Goal: Task Accomplishment & Management: Manage account settings

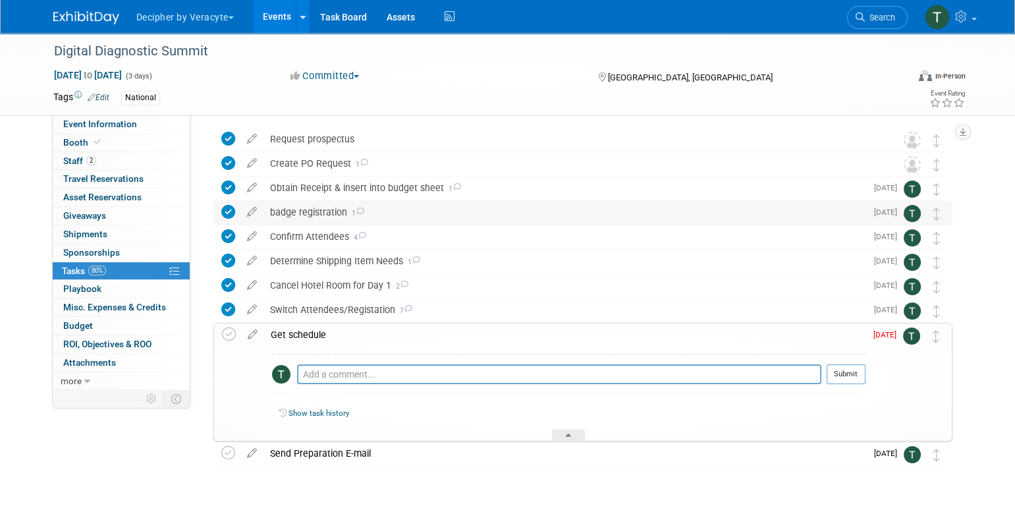
scroll to position [45, 0]
click at [559, 370] on textarea at bounding box center [559, 373] width 524 height 20
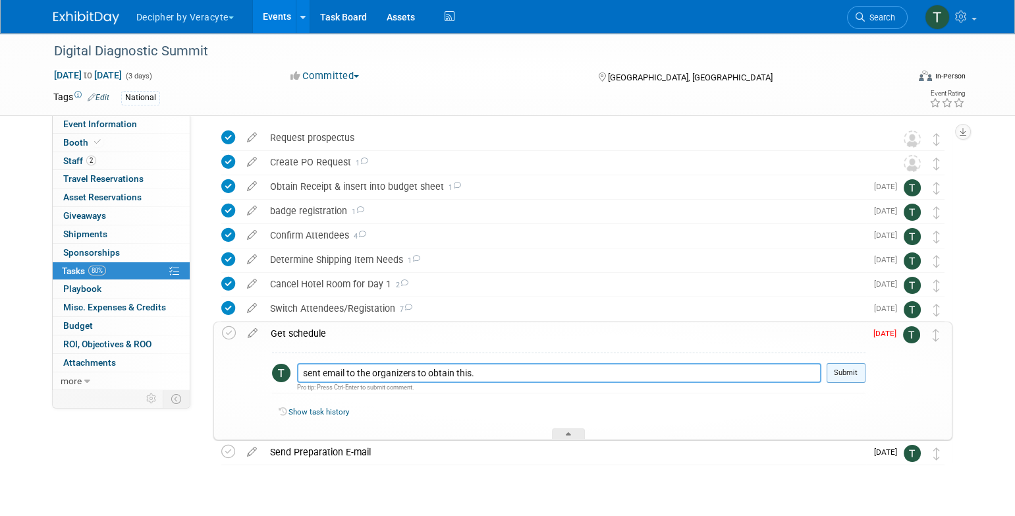
type textarea "sent email to the organizers to obtain this."
click at [865, 369] on button "Submit" at bounding box center [845, 373] width 39 height 20
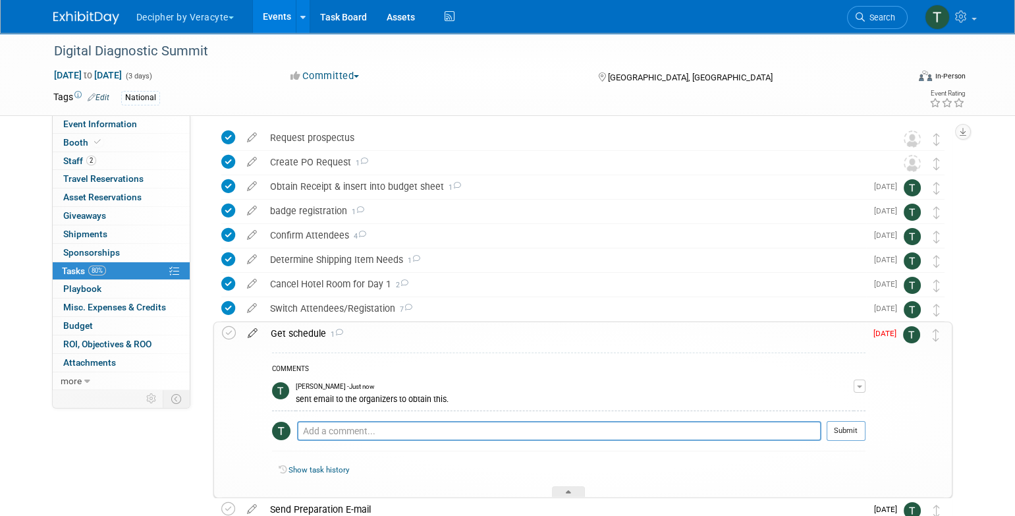
click at [252, 336] on icon at bounding box center [252, 330] width 23 height 16
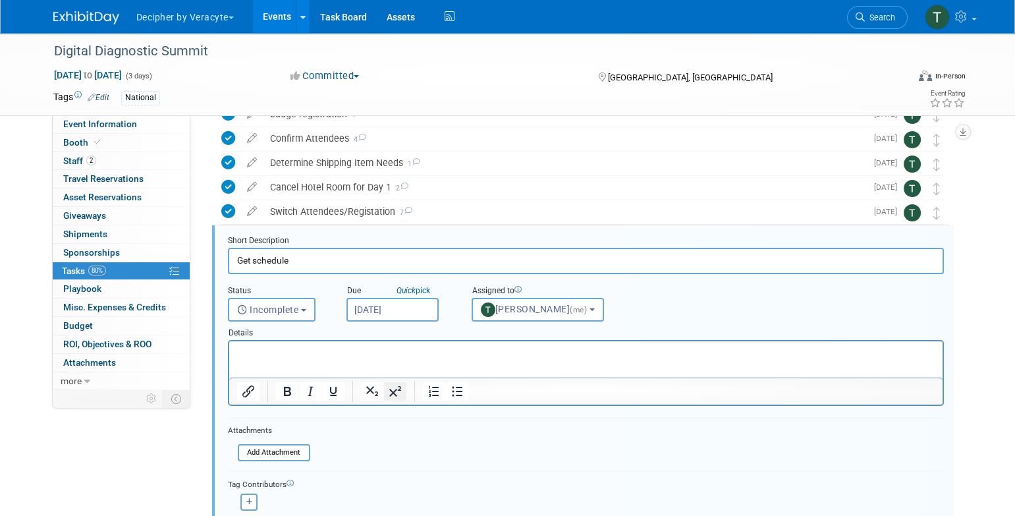
scroll to position [173, 0]
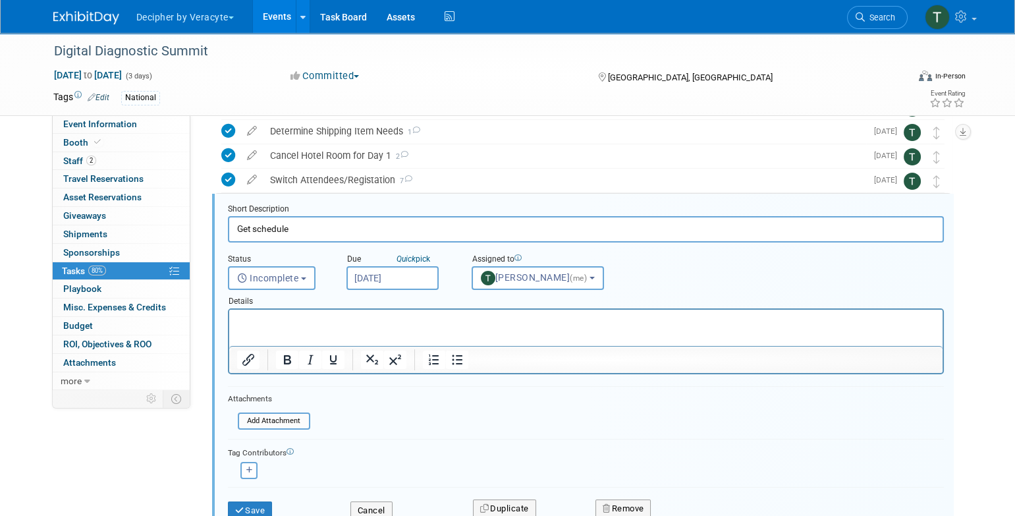
click at [388, 285] on input "[DATE]" at bounding box center [392, 278] width 92 height 24
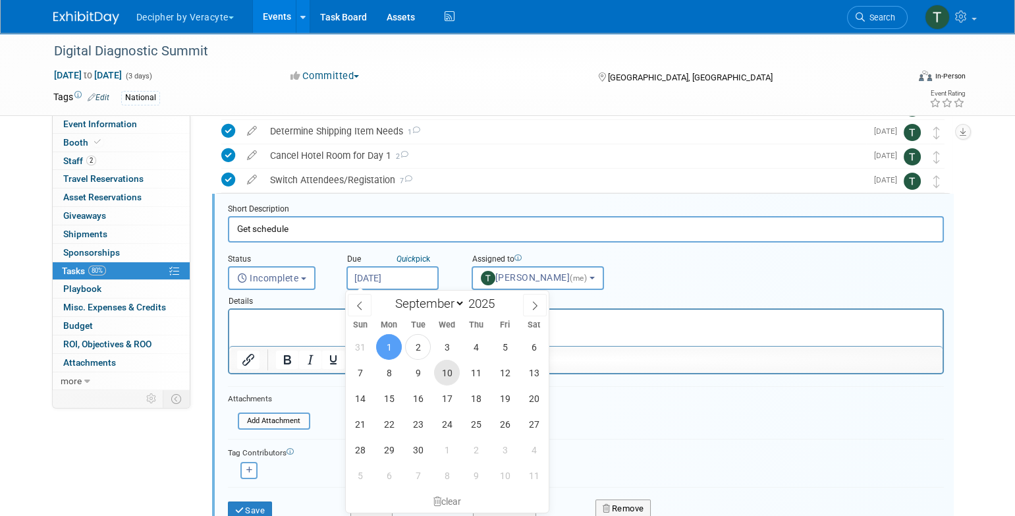
click at [441, 372] on span "10" at bounding box center [447, 373] width 26 height 26
type input "Sep 10, 2025"
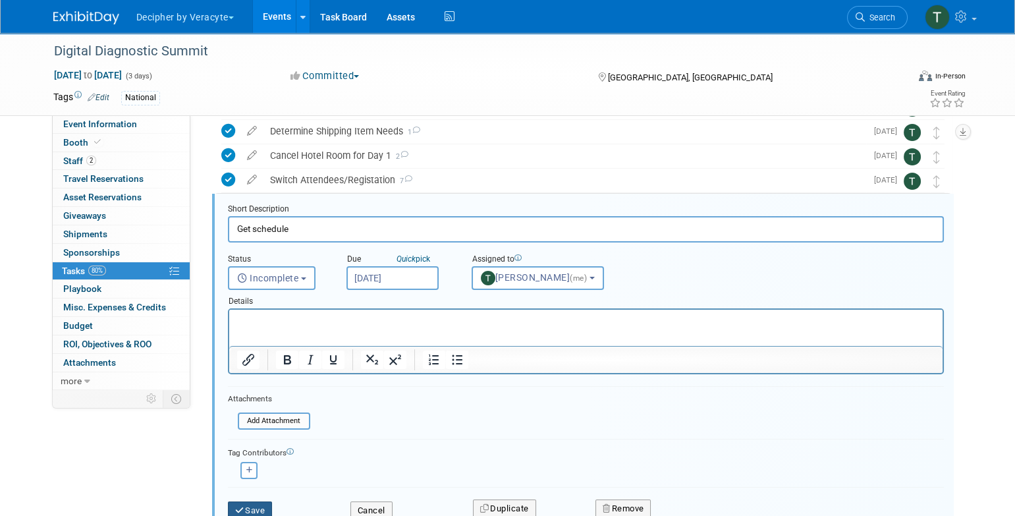
click at [266, 506] on button "Save" at bounding box center [250, 510] width 45 height 18
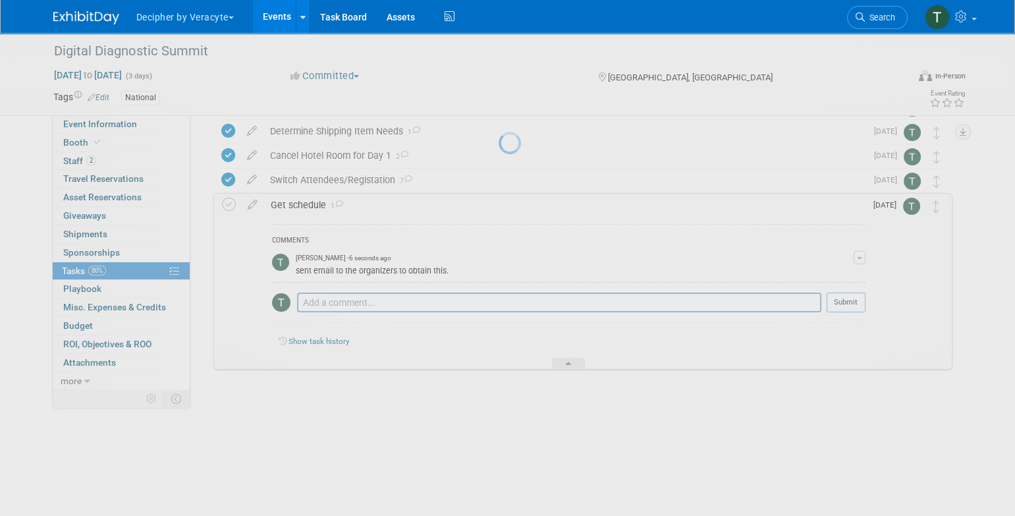
scroll to position [131, 0]
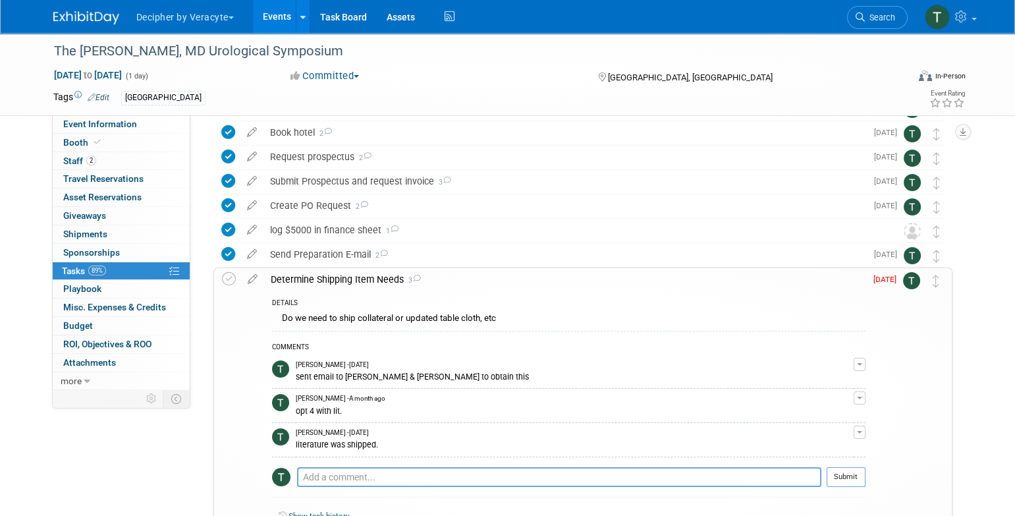
scroll to position [100, 0]
click at [254, 277] on icon at bounding box center [252, 275] width 23 height 16
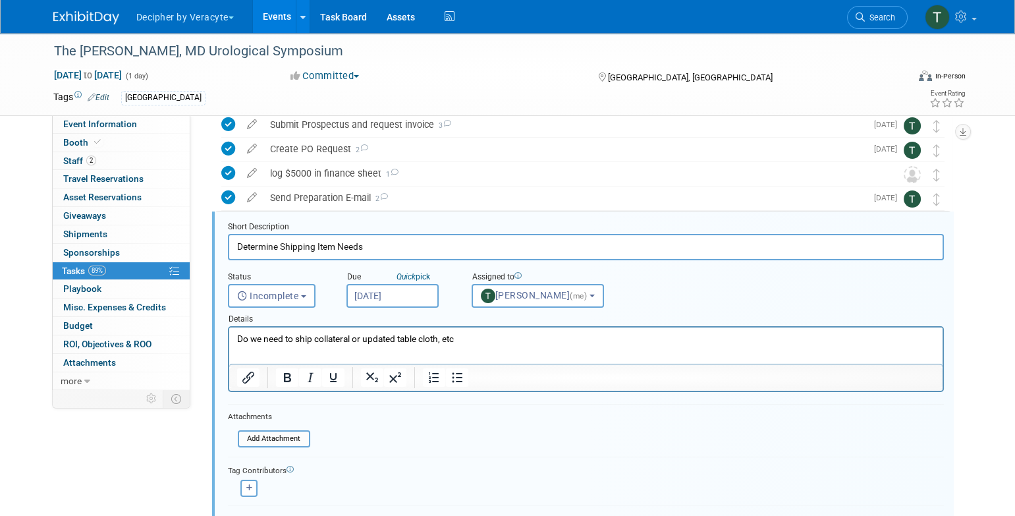
scroll to position [173, 0]
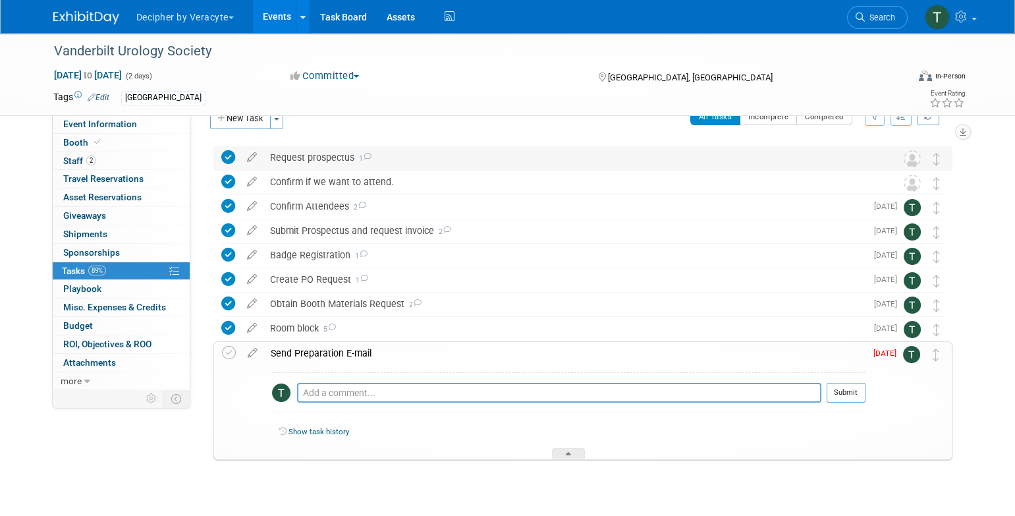
scroll to position [27, 0]
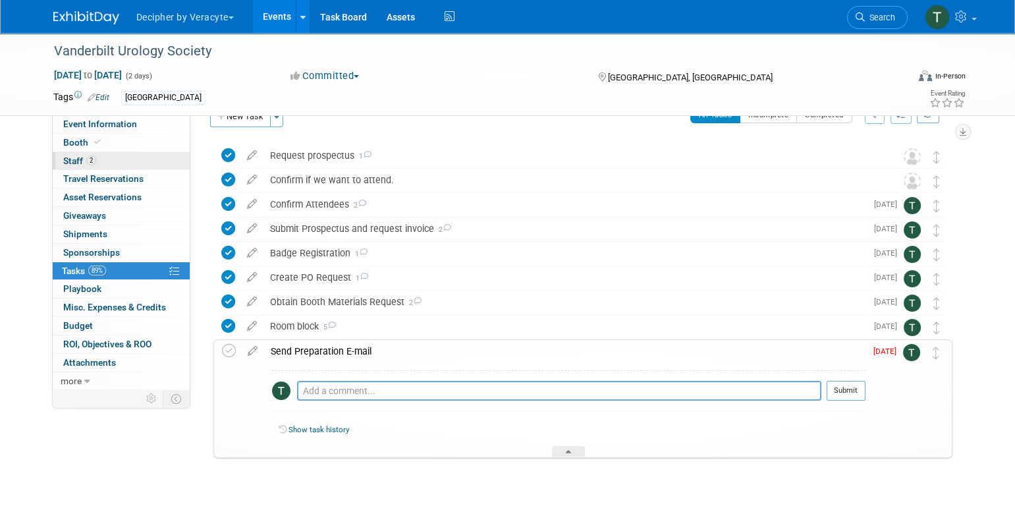
click at [176, 159] on link "2 Staff 2" at bounding box center [121, 161] width 137 height 18
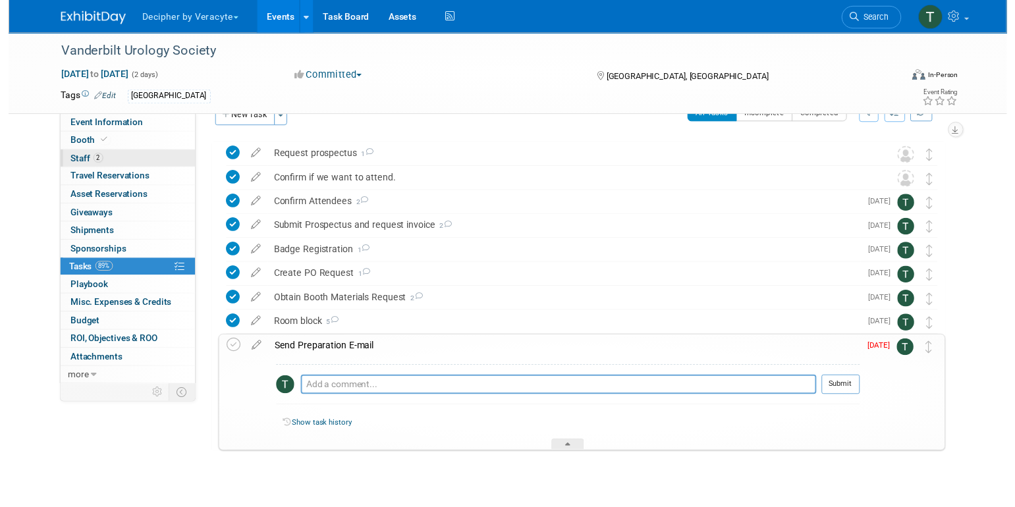
scroll to position [0, 0]
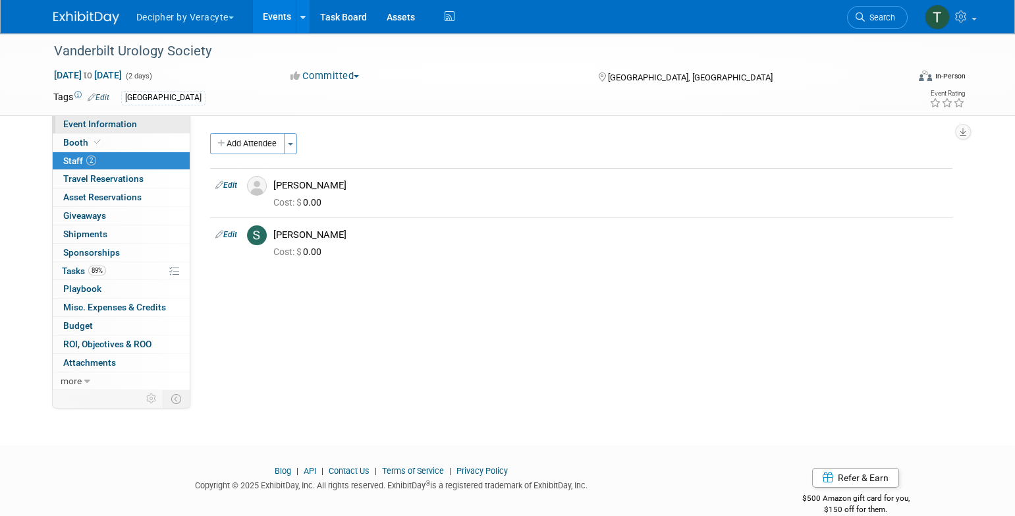
click at [157, 121] on link "Event Information" at bounding box center [121, 124] width 137 height 18
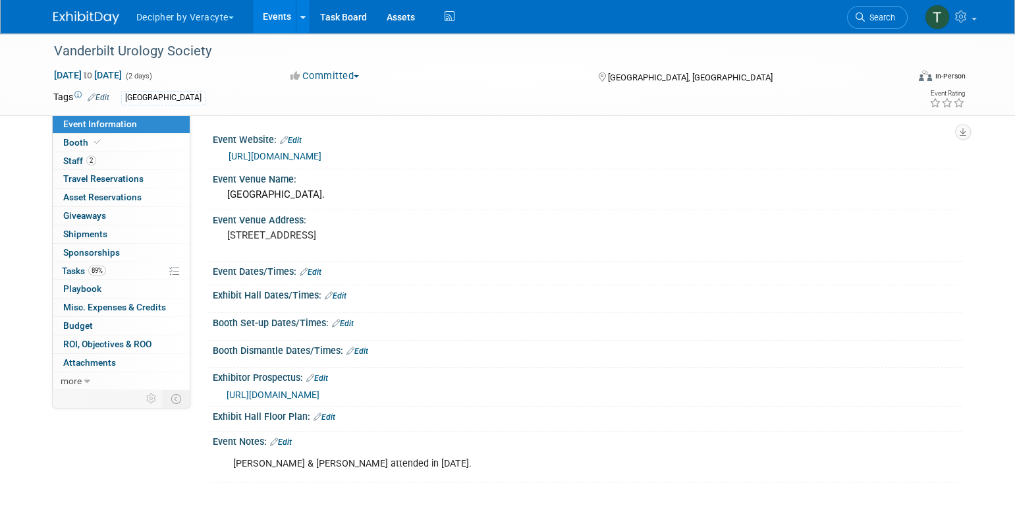
click at [321, 159] on link "https://industry.veritasamc.com/project/vanderbilt-urology-society/" at bounding box center [274, 156] width 93 height 11
click at [111, 267] on link "89% Tasks 89%" at bounding box center [121, 271] width 137 height 18
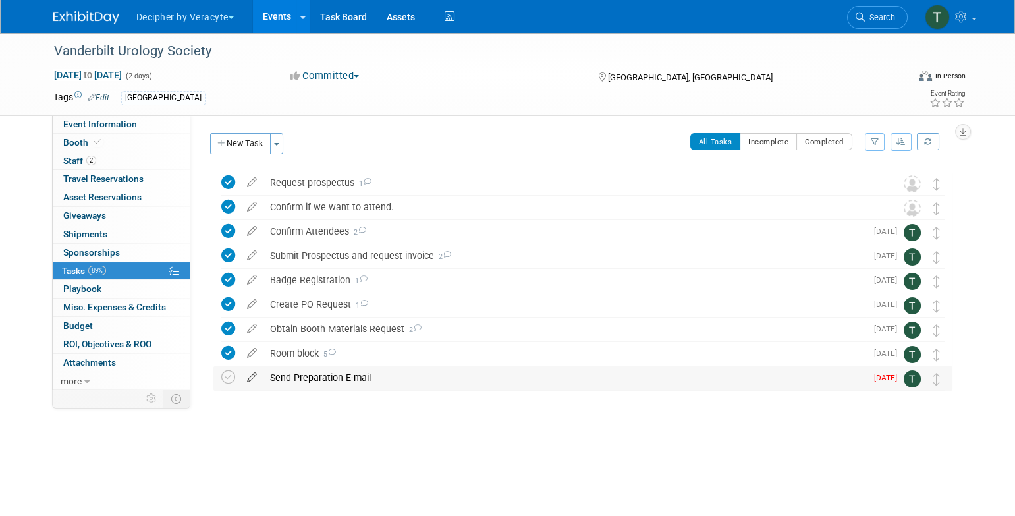
click at [257, 377] on icon at bounding box center [251, 374] width 23 height 16
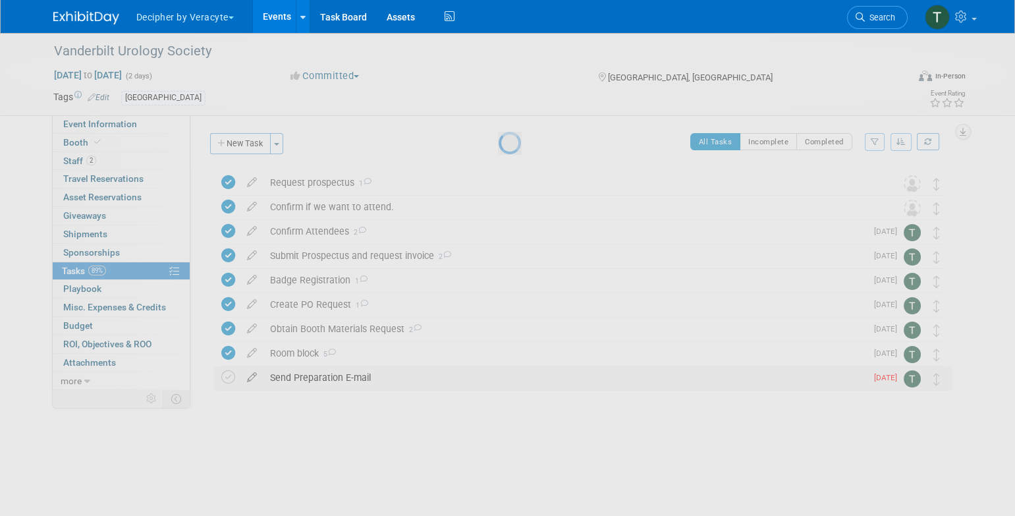
select select "8"
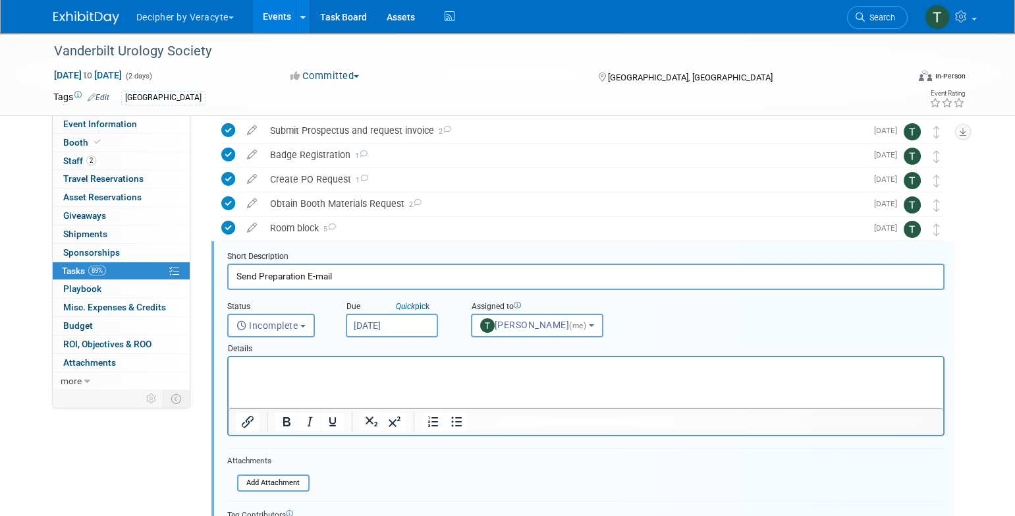
scroll to position [173, 0]
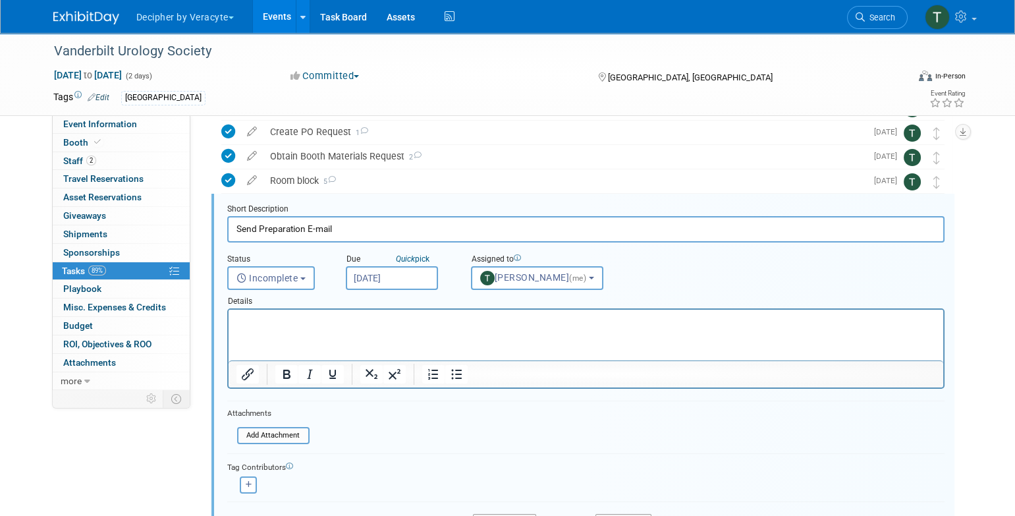
click at [377, 293] on div "Details" at bounding box center [585, 299] width 717 height 18
click at [377, 276] on input "[DATE]" at bounding box center [392, 278] width 92 height 24
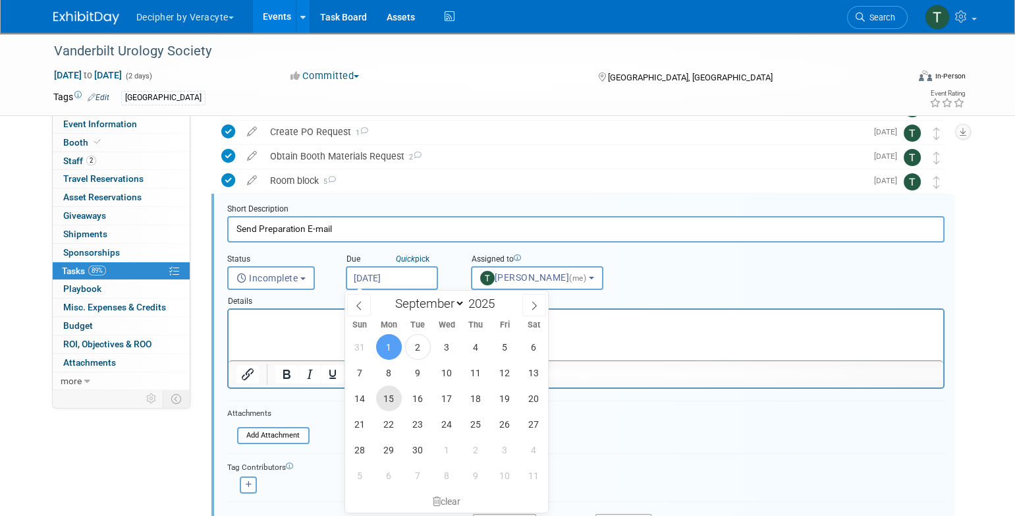
click at [393, 403] on span "15" at bounding box center [389, 398] width 26 height 26
type input "Sep 15, 2025"
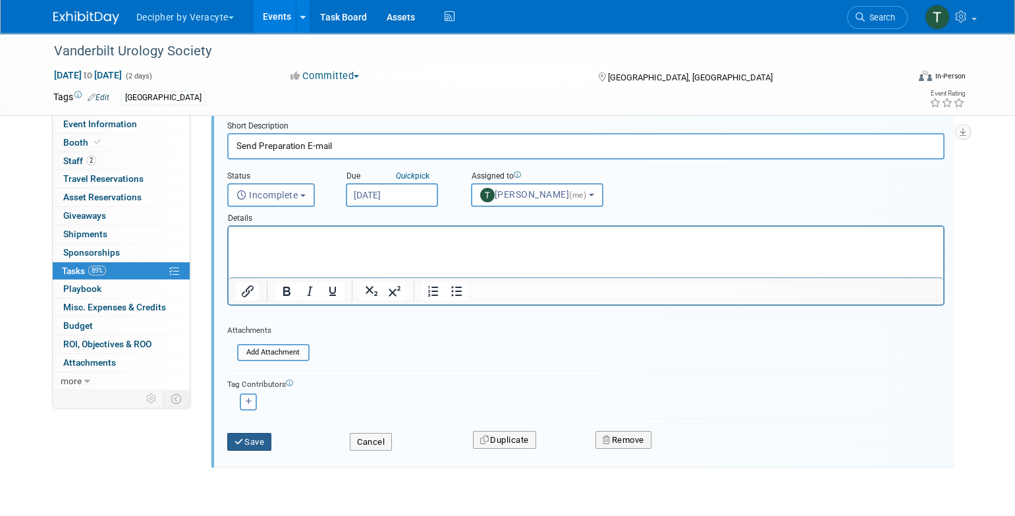
scroll to position [259, 0]
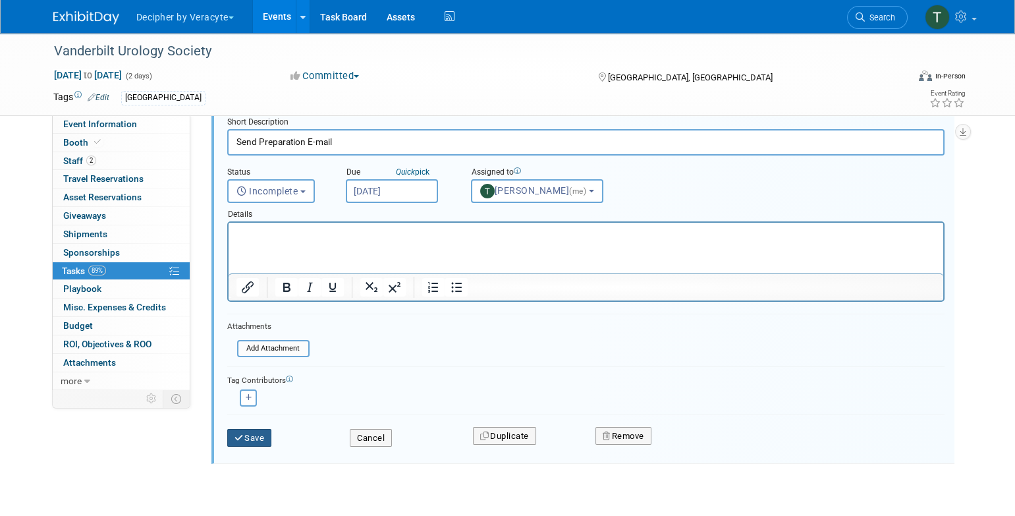
click at [245, 443] on button "Save" at bounding box center [249, 438] width 45 height 18
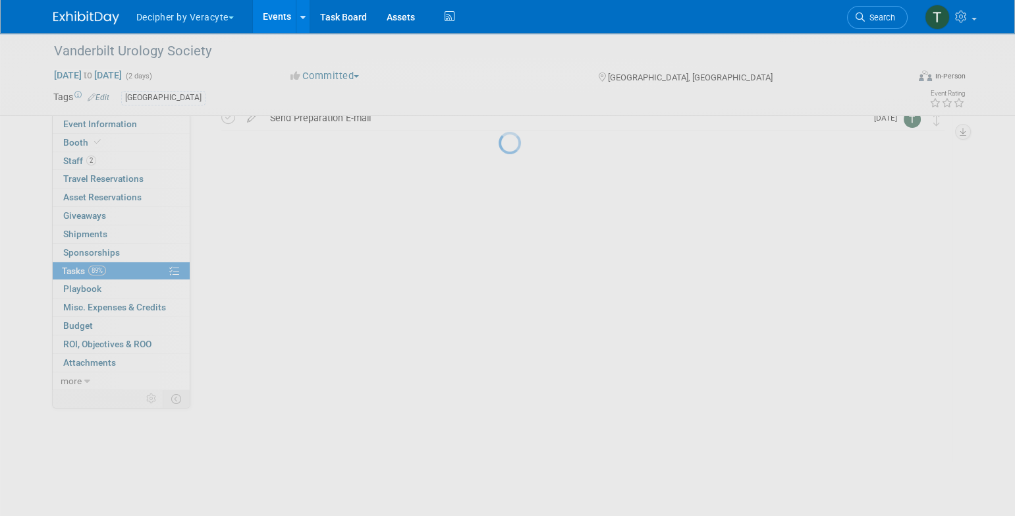
scroll to position [0, 0]
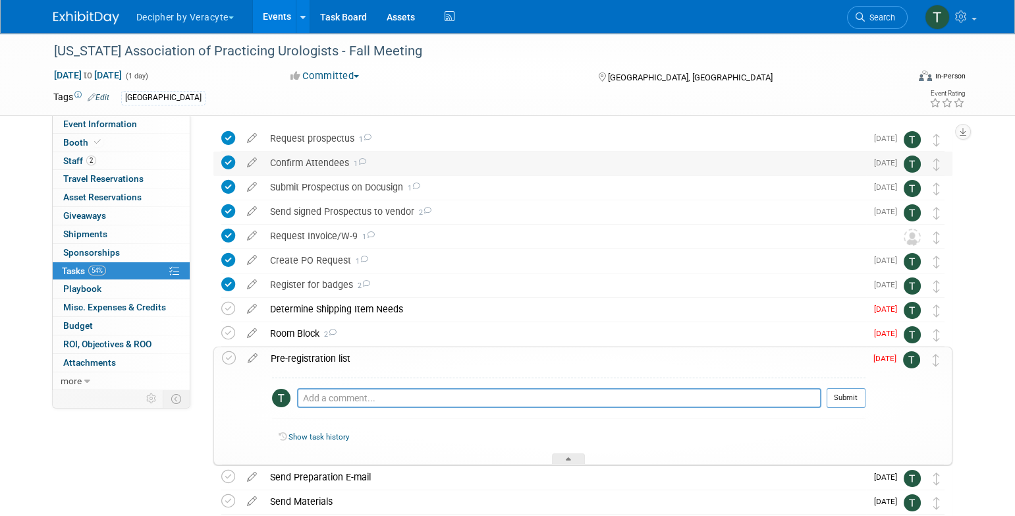
scroll to position [47, 0]
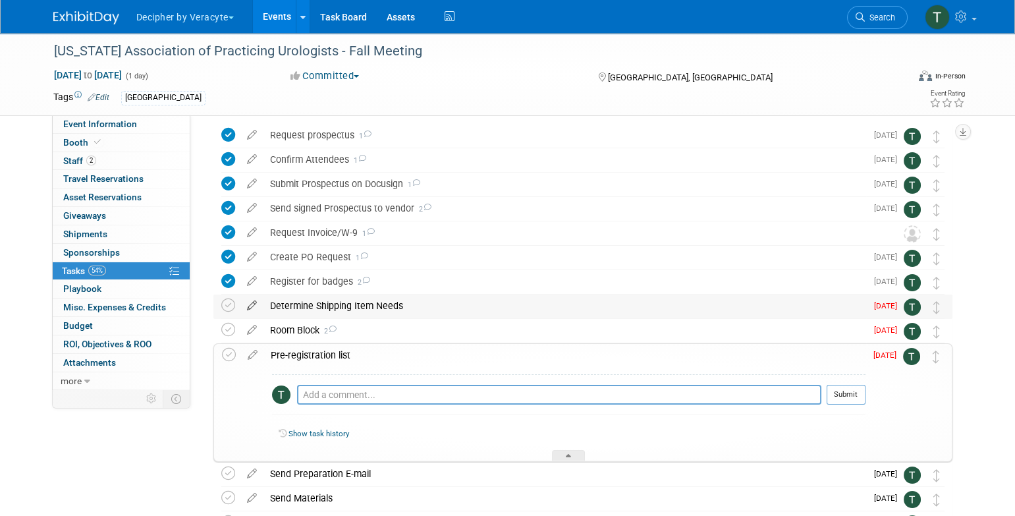
click at [254, 305] on icon at bounding box center [251, 302] width 23 height 16
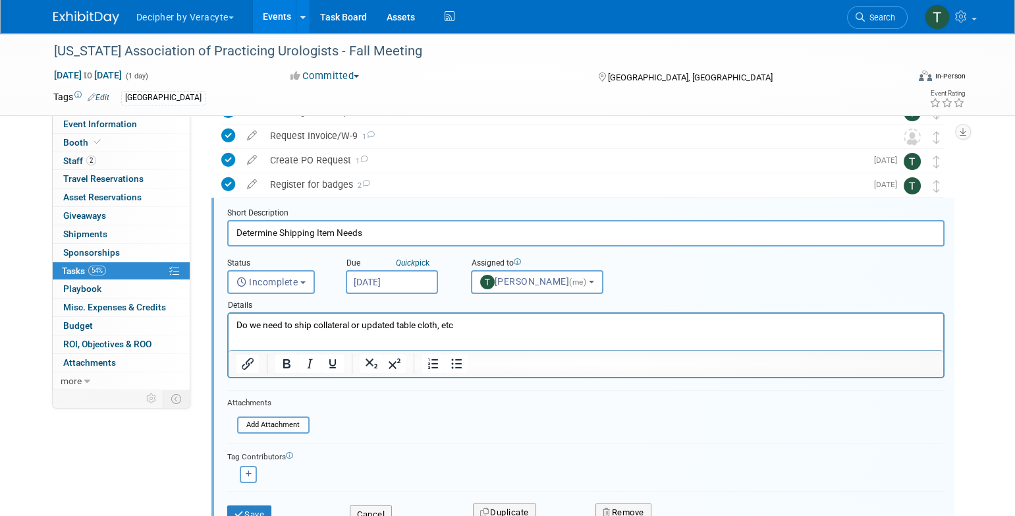
scroll to position [148, 0]
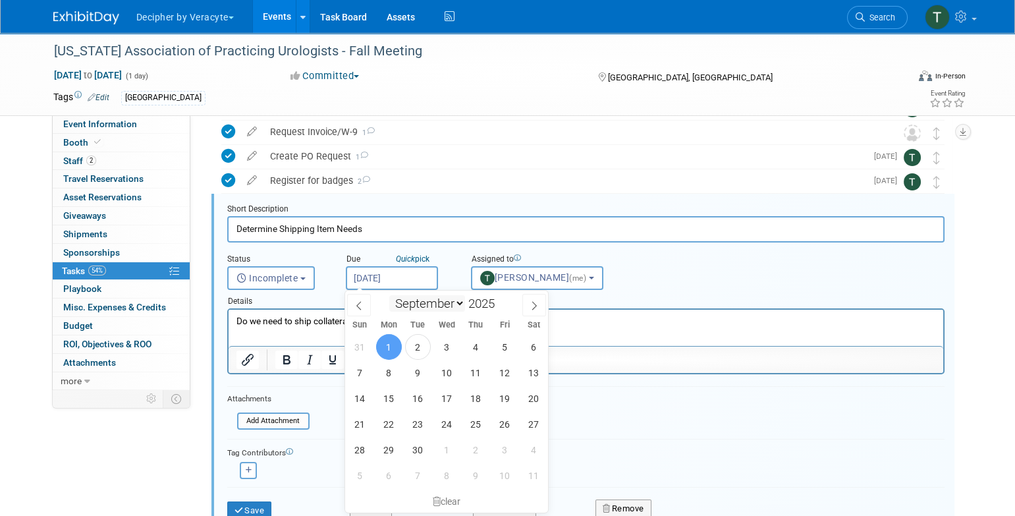
click at [392, 282] on input "[DATE]" at bounding box center [392, 278] width 92 height 24
click at [416, 443] on span "30" at bounding box center [418, 450] width 26 height 26
type input "Sep 30, 2025"
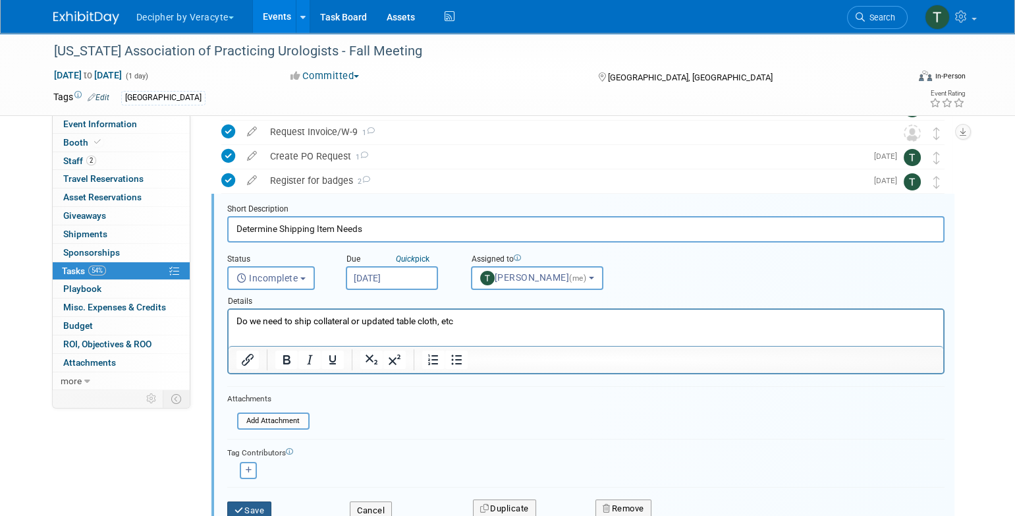
click at [271, 506] on button "Save" at bounding box center [249, 510] width 45 height 18
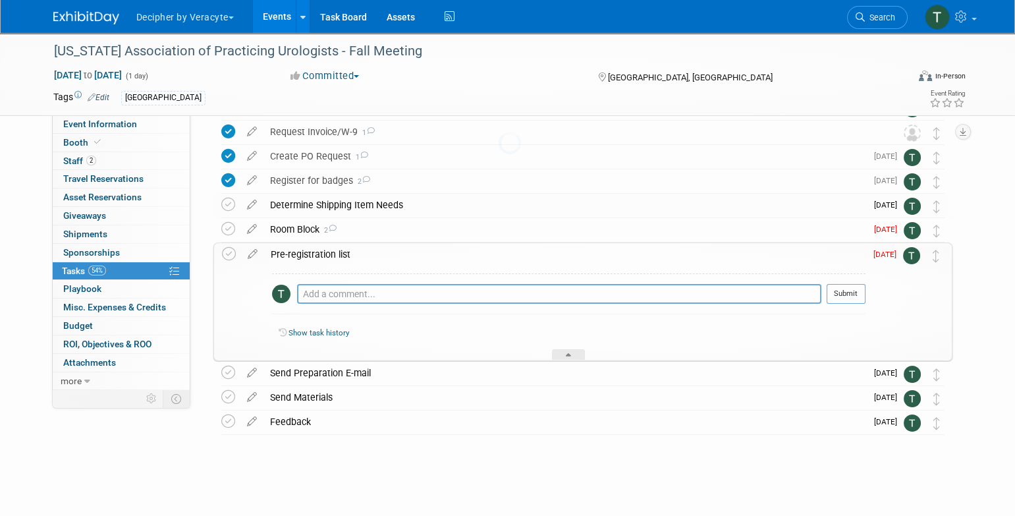
scroll to position [147, 0]
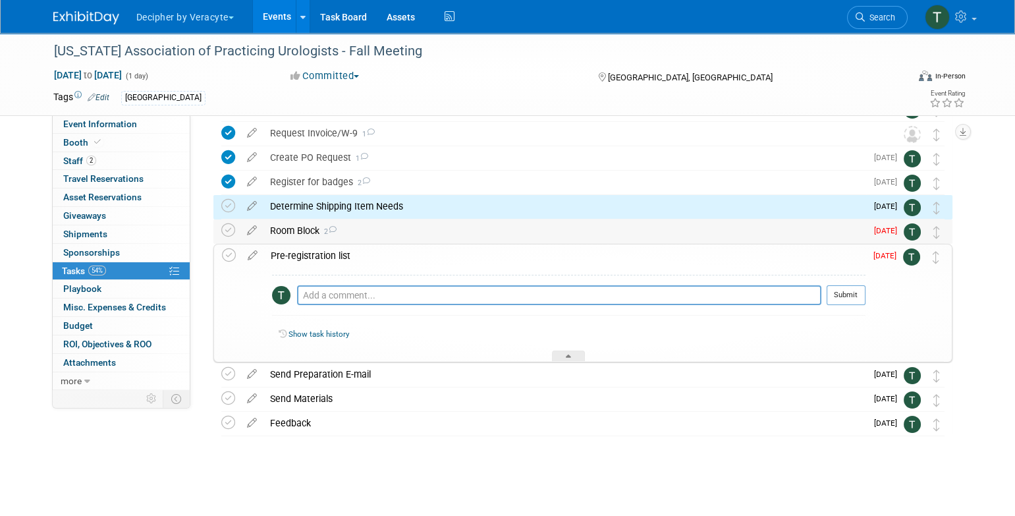
click at [284, 228] on div "Room Block 2" at bounding box center [564, 230] width 603 height 22
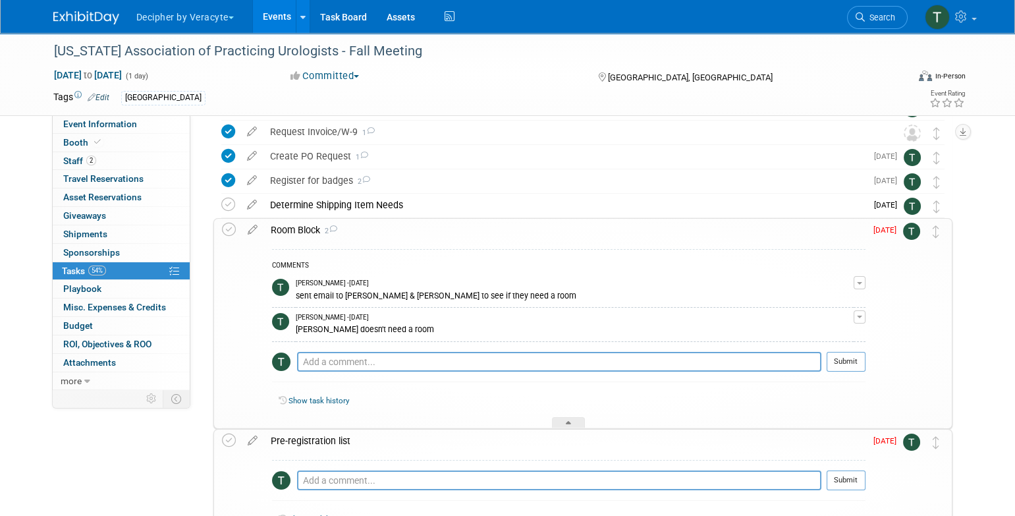
click at [285, 229] on div "Room Block 2" at bounding box center [564, 230] width 601 height 22
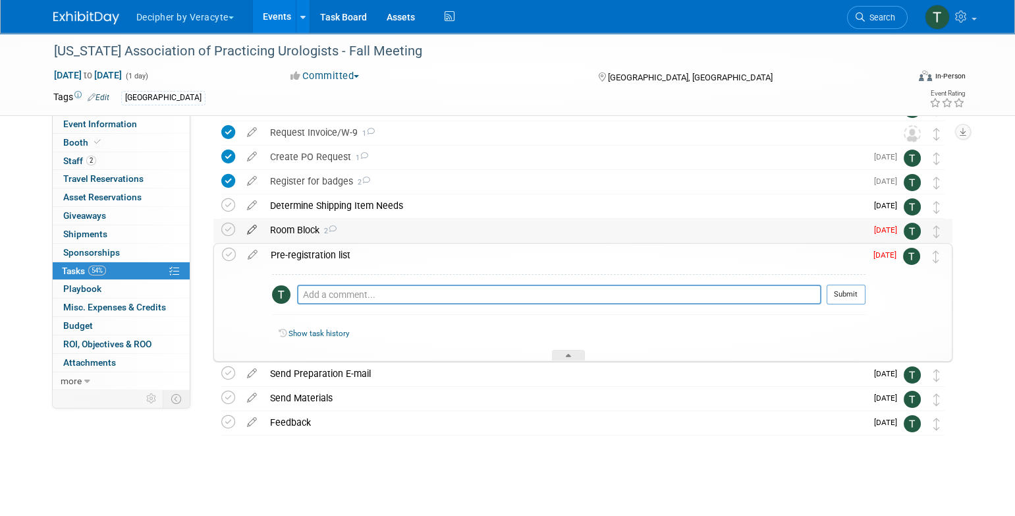
scroll to position [147, 0]
click at [246, 231] on icon at bounding box center [251, 227] width 23 height 16
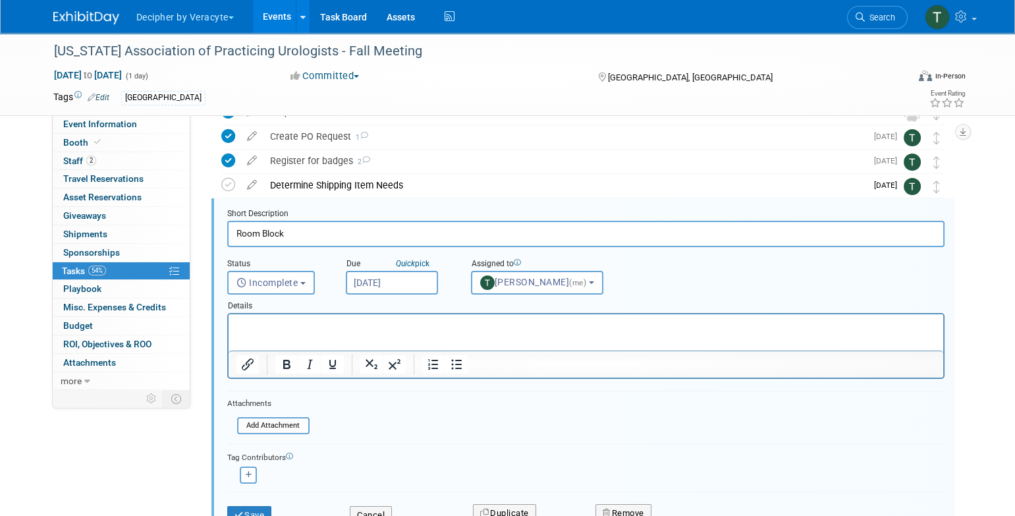
scroll to position [173, 0]
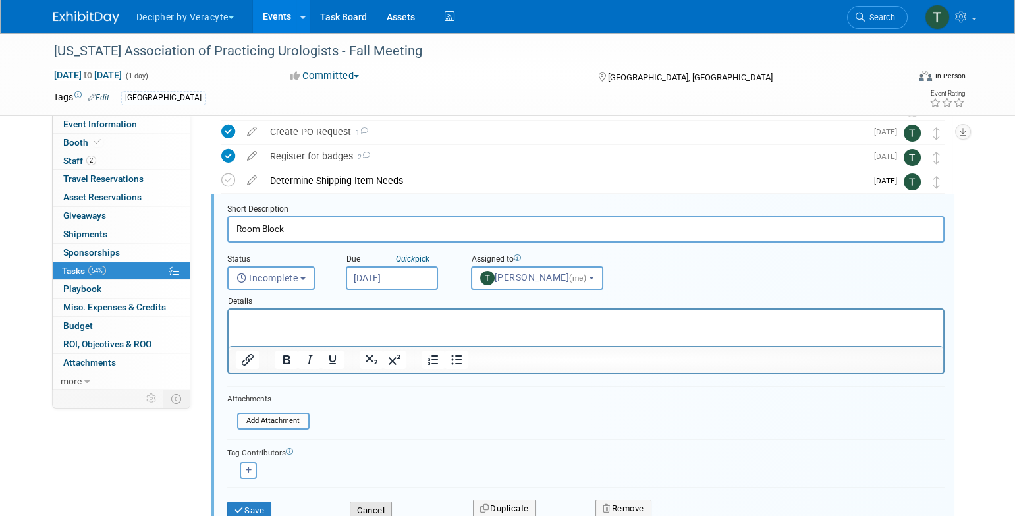
click at [373, 510] on button "Cancel" at bounding box center [371, 510] width 42 height 18
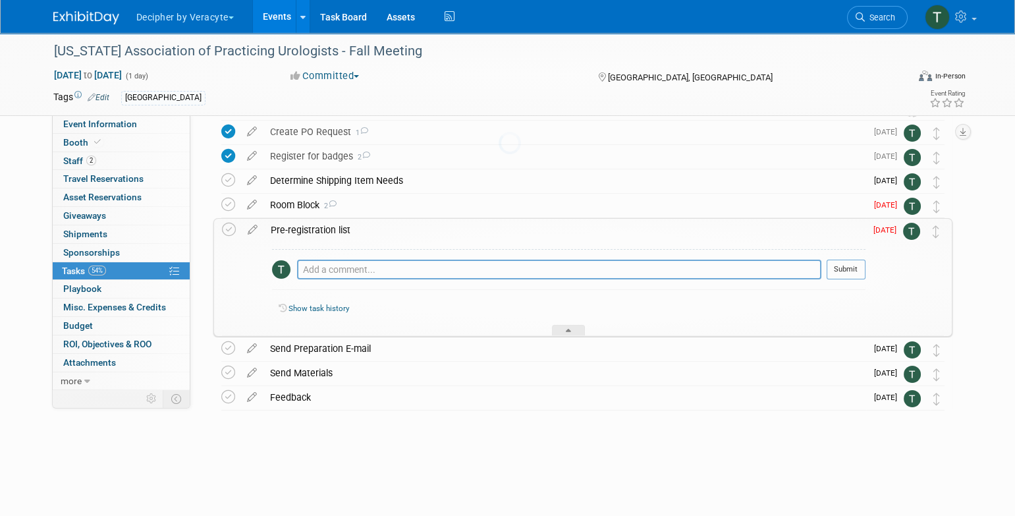
scroll to position [147, 0]
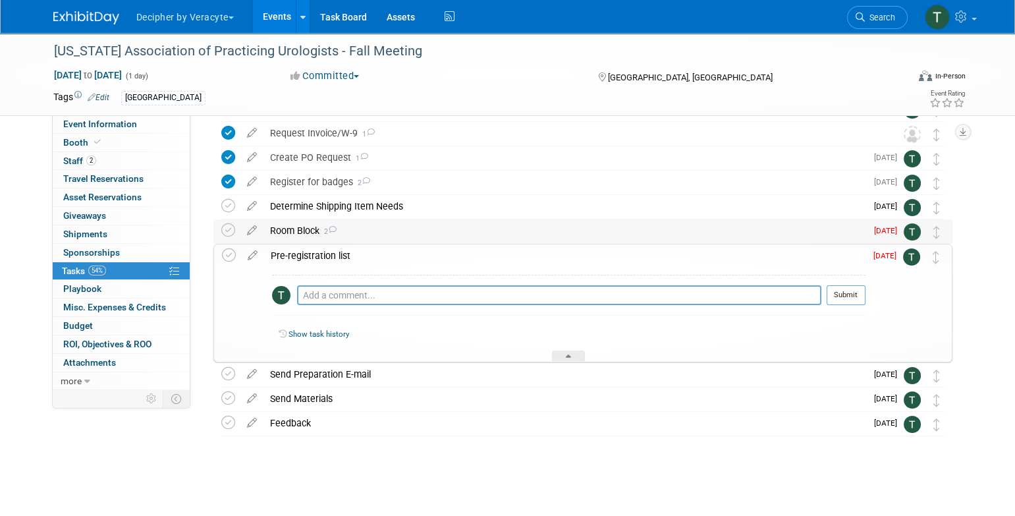
click at [227, 221] on td at bounding box center [230, 231] width 19 height 24
click at [229, 224] on icon at bounding box center [228, 230] width 14 height 14
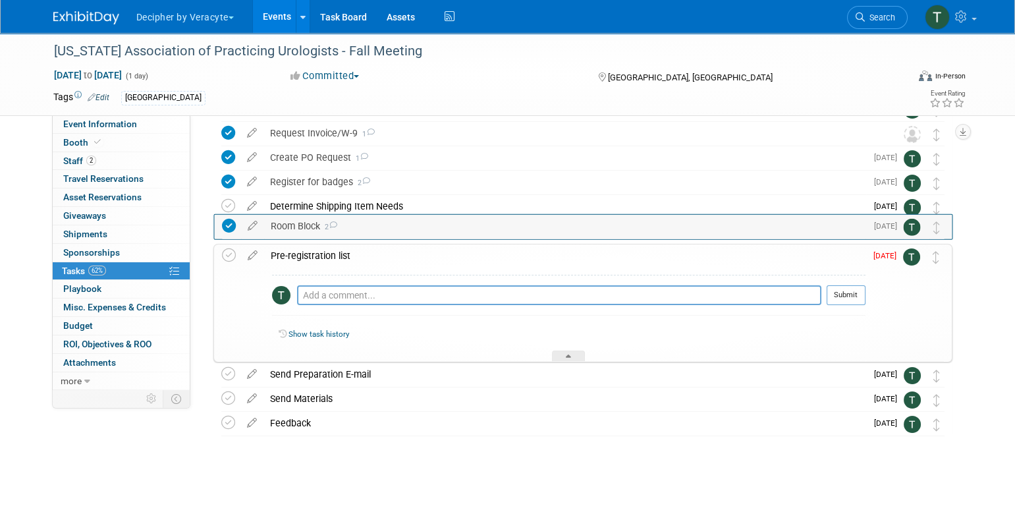
drag, startPoint x: 930, startPoint y: 233, endPoint x: 932, endPoint y: 214, distance: 19.2
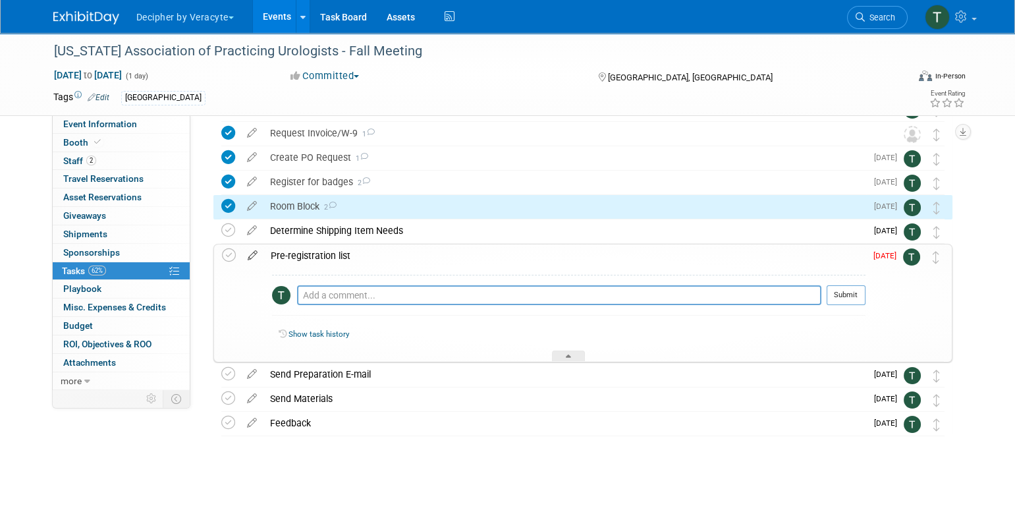
click at [252, 255] on icon at bounding box center [252, 252] width 23 height 16
select select "8"
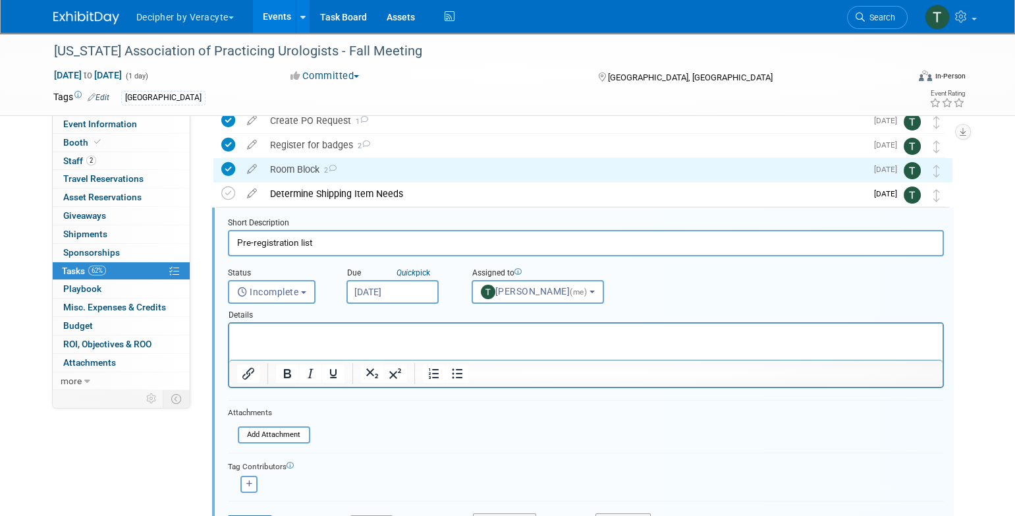
scroll to position [198, 0]
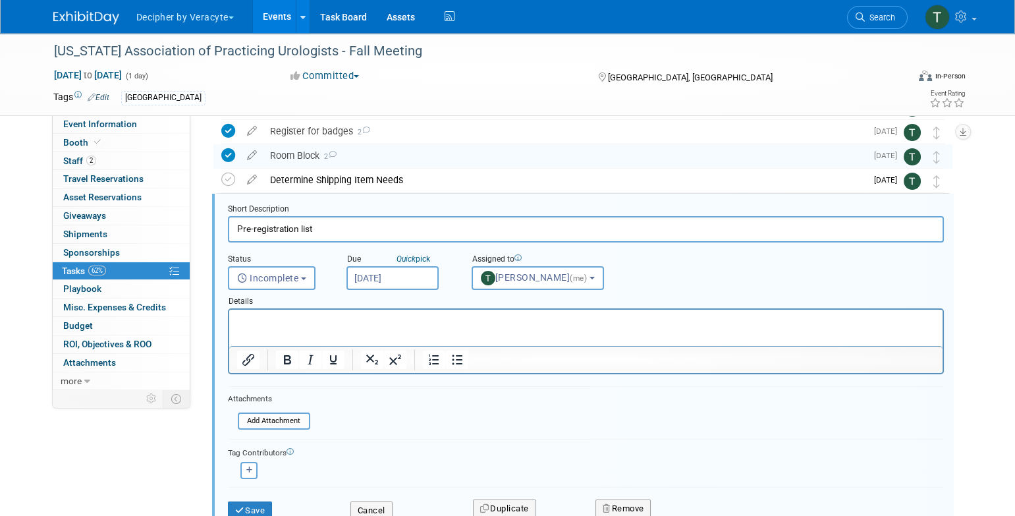
click at [377, 279] on input "[DATE]" at bounding box center [392, 278] width 92 height 24
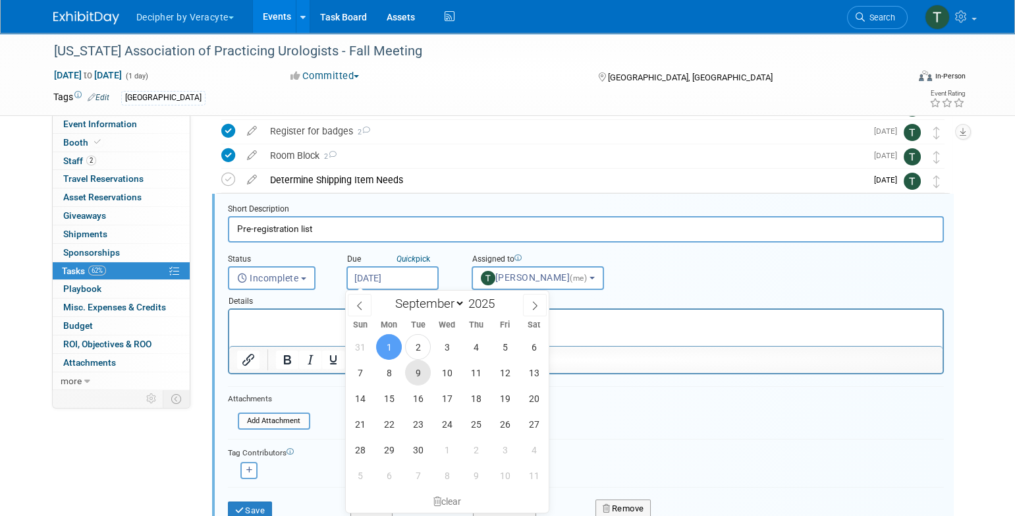
click at [412, 379] on span "9" at bounding box center [418, 373] width 26 height 26
type input "Sep 9, 2025"
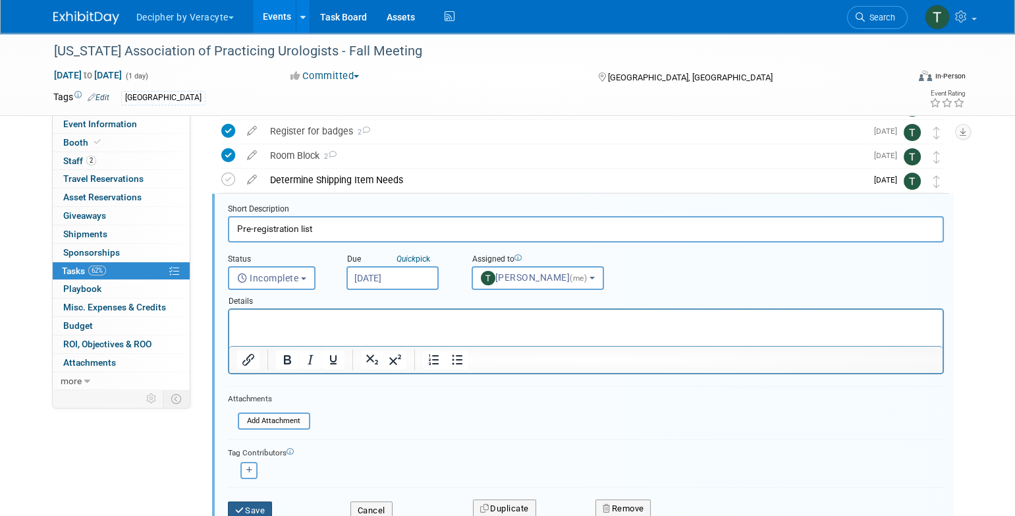
click at [270, 501] on button "Save" at bounding box center [250, 510] width 45 height 18
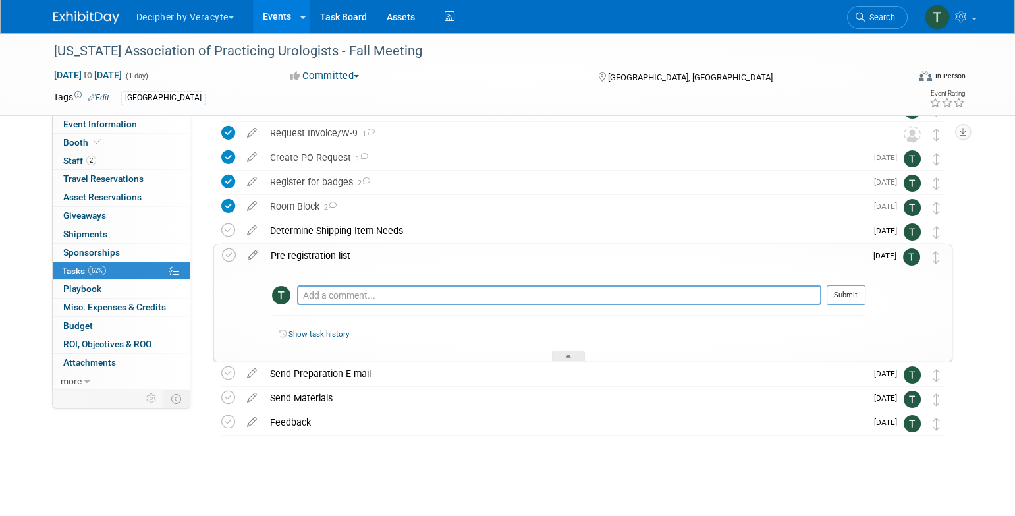
scroll to position [146, 0]
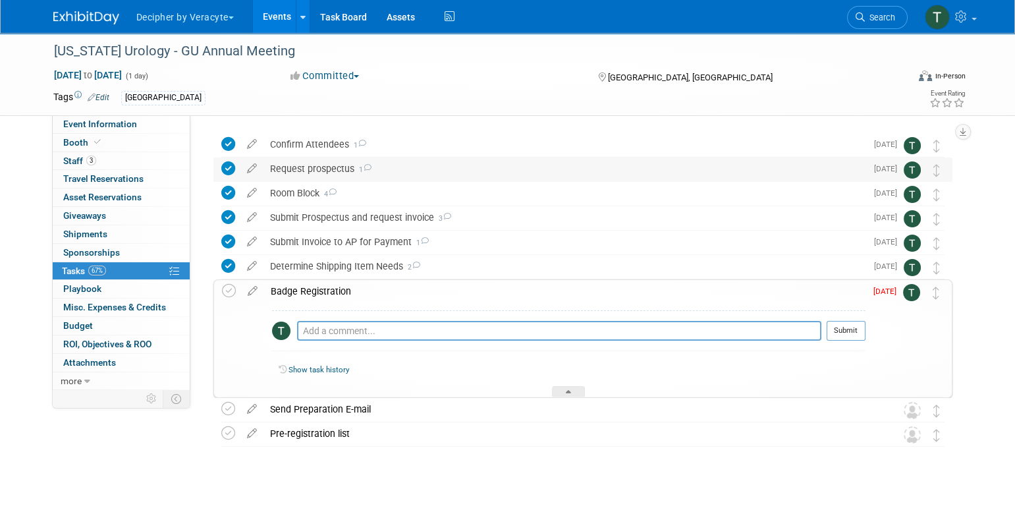
scroll to position [39, 0]
click at [247, 290] on icon at bounding box center [252, 287] width 23 height 16
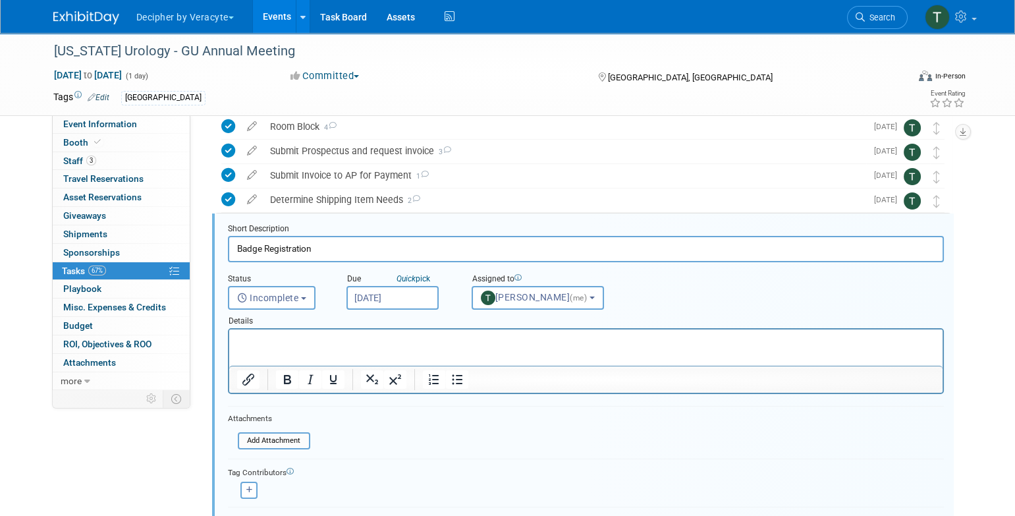
scroll to position [124, 0]
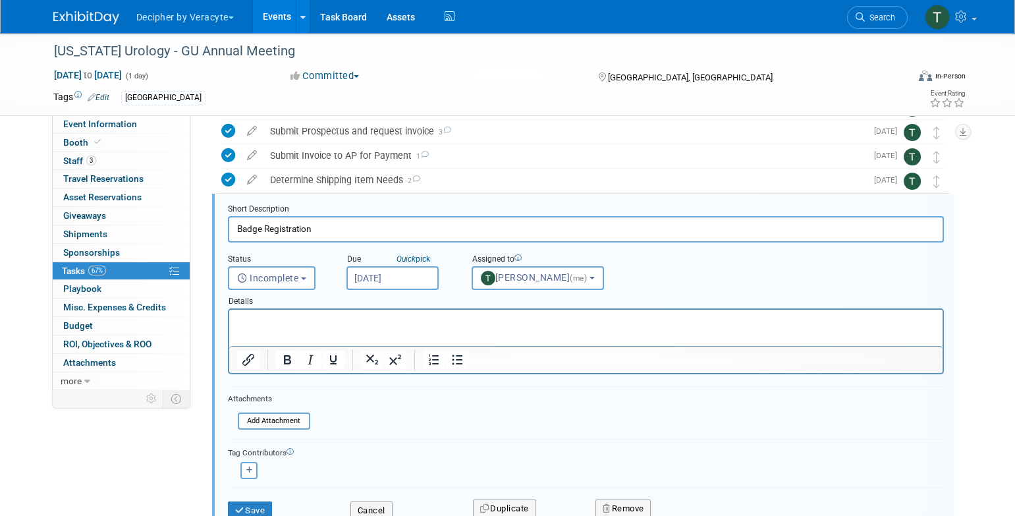
click at [421, 277] on input "[DATE]" at bounding box center [392, 278] width 92 height 24
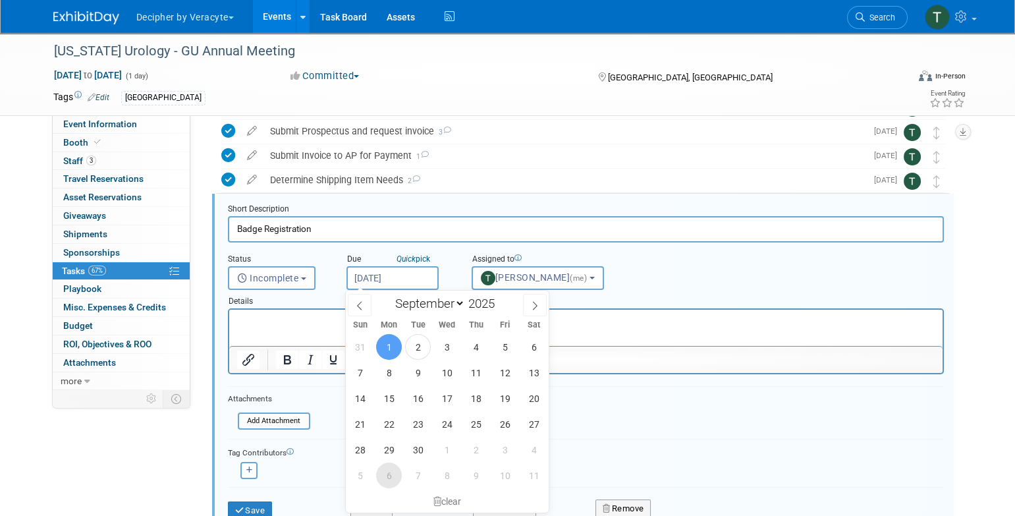
click at [390, 475] on span "6" at bounding box center [389, 475] width 26 height 26
type input "[DATE]"
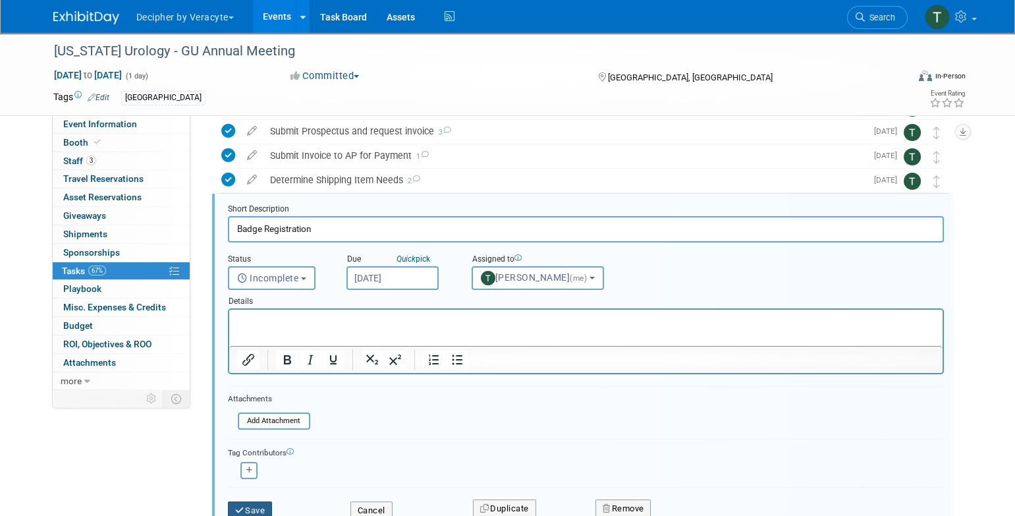
click at [265, 506] on button "Save" at bounding box center [250, 510] width 45 height 18
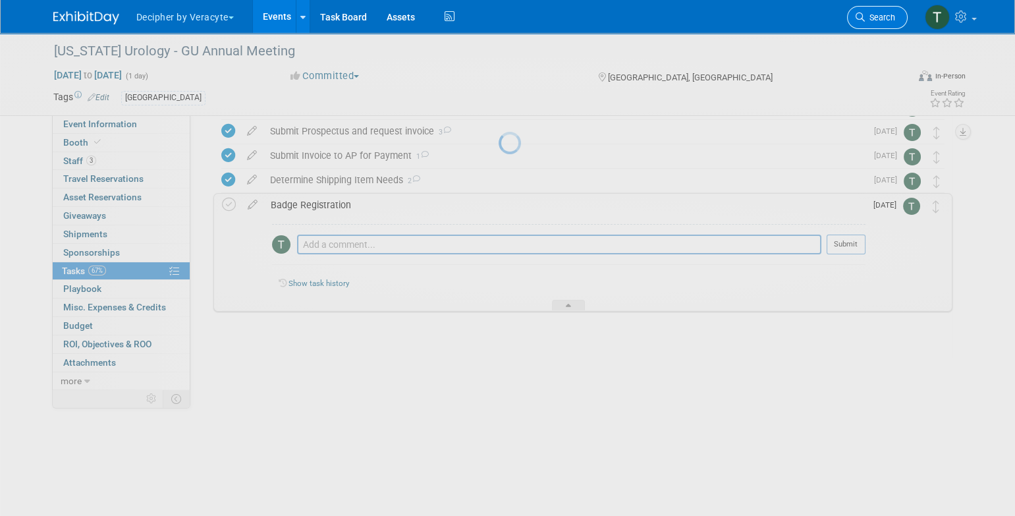
scroll to position [49, 0]
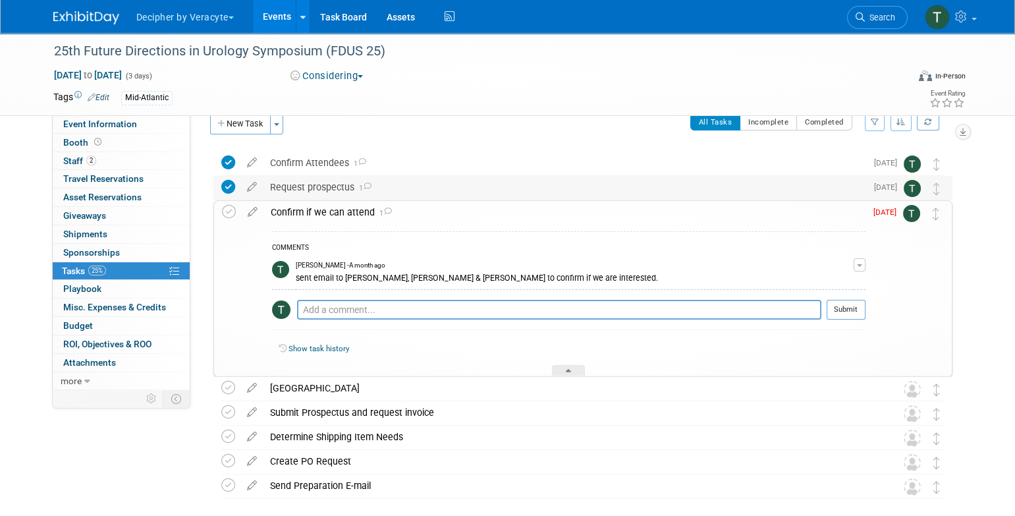
scroll to position [24, 0]
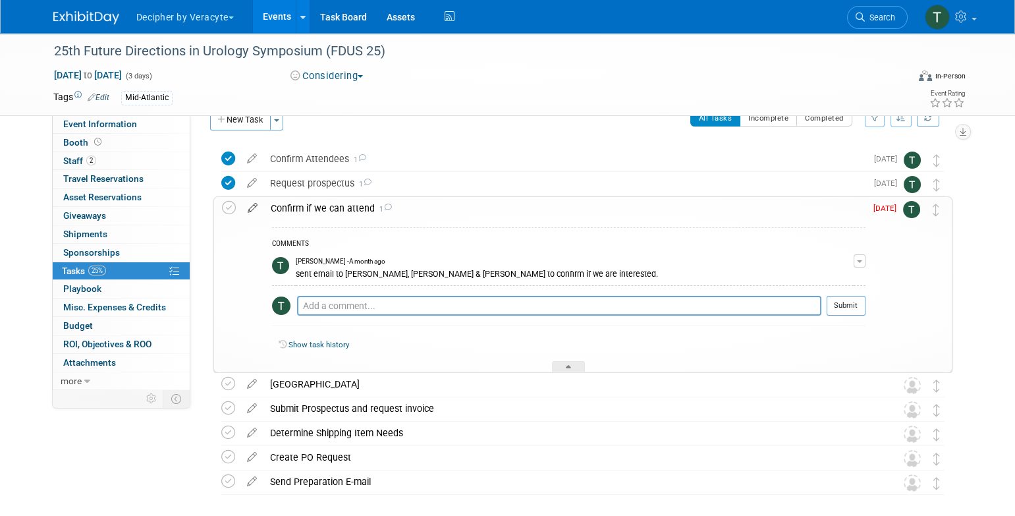
click at [241, 204] on icon at bounding box center [252, 205] width 23 height 16
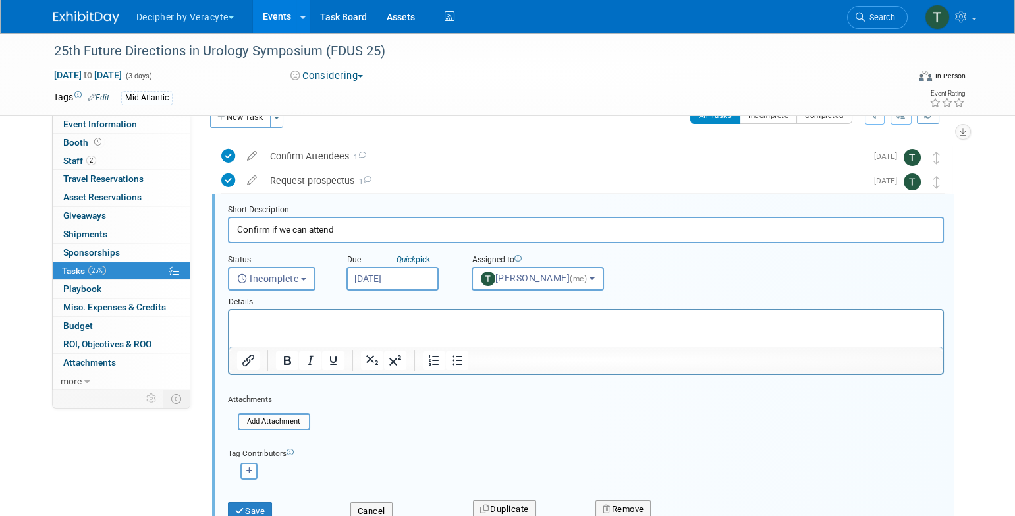
scroll to position [27, 0]
click at [396, 267] on input "[DATE]" at bounding box center [392, 278] width 92 height 24
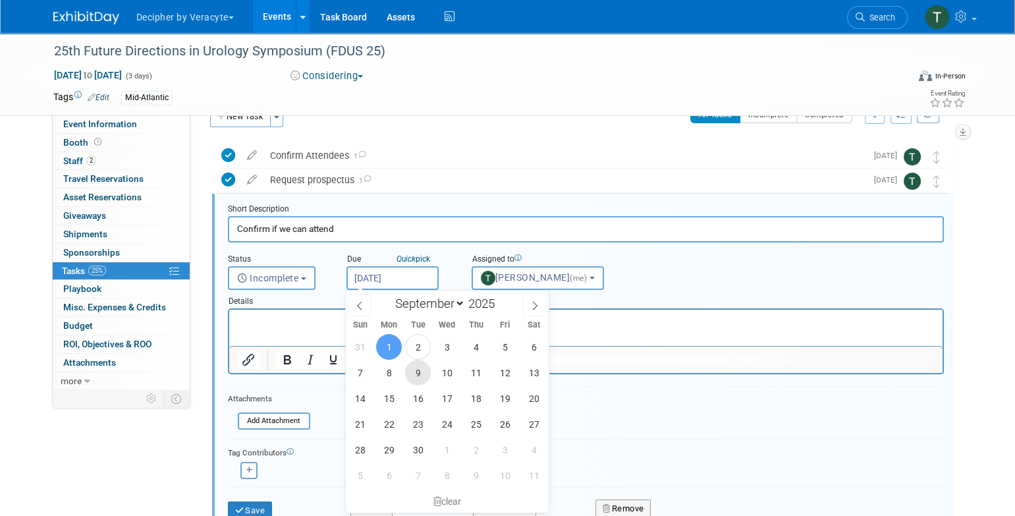
click at [417, 382] on span "9" at bounding box center [418, 373] width 26 height 26
type input "Sep 9, 2025"
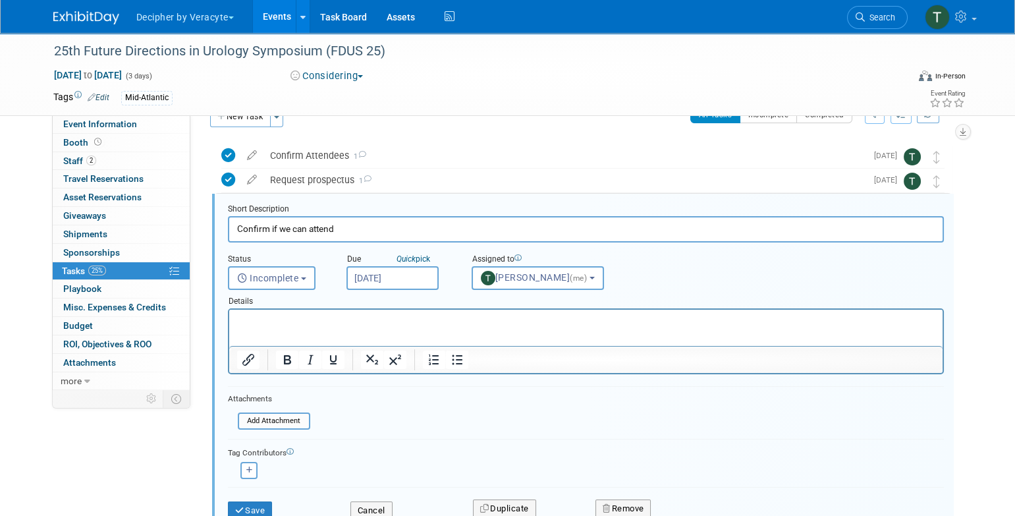
click at [258, 498] on div "Save" at bounding box center [279, 506] width 122 height 27
click at [259, 503] on button "Save" at bounding box center [250, 510] width 45 height 18
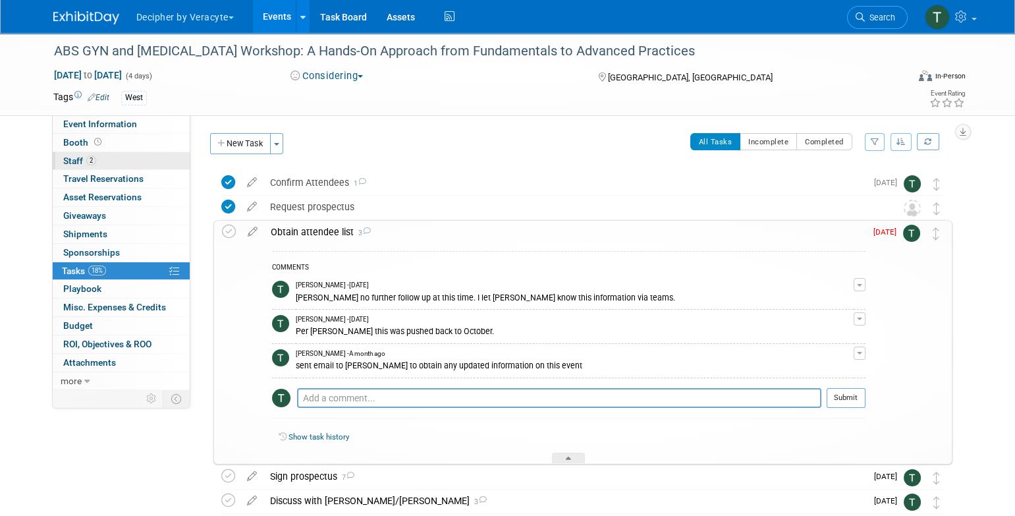
click at [186, 164] on link "2 Staff 2" at bounding box center [121, 161] width 137 height 18
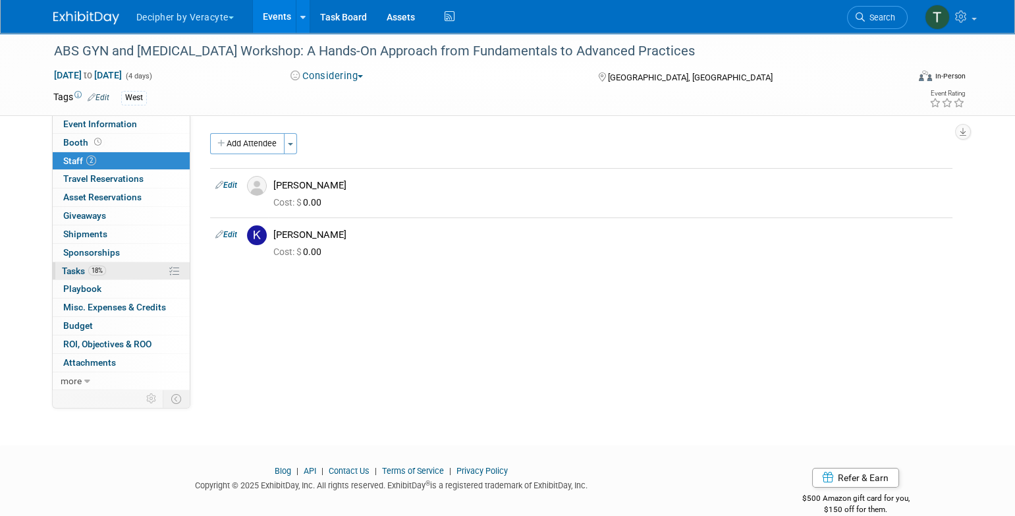
click at [156, 267] on link "18% Tasks 18%" at bounding box center [121, 271] width 137 height 18
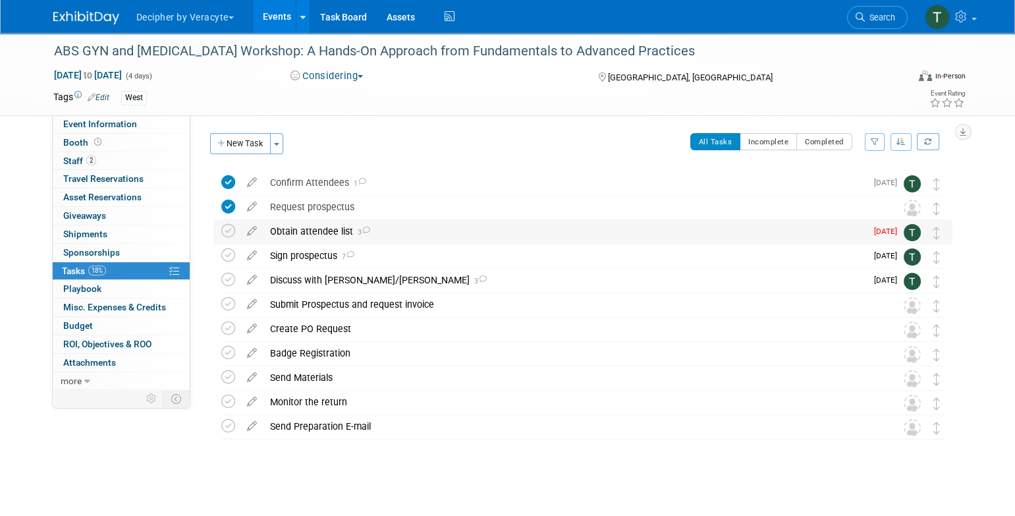
click at [293, 224] on div "Obtain attendee list 3" at bounding box center [564, 231] width 603 height 22
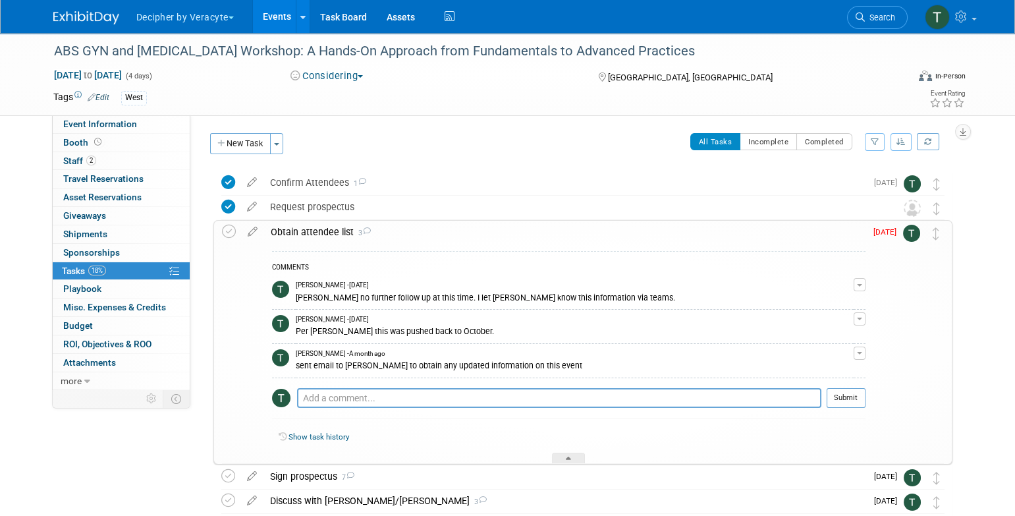
click at [294, 225] on div "Obtain attendee list 3" at bounding box center [564, 232] width 601 height 22
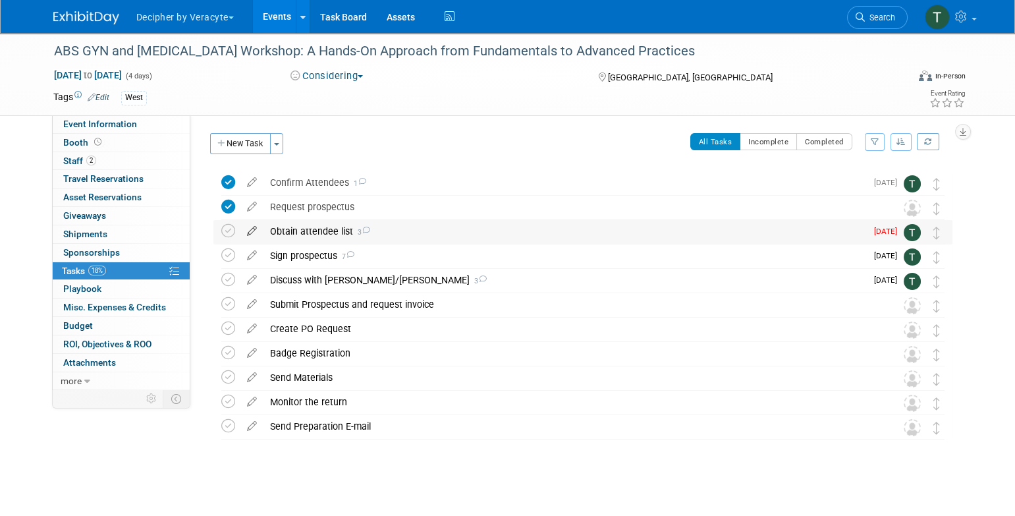
click at [247, 230] on icon at bounding box center [251, 228] width 23 height 16
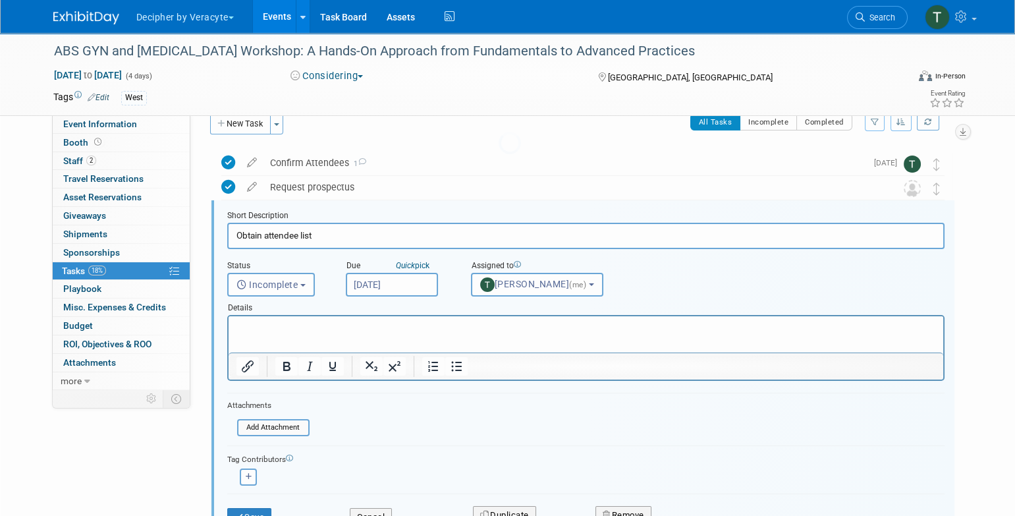
scroll to position [26, 0]
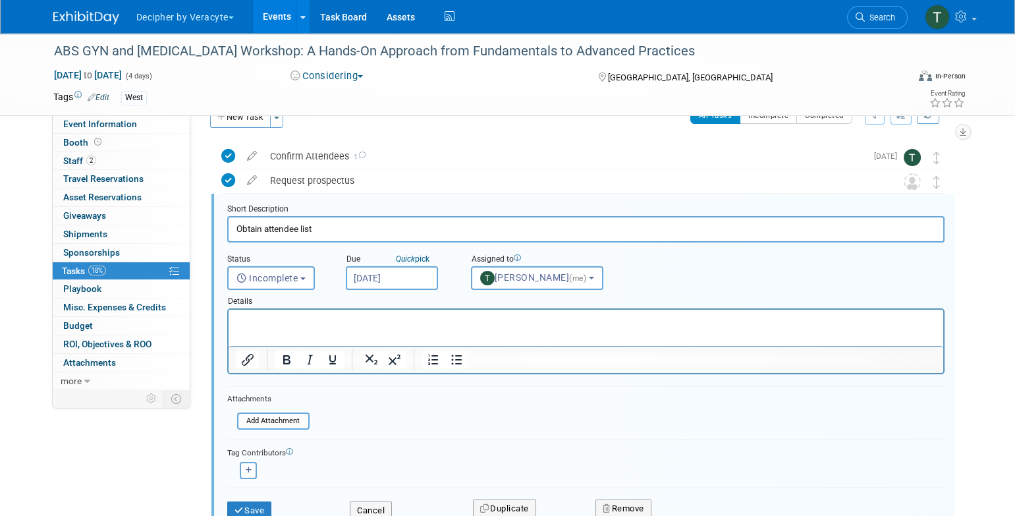
click at [404, 283] on input "[DATE]" at bounding box center [392, 278] width 92 height 24
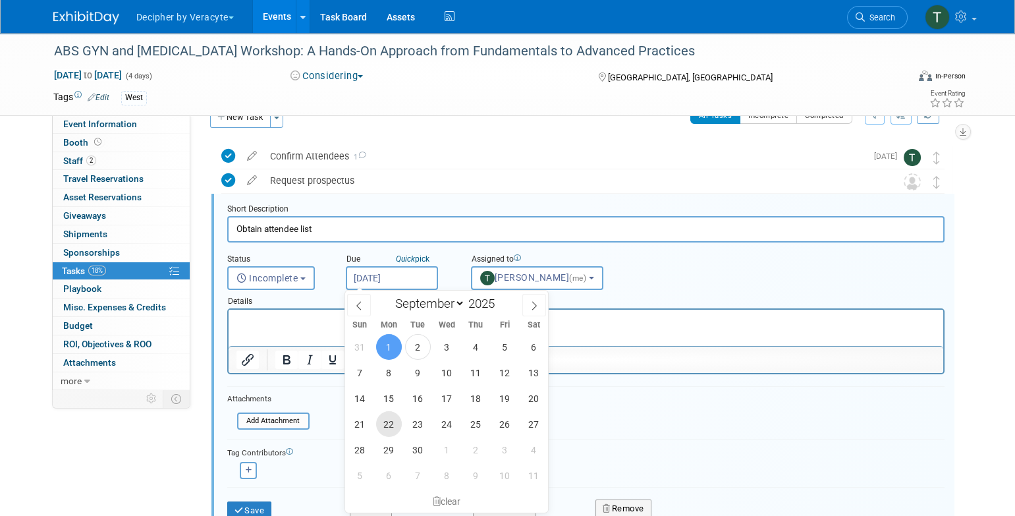
click at [395, 415] on span "22" at bounding box center [389, 424] width 26 height 26
type input "Sep 22, 2025"
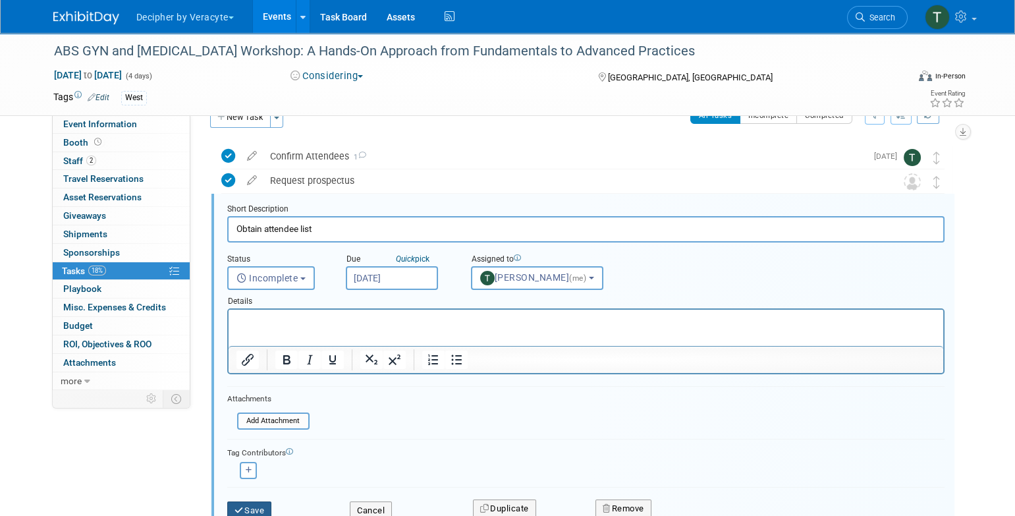
click at [272, 504] on button "Save" at bounding box center [249, 510] width 45 height 18
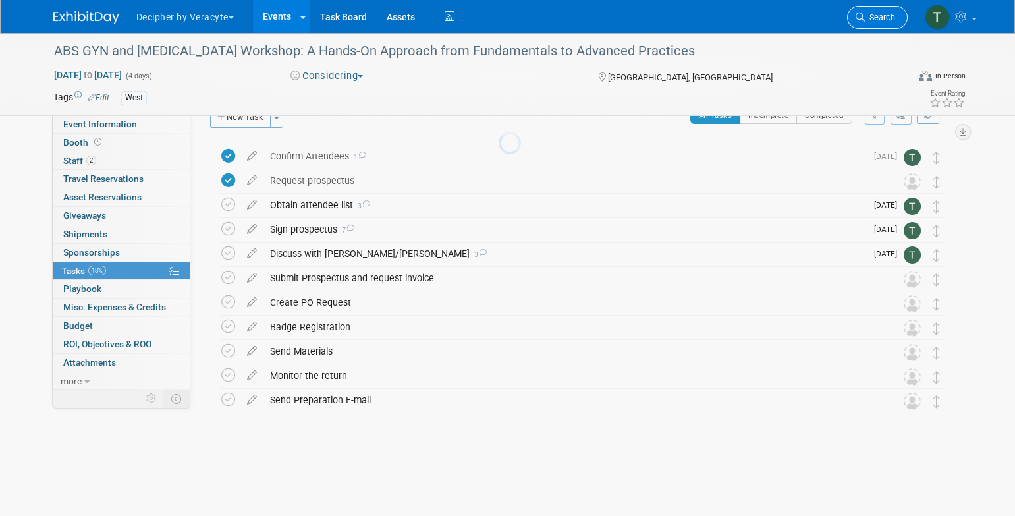
scroll to position [3, 0]
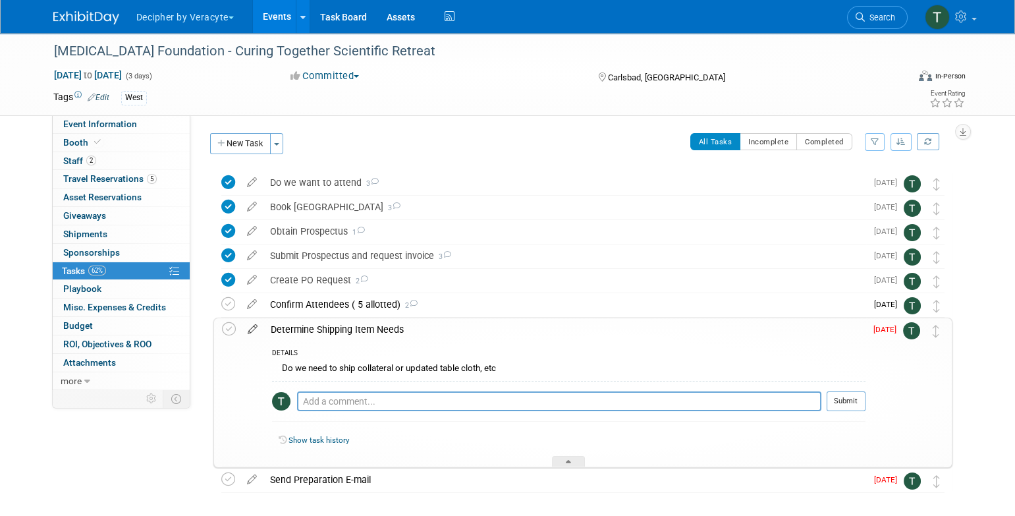
click at [249, 331] on icon at bounding box center [252, 326] width 23 height 16
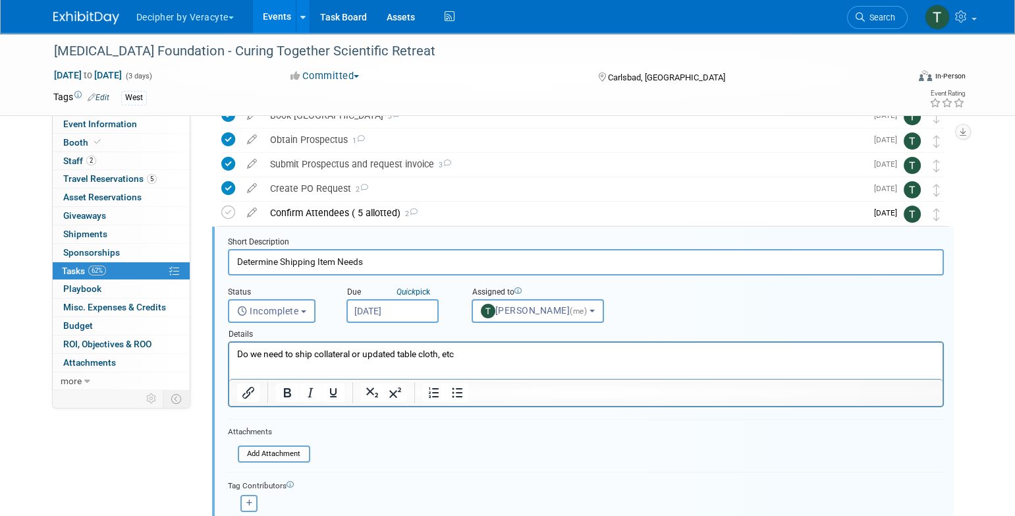
scroll to position [124, 0]
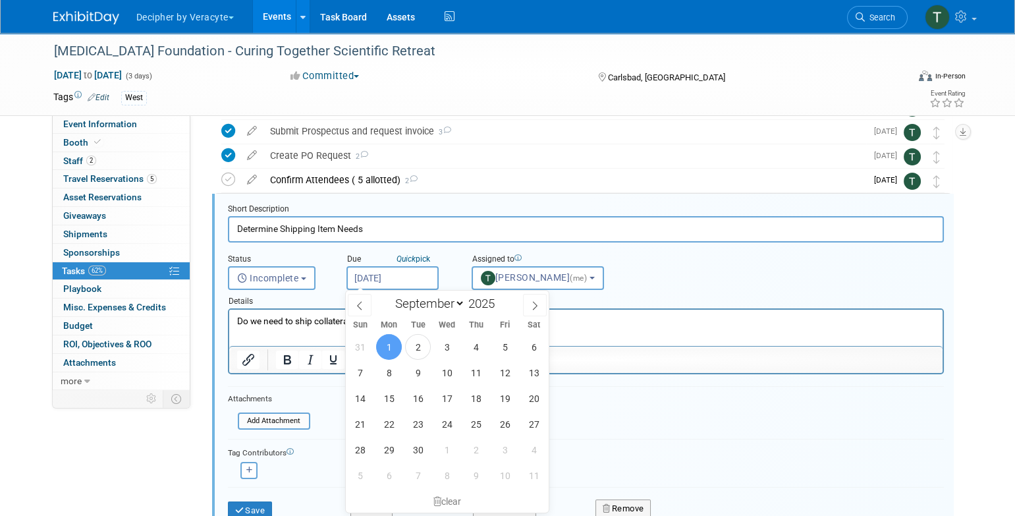
click at [411, 278] on input "[DATE]" at bounding box center [392, 278] width 92 height 24
click at [412, 367] on span "9" at bounding box center [418, 373] width 26 height 26
type input "Sep 9, 2025"
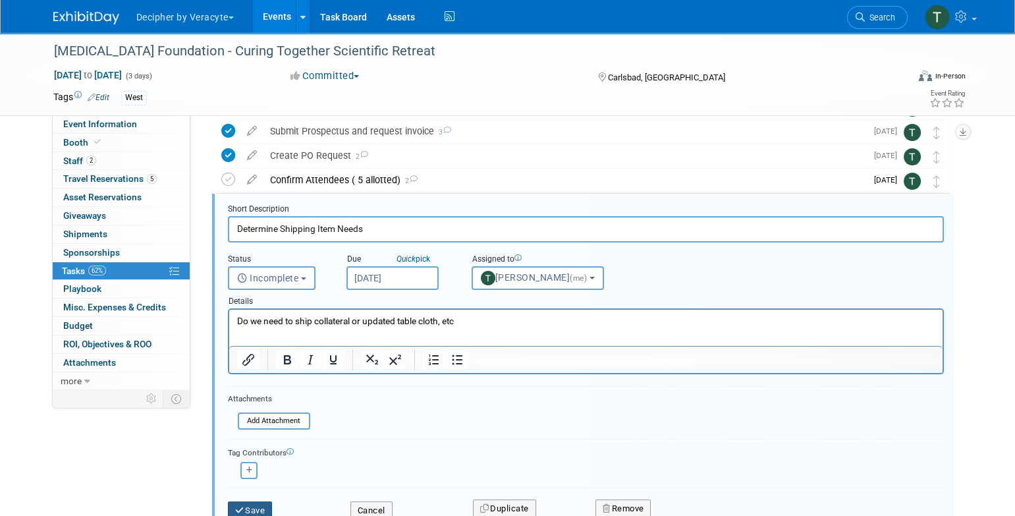
click at [262, 505] on button "Save" at bounding box center [250, 510] width 45 height 18
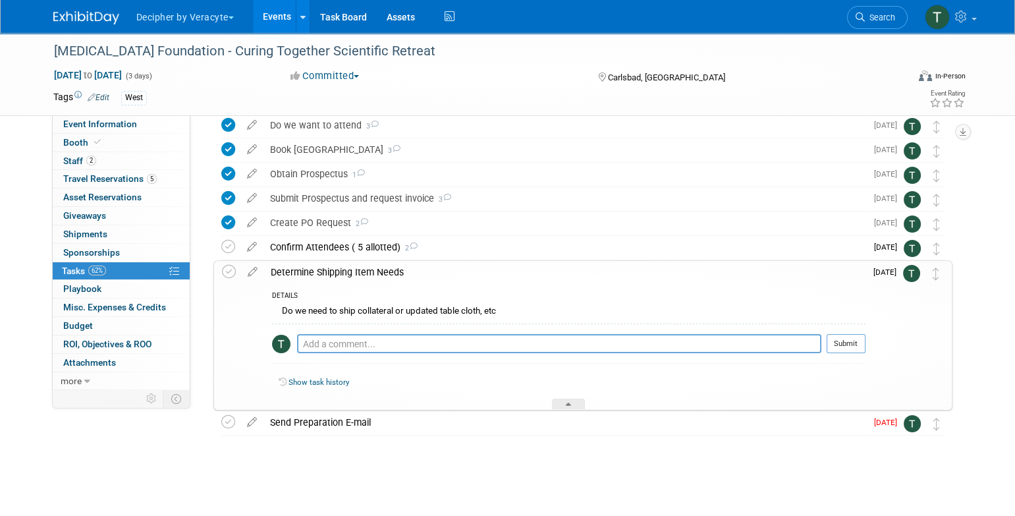
scroll to position [56, 0]
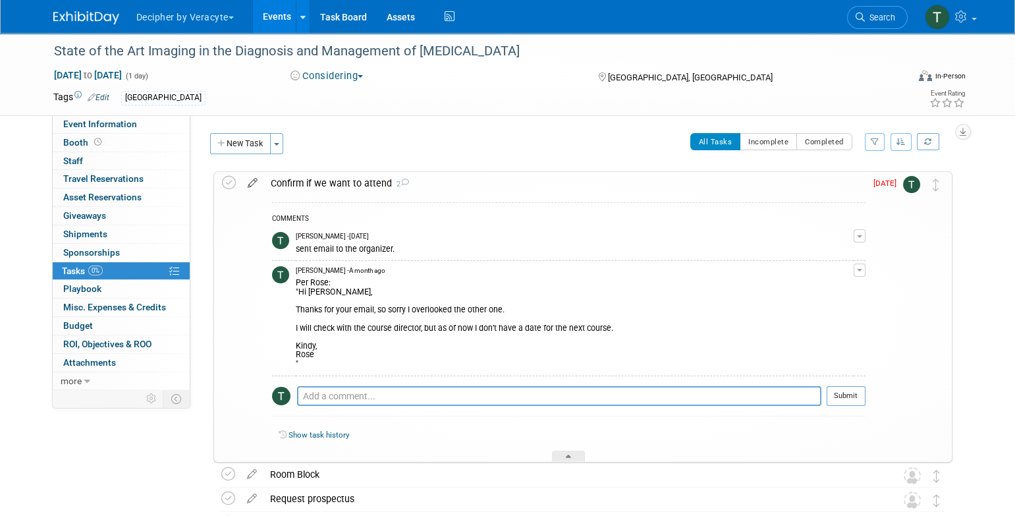
click at [254, 180] on icon at bounding box center [252, 180] width 23 height 16
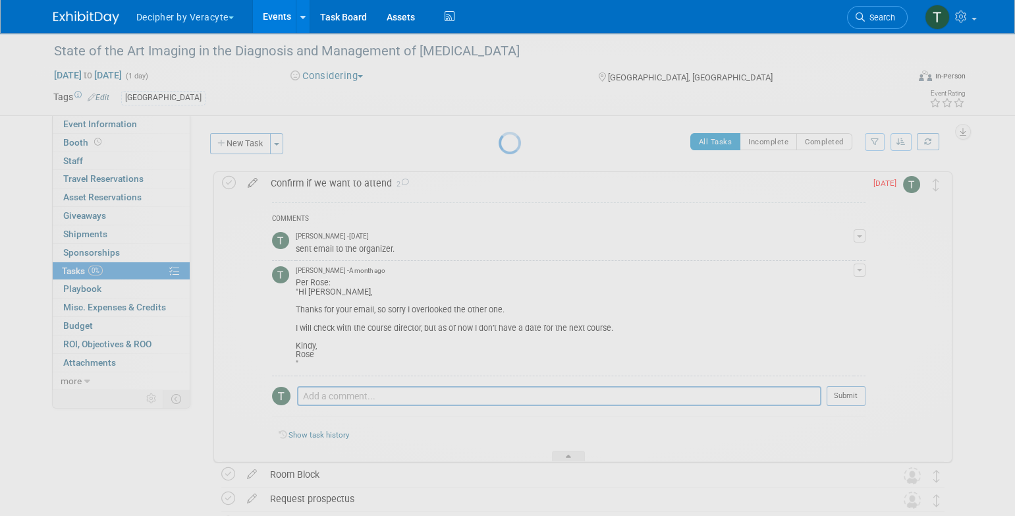
select select "8"
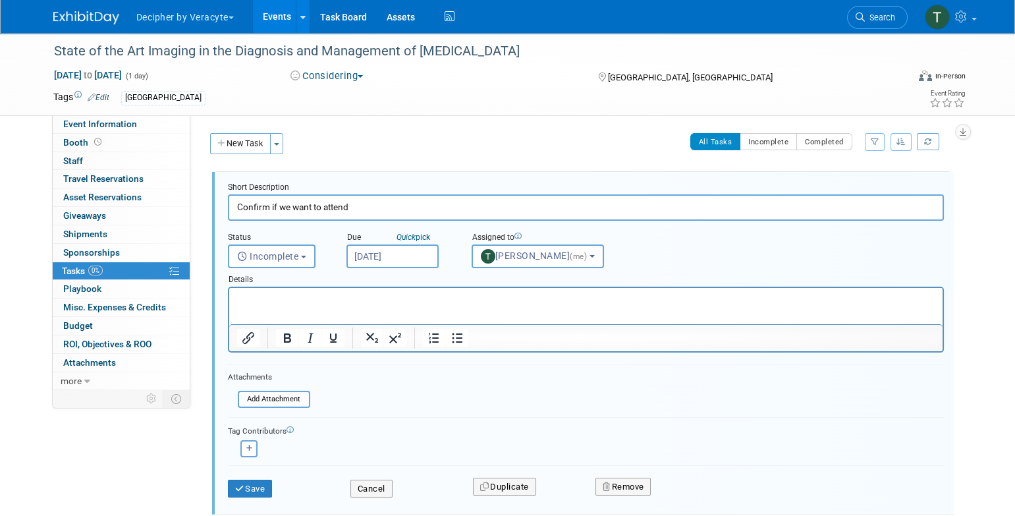
click at [405, 247] on input "[DATE]" at bounding box center [392, 256] width 92 height 24
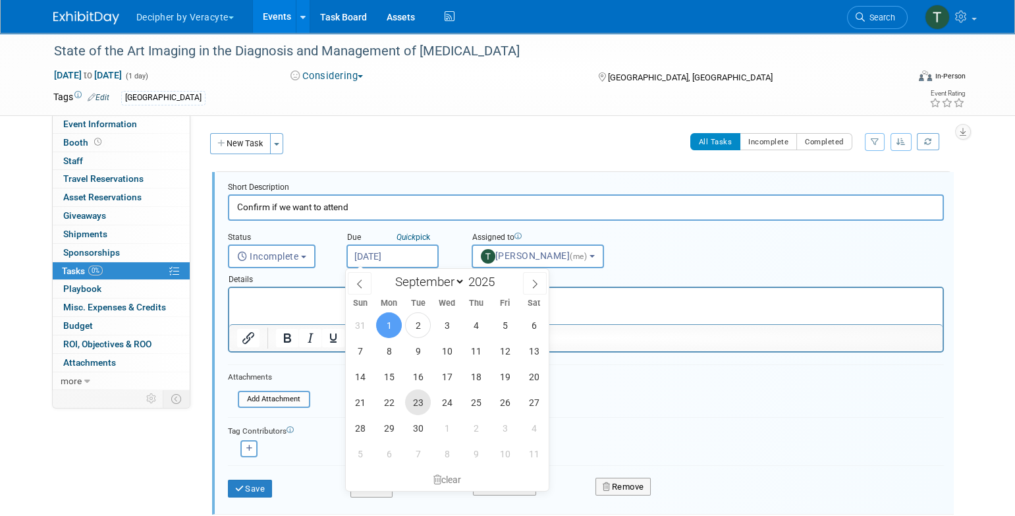
click at [418, 392] on span "23" at bounding box center [418, 402] width 26 height 26
type input "Sep 23, 2025"
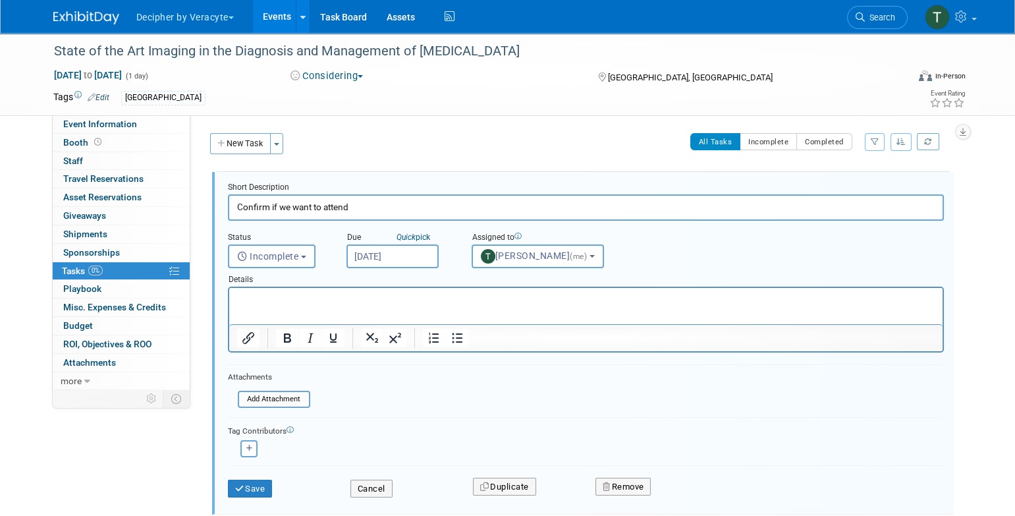
click at [269, 477] on div "Save" at bounding box center [279, 484] width 122 height 27
click at [265, 484] on button "Save" at bounding box center [250, 488] width 45 height 18
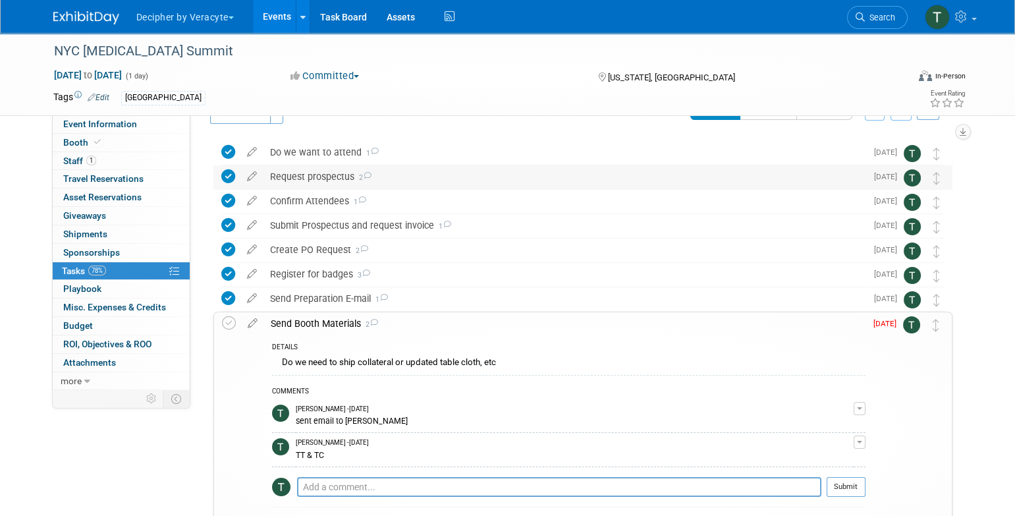
scroll to position [32, 0]
click at [248, 323] on icon at bounding box center [252, 319] width 23 height 16
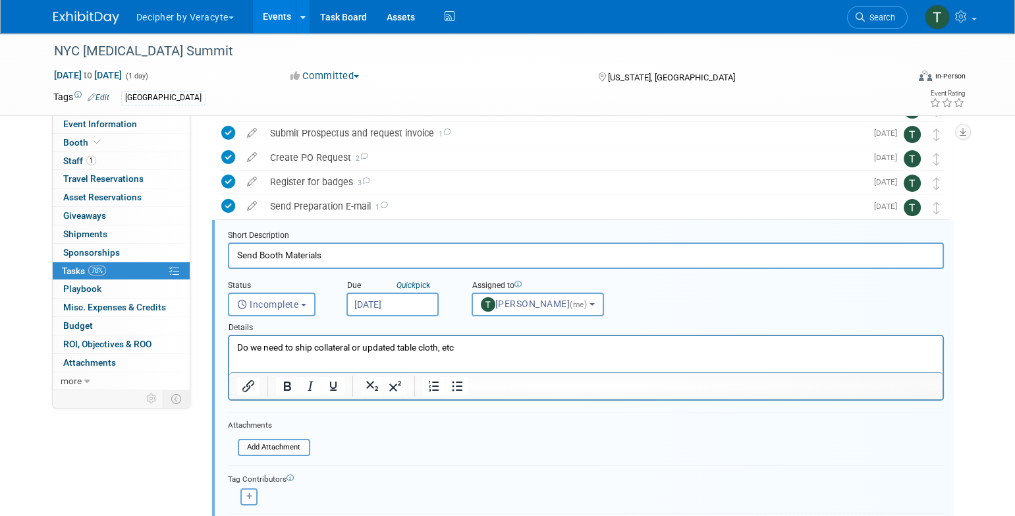
scroll to position [149, 0]
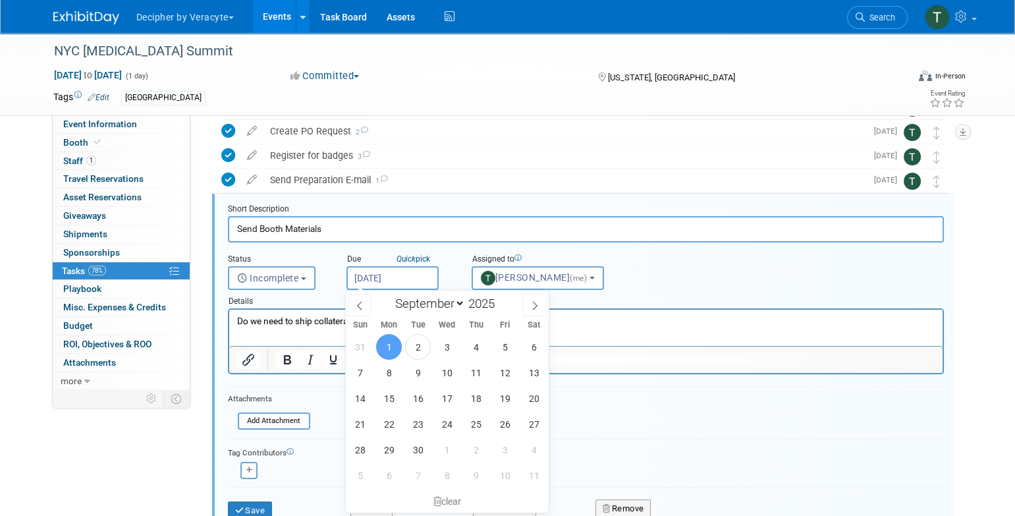
click at [407, 282] on input "[DATE]" at bounding box center [392, 278] width 92 height 24
click at [415, 377] on span "9" at bounding box center [418, 373] width 26 height 26
type input "Sep 9, 2025"
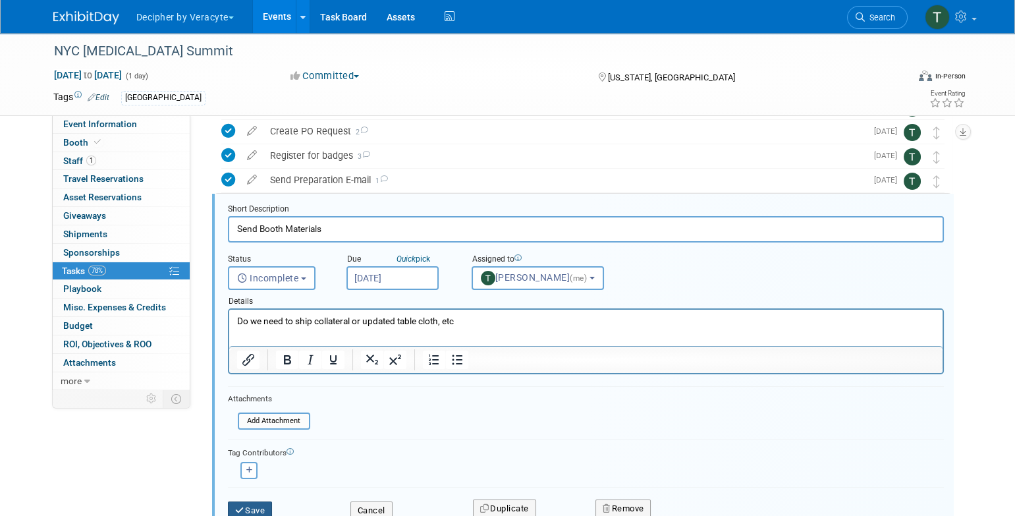
click at [265, 502] on button "Save" at bounding box center [250, 510] width 45 height 18
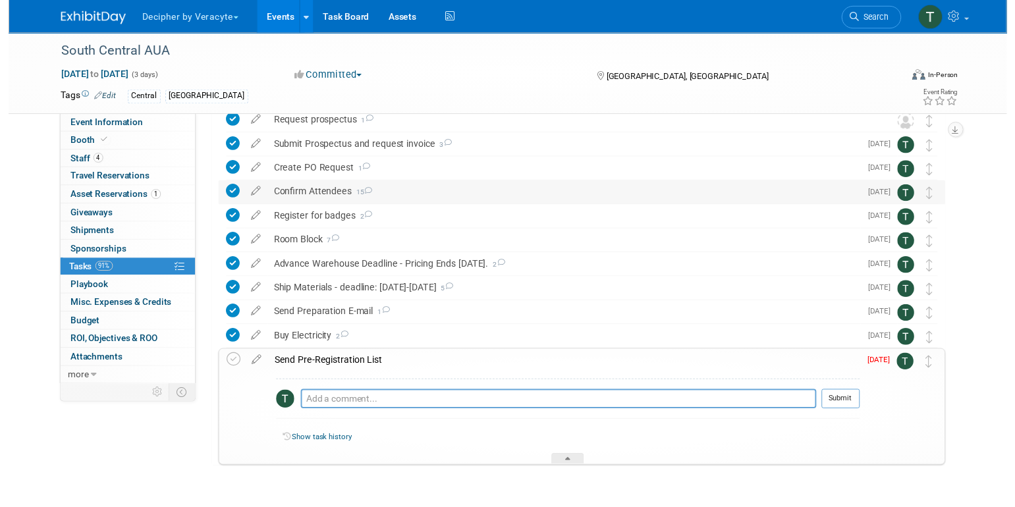
scroll to position [64, 0]
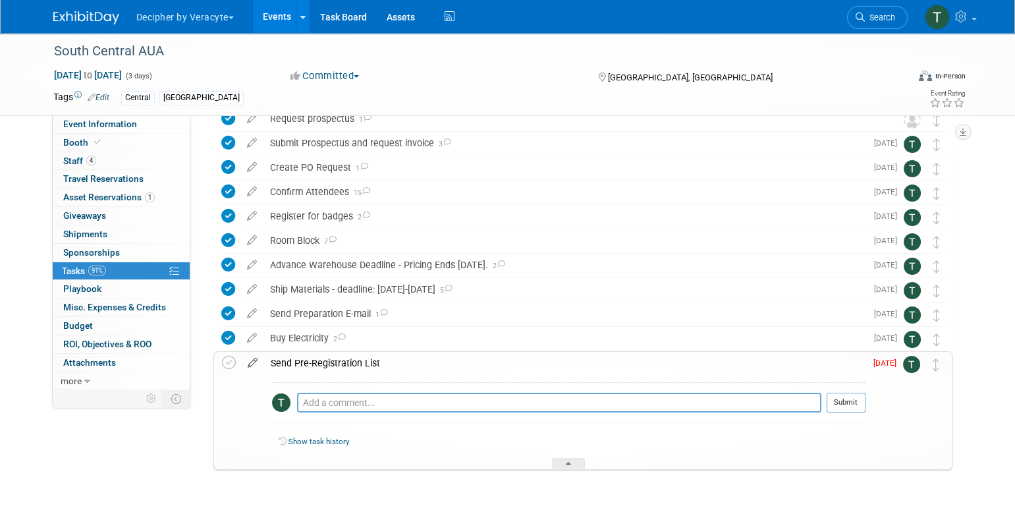
click at [249, 362] on icon at bounding box center [252, 360] width 23 height 16
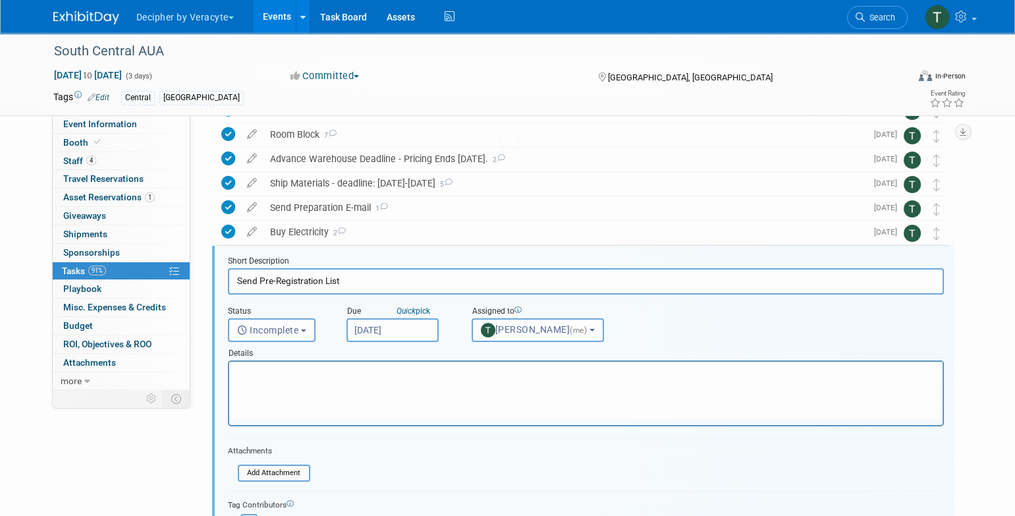
scroll to position [222, 0]
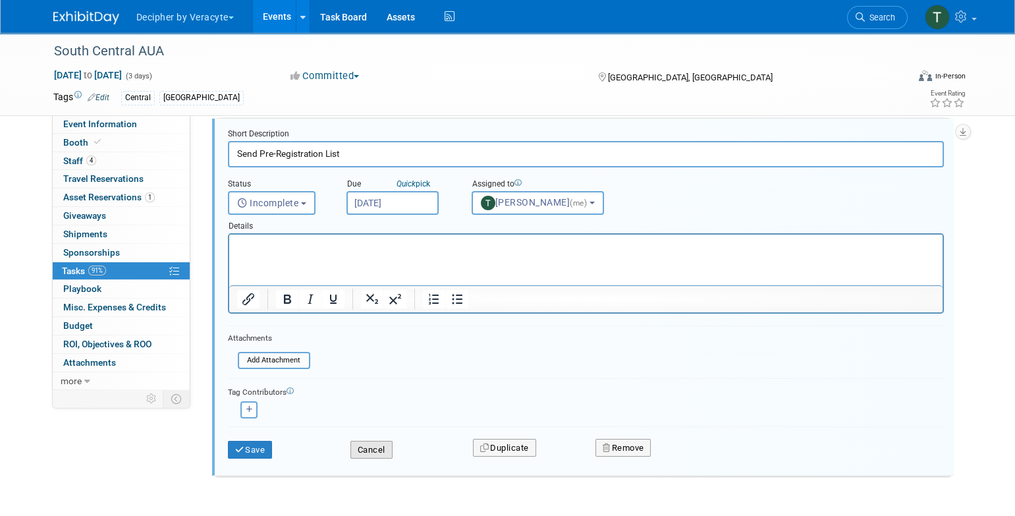
click at [371, 444] on button "Cancel" at bounding box center [371, 450] width 42 height 18
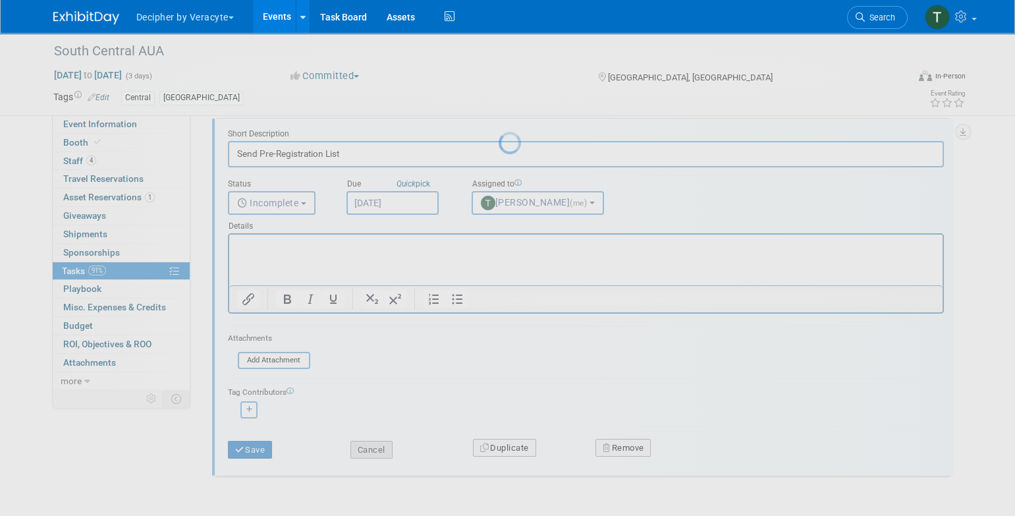
scroll to position [97, 0]
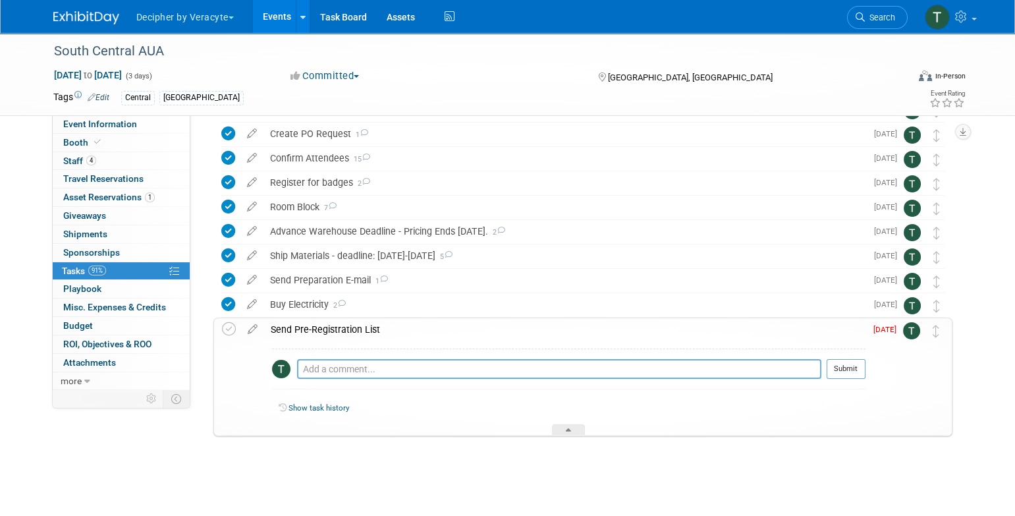
click at [577, 364] on textarea at bounding box center [559, 369] width 524 height 20
type textarea "sent email to Melinda to obtain this."
click at [869, 361] on td "[DATE]" at bounding box center [884, 376] width 38 height 117
click at [850, 367] on button "Submit" at bounding box center [845, 369] width 39 height 20
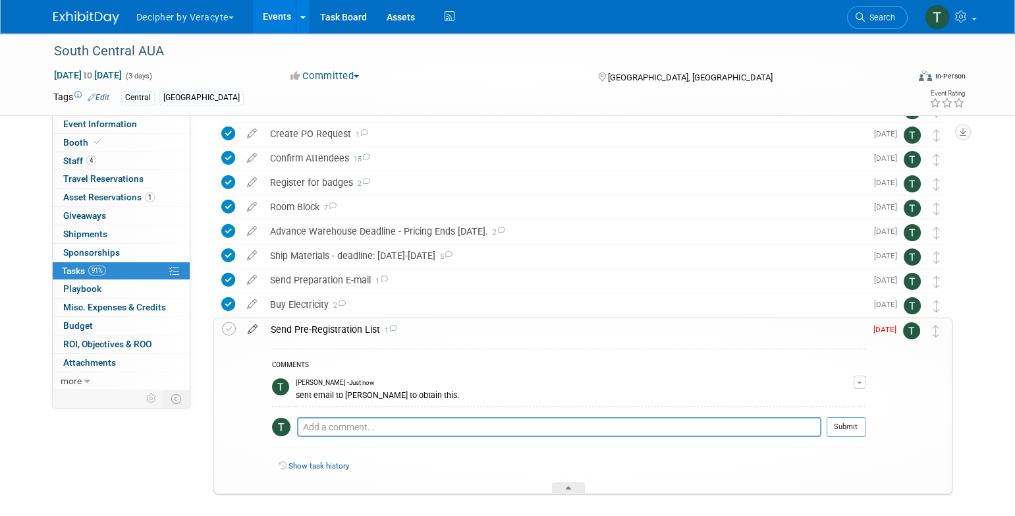
click at [255, 331] on icon at bounding box center [252, 326] width 23 height 16
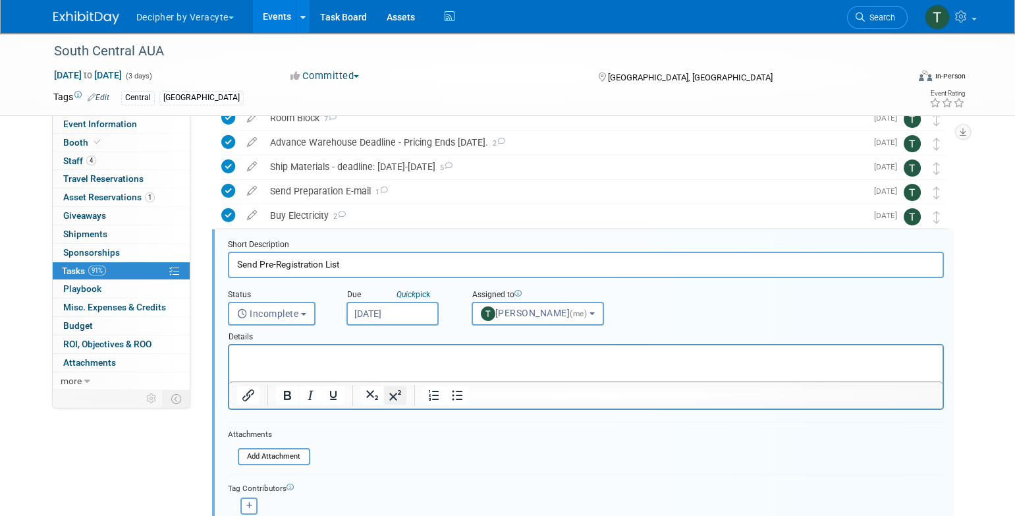
scroll to position [222, 0]
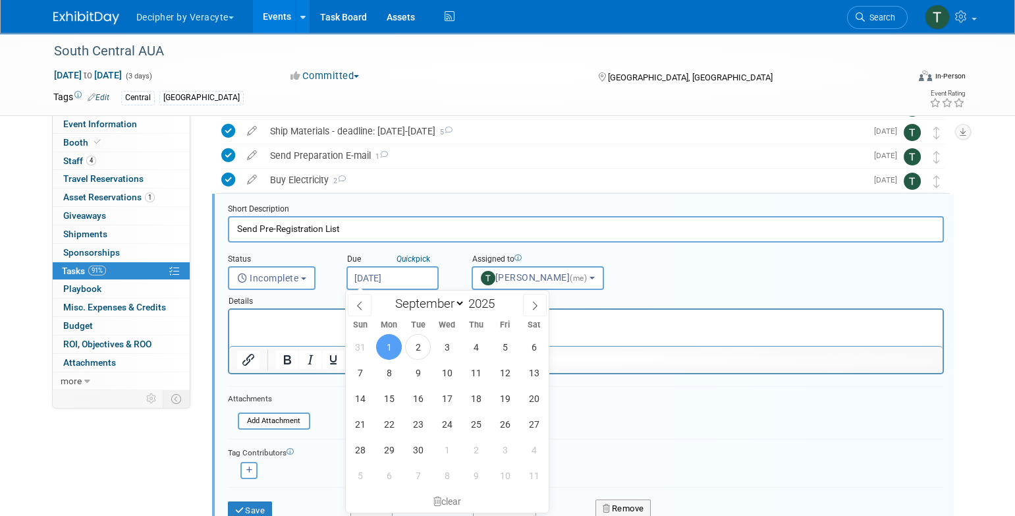
click at [400, 278] on input "Sep 1, 2025" at bounding box center [392, 278] width 92 height 24
click at [476, 350] on span "4" at bounding box center [476, 347] width 26 height 26
type input "Sep 4, 2025"
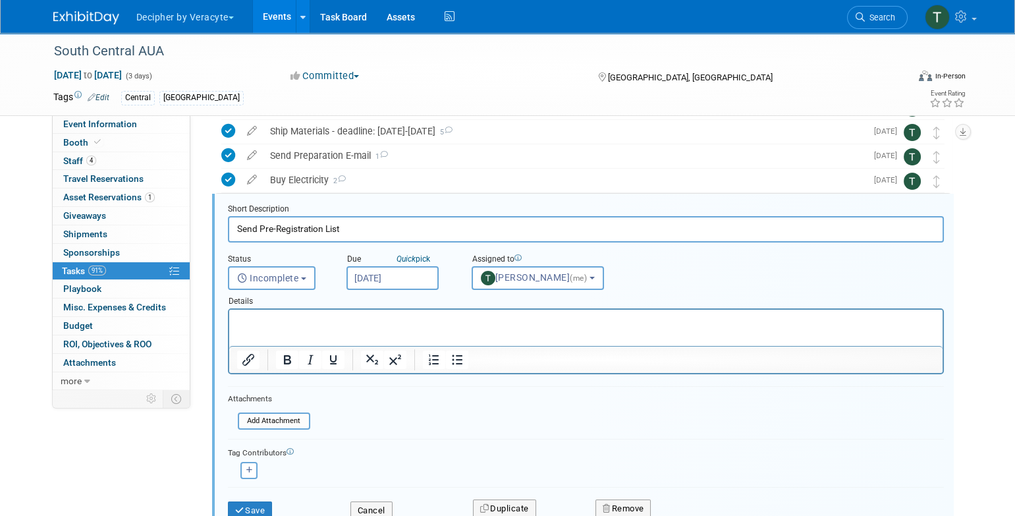
click at [266, 498] on div "Save" at bounding box center [279, 506] width 122 height 27
click at [265, 502] on button "Save" at bounding box center [250, 510] width 45 height 18
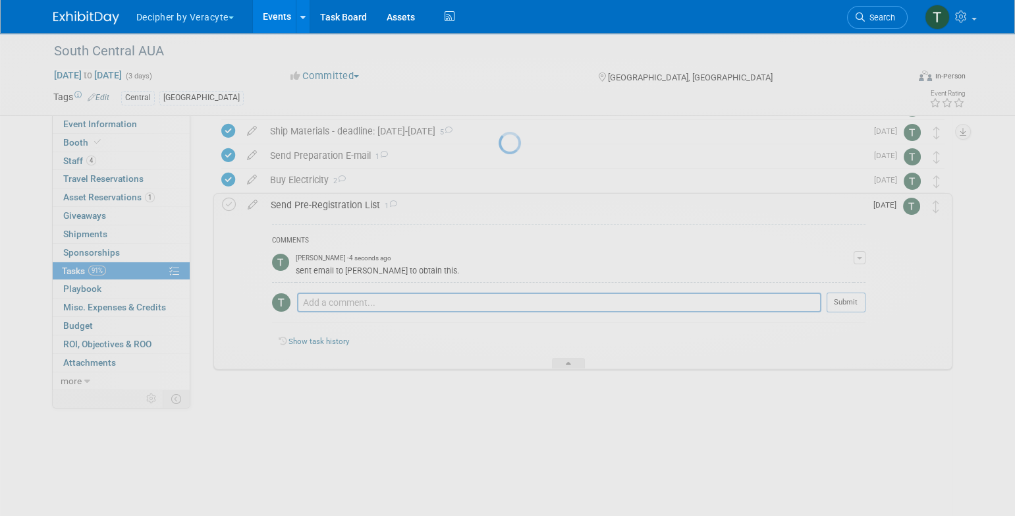
scroll to position [155, 0]
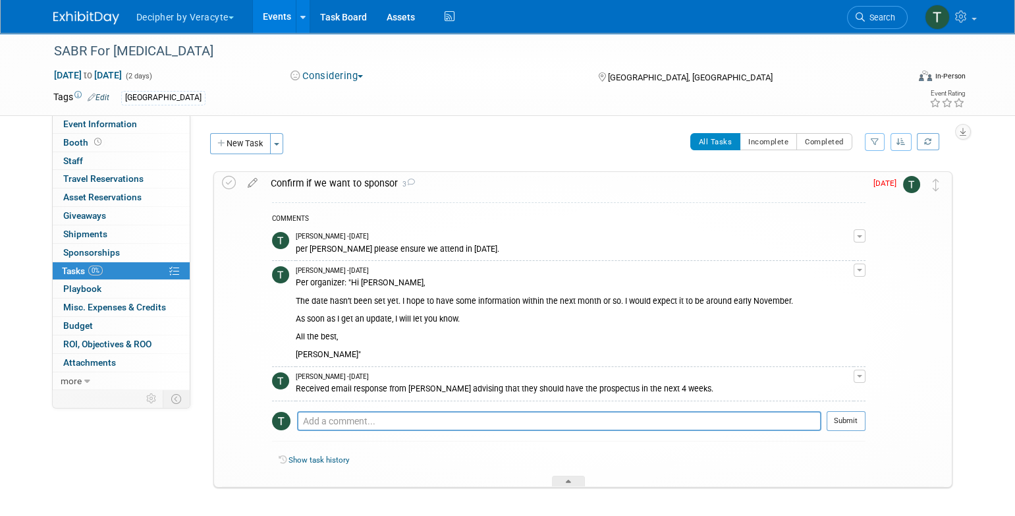
click at [460, 183] on div "Confirm if we want to sponsor 3" at bounding box center [564, 183] width 601 height 22
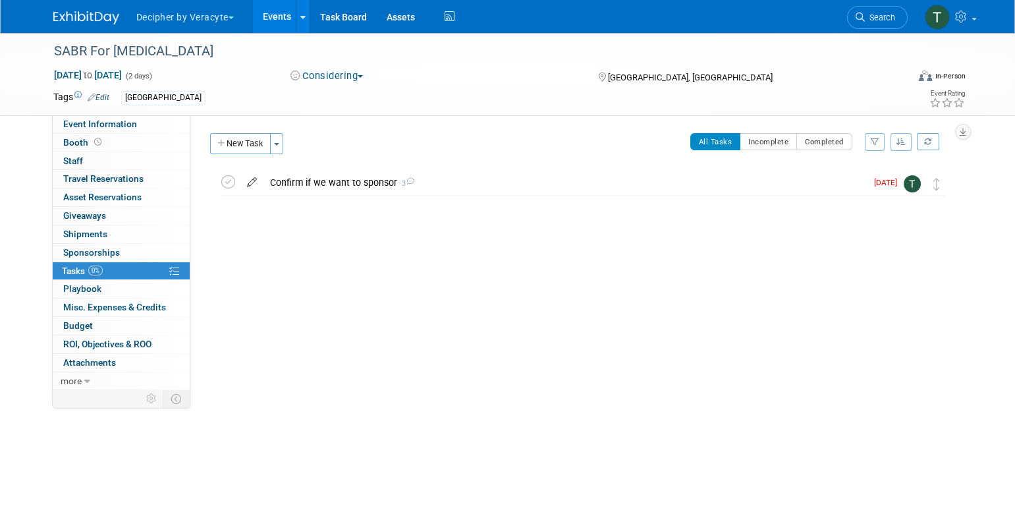
click at [248, 184] on icon at bounding box center [251, 179] width 23 height 16
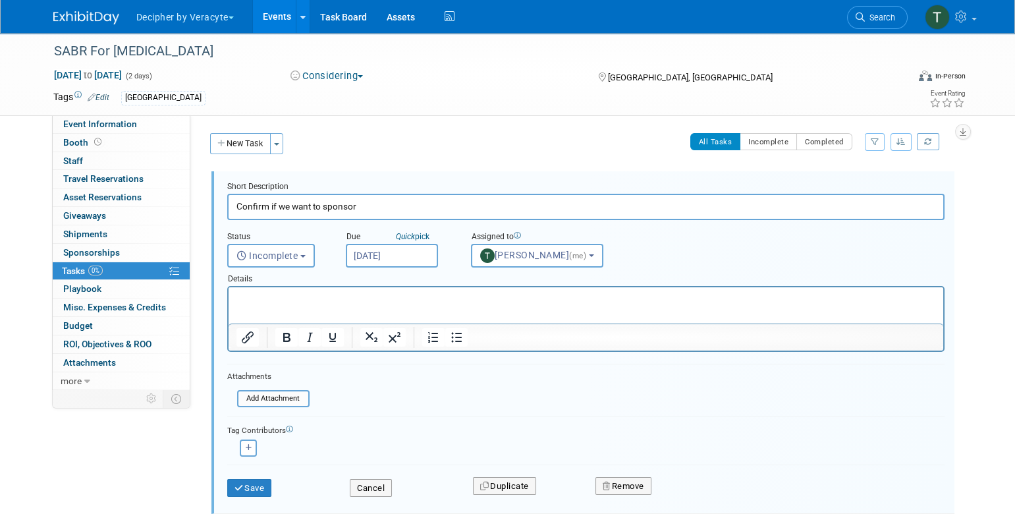
click at [412, 255] on input "[DATE]" at bounding box center [392, 256] width 92 height 24
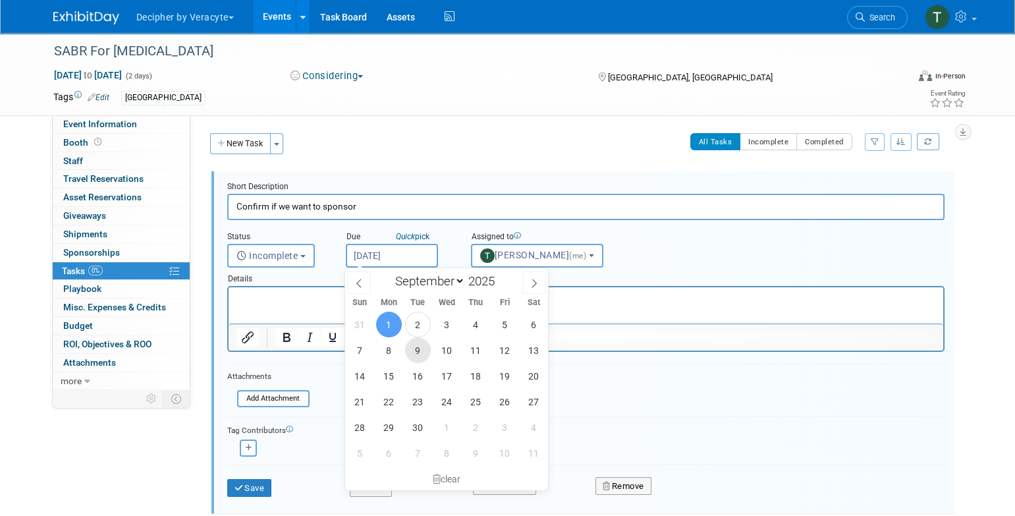
click at [412, 346] on span "9" at bounding box center [418, 350] width 26 height 26
type input "Sep 9, 2025"
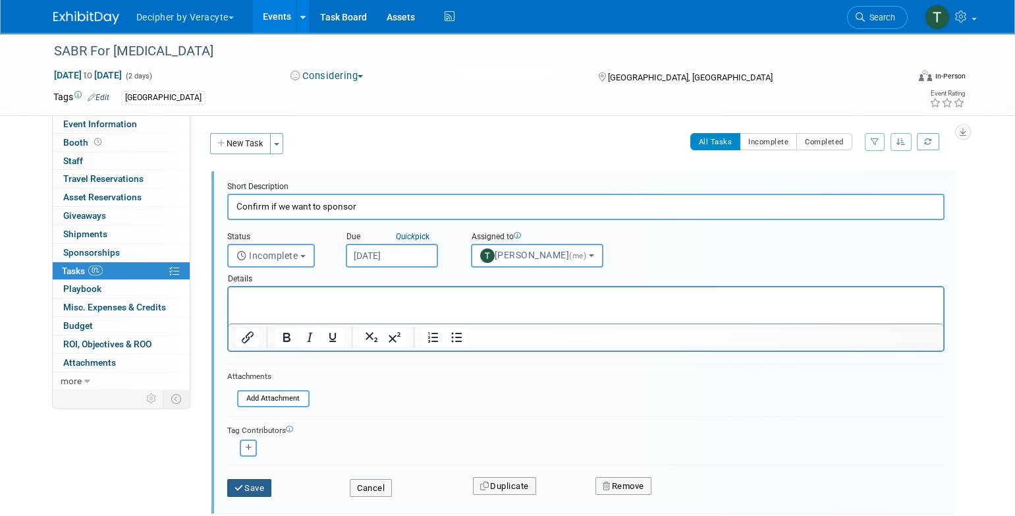
click at [264, 489] on button "Save" at bounding box center [249, 488] width 45 height 18
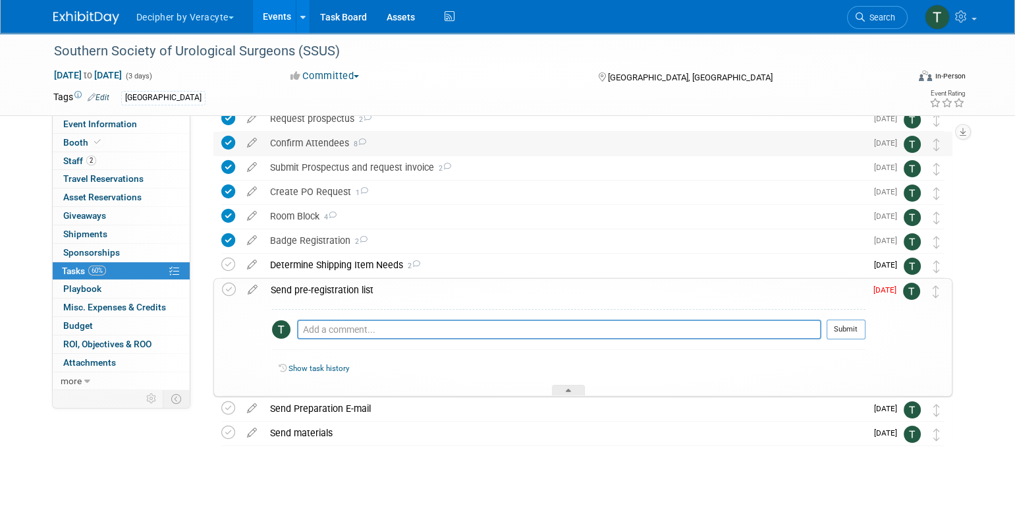
scroll to position [65, 0]
click at [251, 290] on icon at bounding box center [252, 285] width 23 height 16
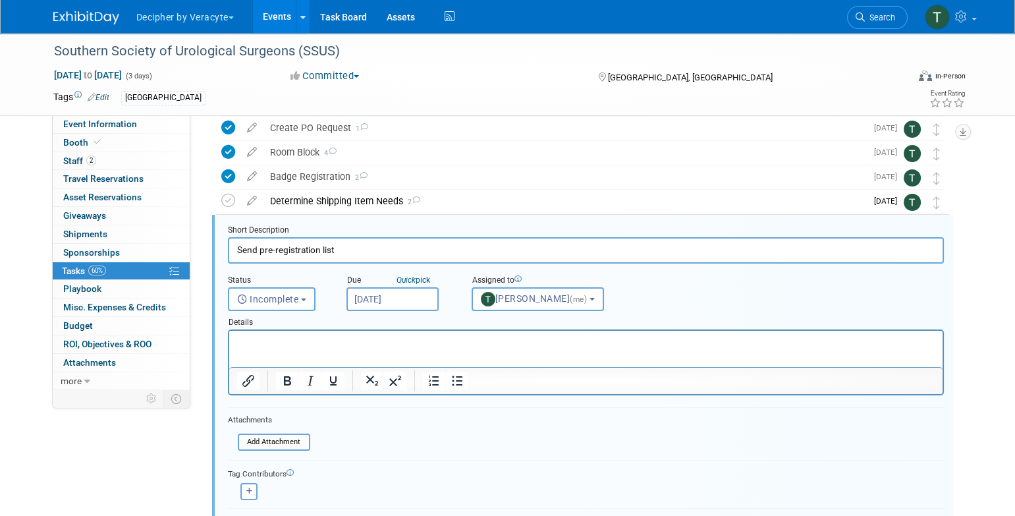
scroll to position [149, 0]
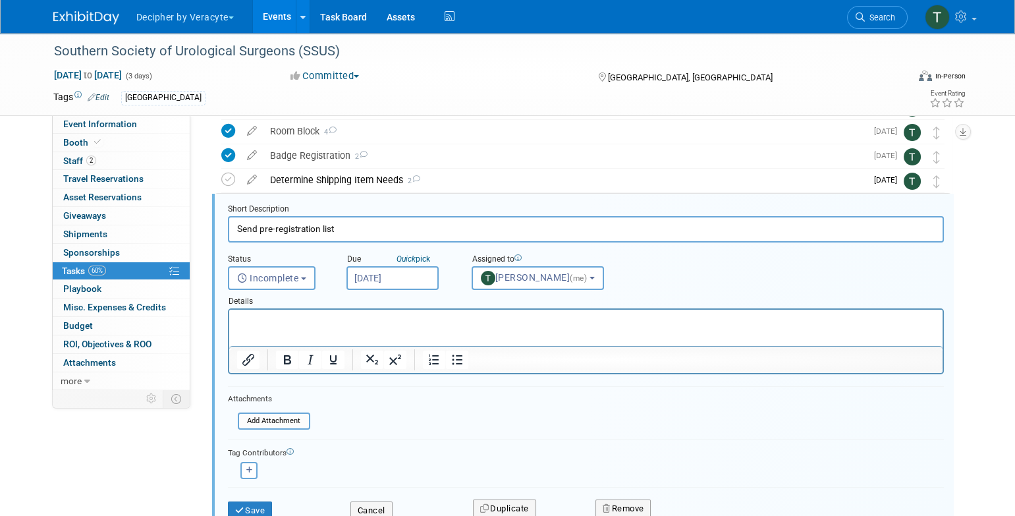
click at [417, 278] on input "[DATE]" at bounding box center [392, 278] width 92 height 24
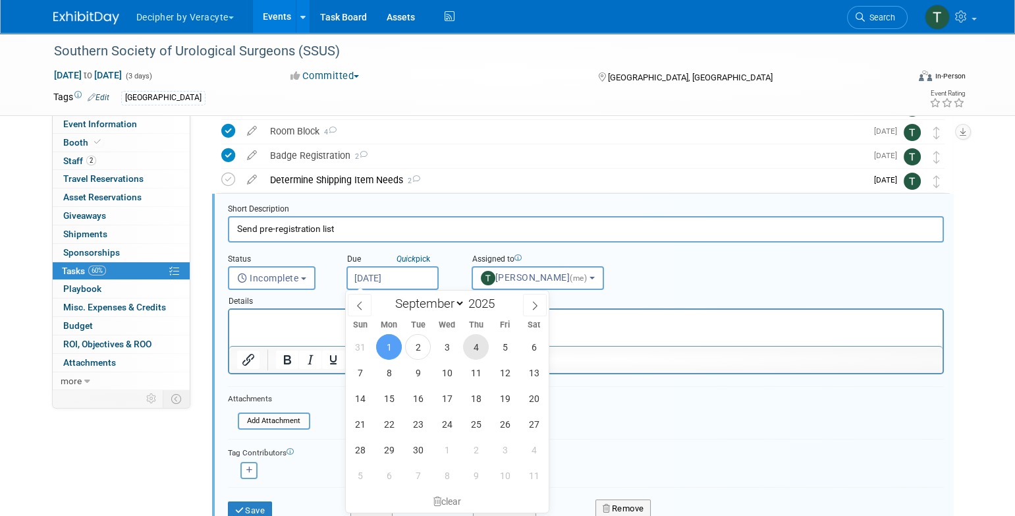
click at [469, 352] on span "4" at bounding box center [476, 347] width 26 height 26
type input "Sep 4, 2025"
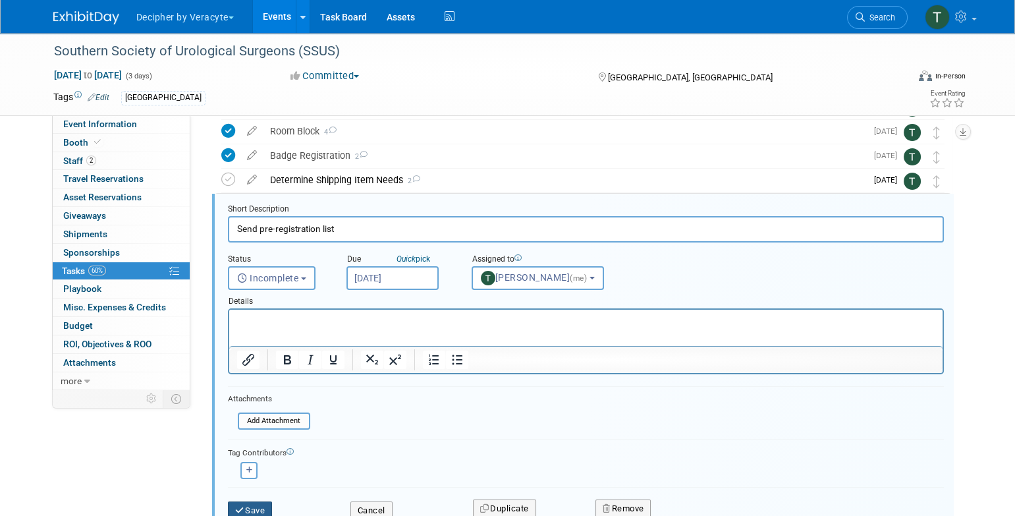
click at [256, 505] on button "Save" at bounding box center [250, 510] width 45 height 18
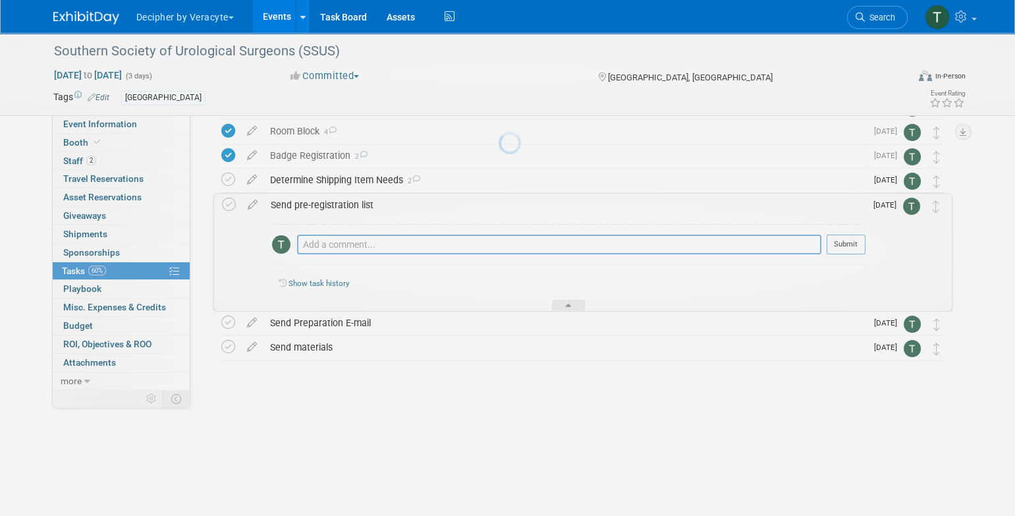
scroll to position [72, 0]
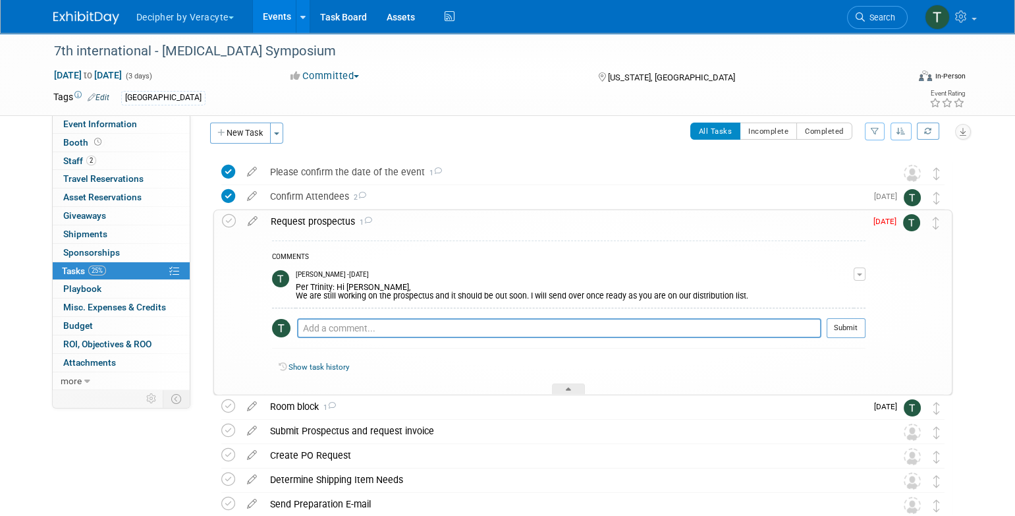
scroll to position [13, 0]
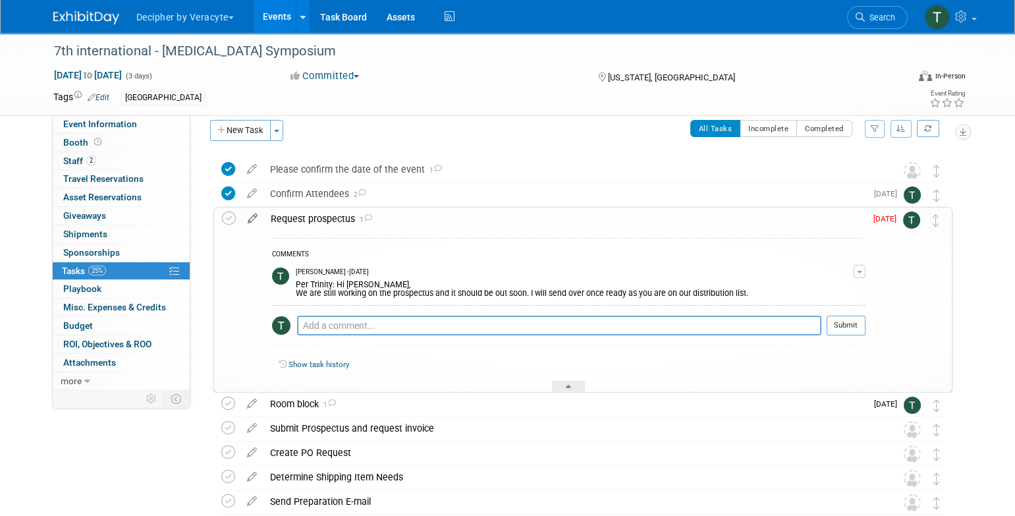
click at [249, 215] on icon at bounding box center [252, 215] width 23 height 16
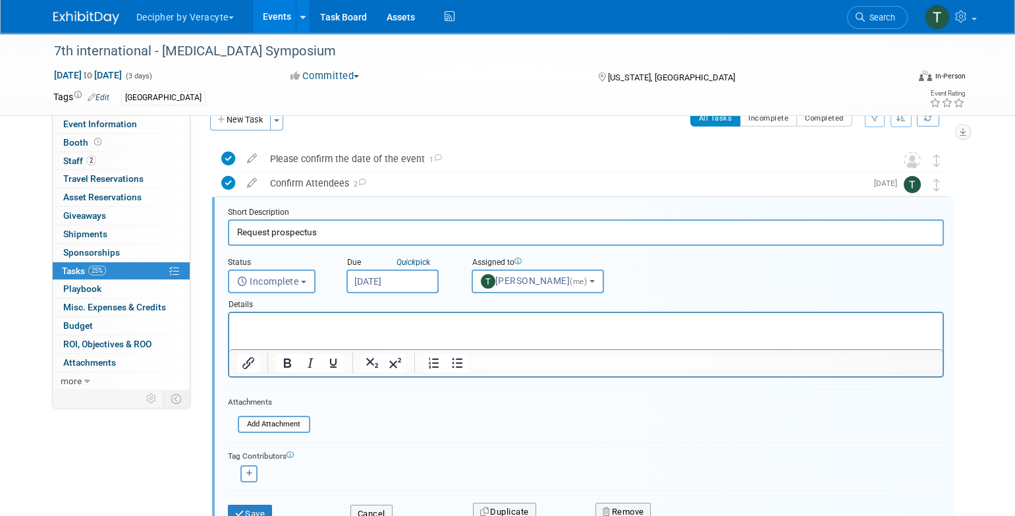
scroll to position [27, 0]
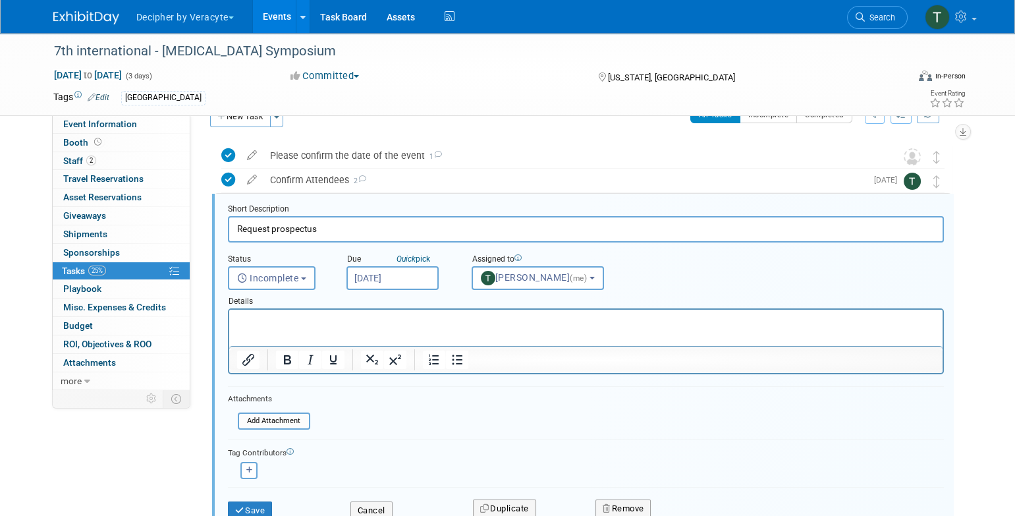
click at [381, 273] on input "Sep 1, 2025" at bounding box center [392, 278] width 92 height 24
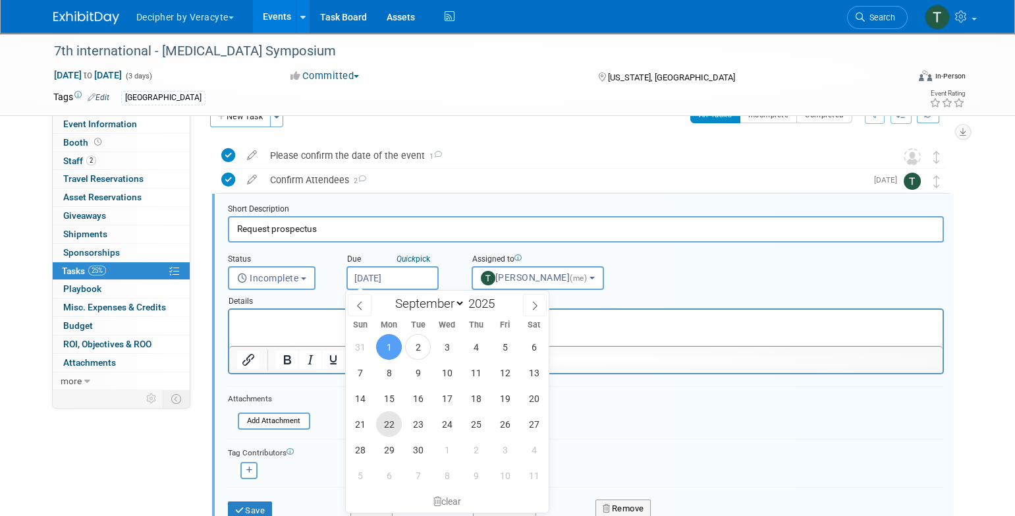
click at [389, 415] on span "22" at bounding box center [389, 424] width 26 height 26
type input "Sep 22, 2025"
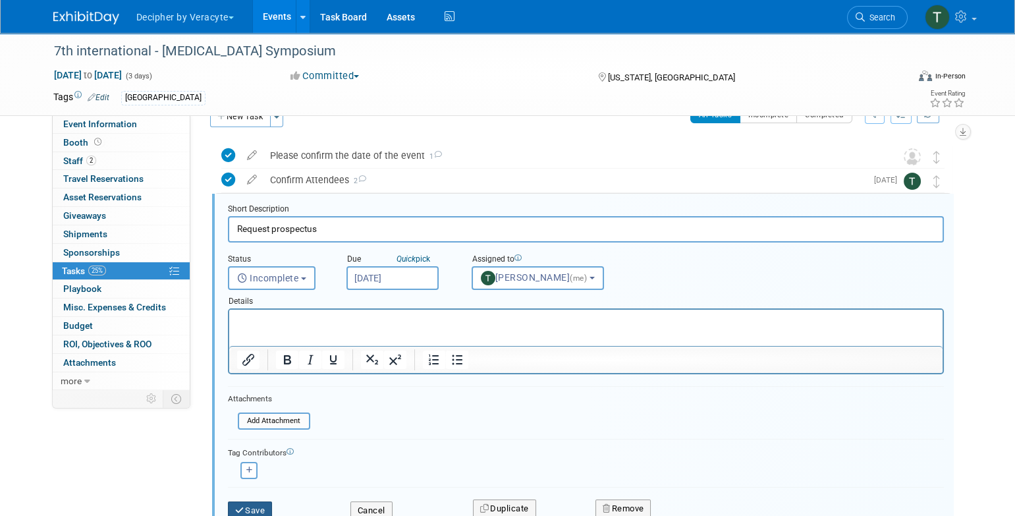
click at [261, 513] on button "Save" at bounding box center [250, 510] width 45 height 18
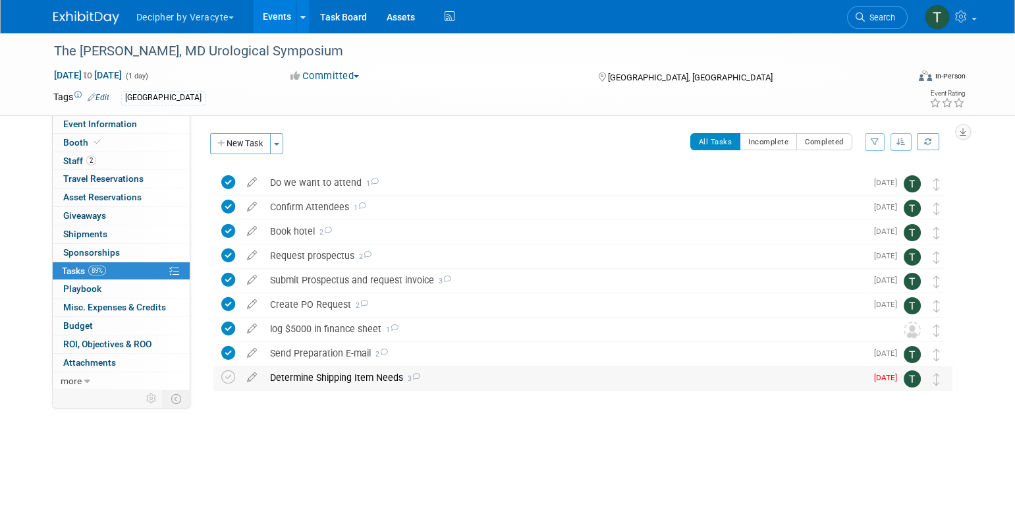
click at [304, 385] on div "Determine Shipping Item Needs 3" at bounding box center [564, 377] width 603 height 22
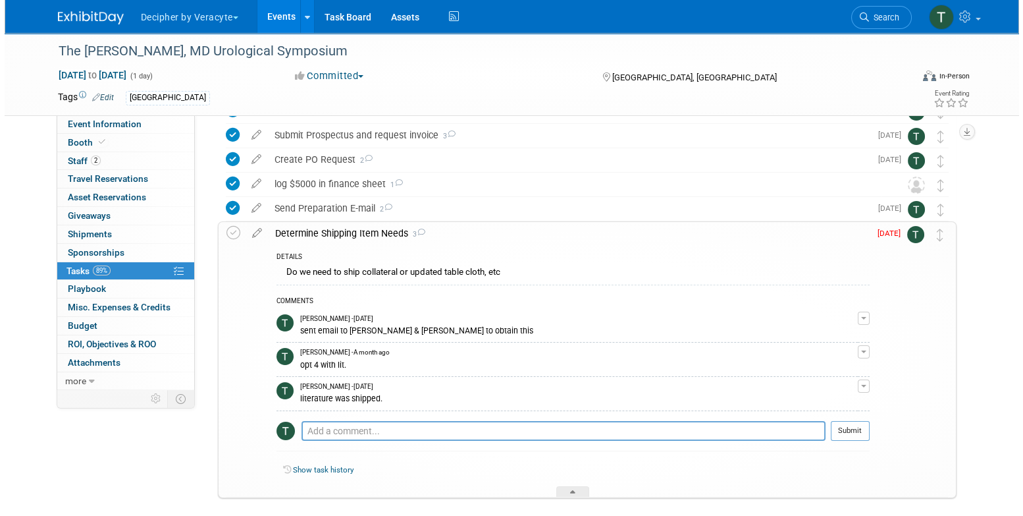
scroll to position [145, 0]
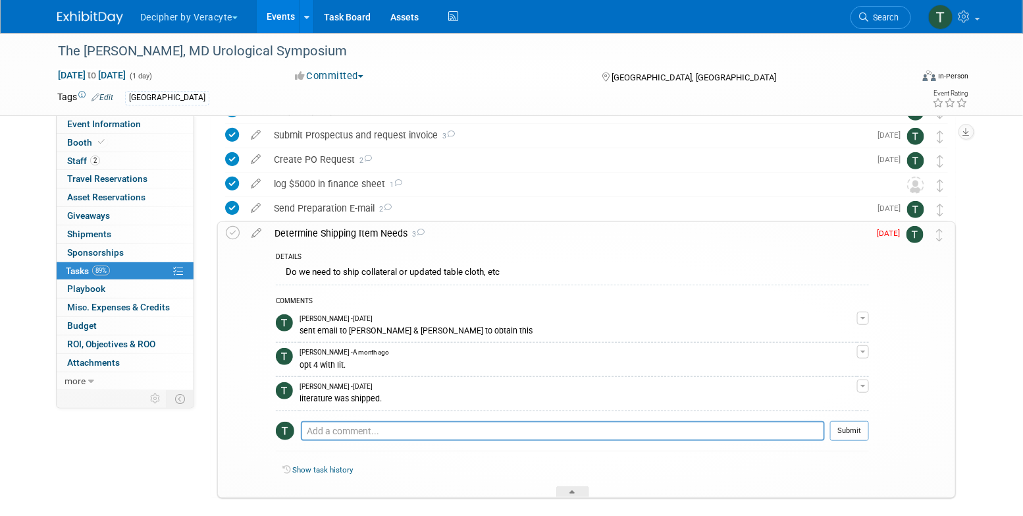
click at [262, 20] on link "Events" at bounding box center [281, 16] width 48 height 33
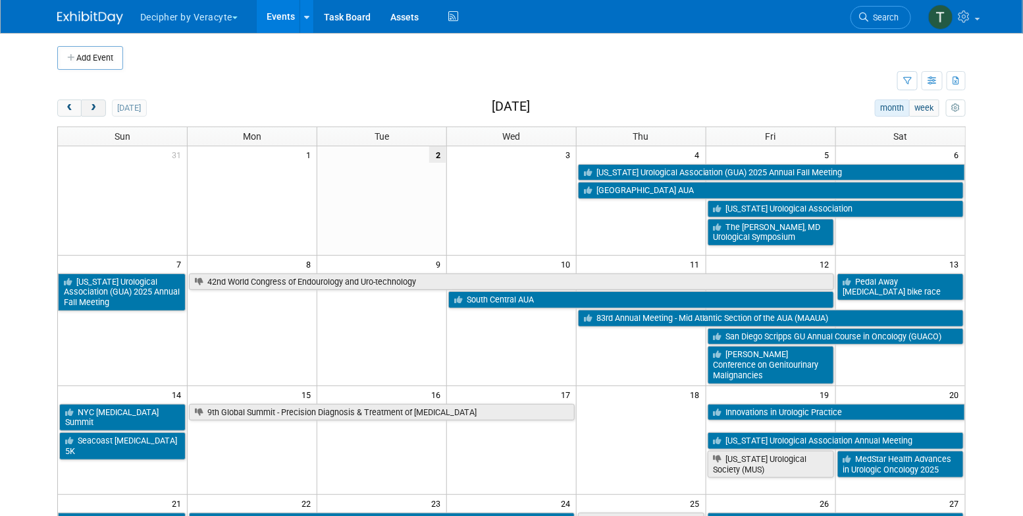
click at [102, 108] on button "next" at bounding box center [93, 107] width 24 height 17
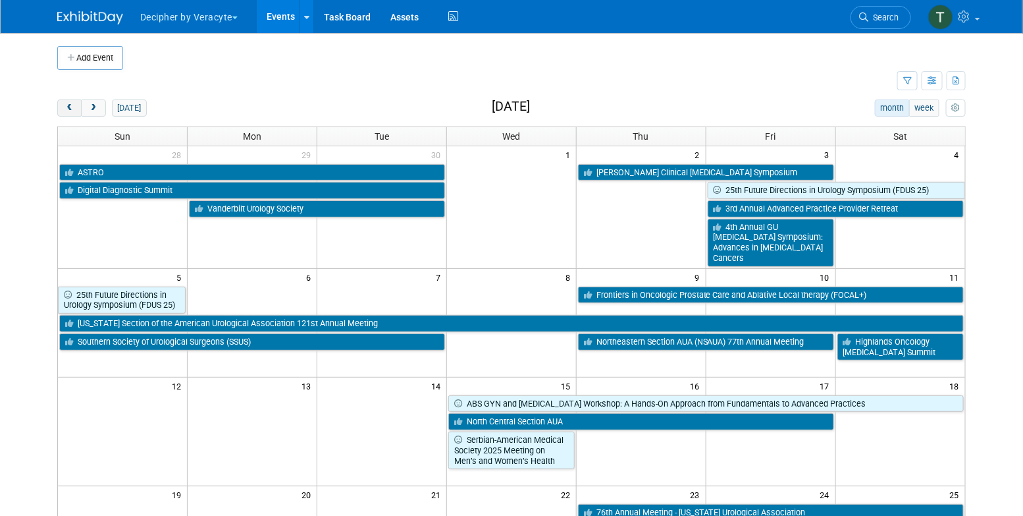
click at [69, 110] on span "prev" at bounding box center [70, 108] width 10 height 9
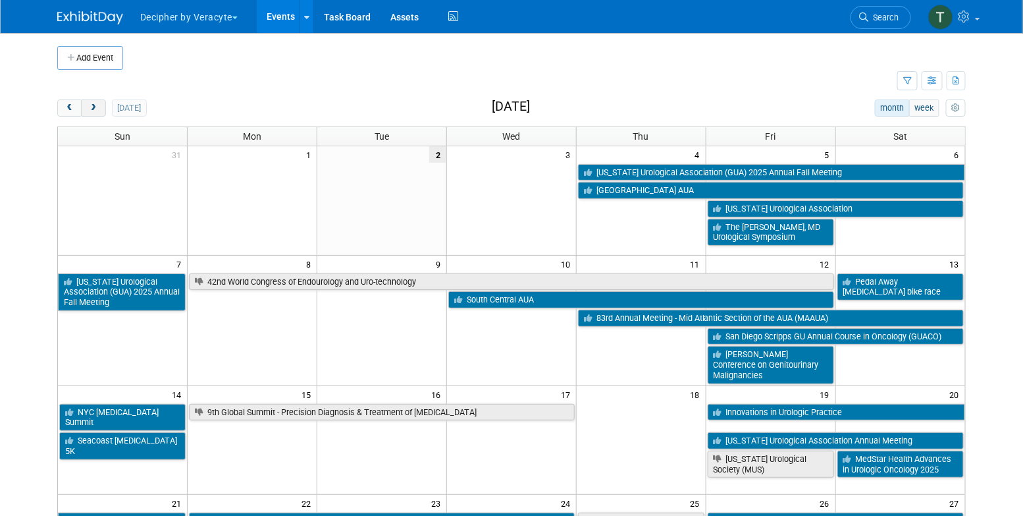
click at [97, 101] on button "next" at bounding box center [93, 107] width 24 height 17
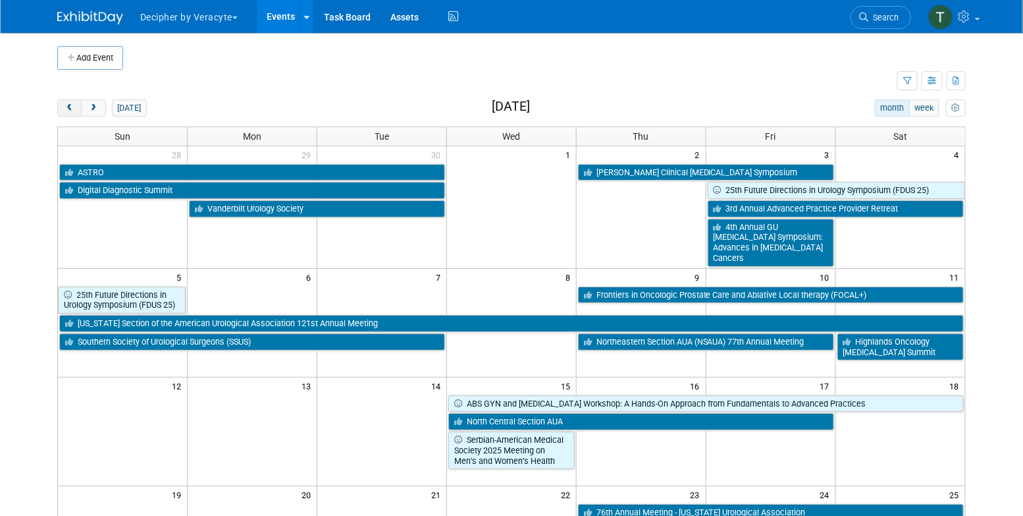
click at [70, 106] on span "prev" at bounding box center [70, 108] width 10 height 9
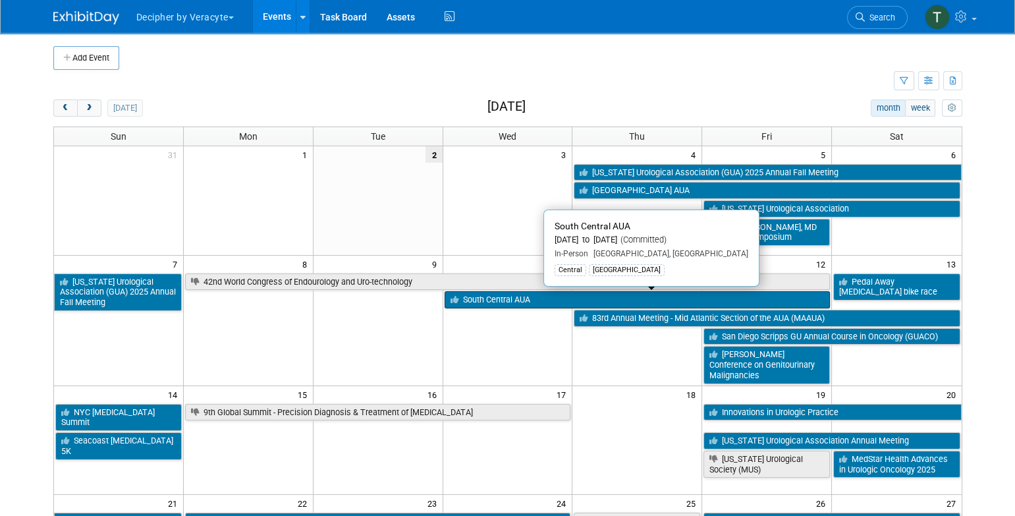
click at [489, 299] on link "South Central AUA" at bounding box center [637, 299] width 386 height 17
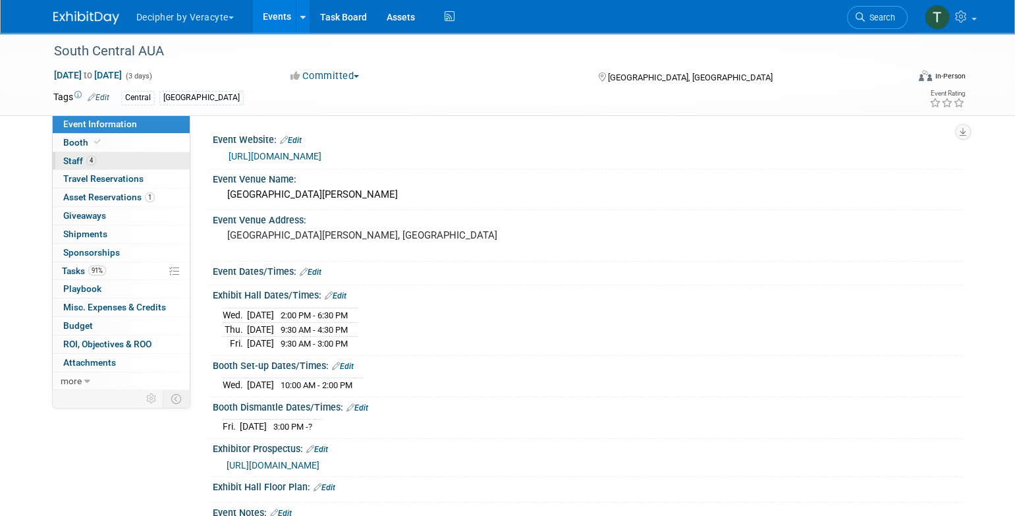
click at [159, 155] on link "4 Staff 4" at bounding box center [121, 161] width 137 height 18
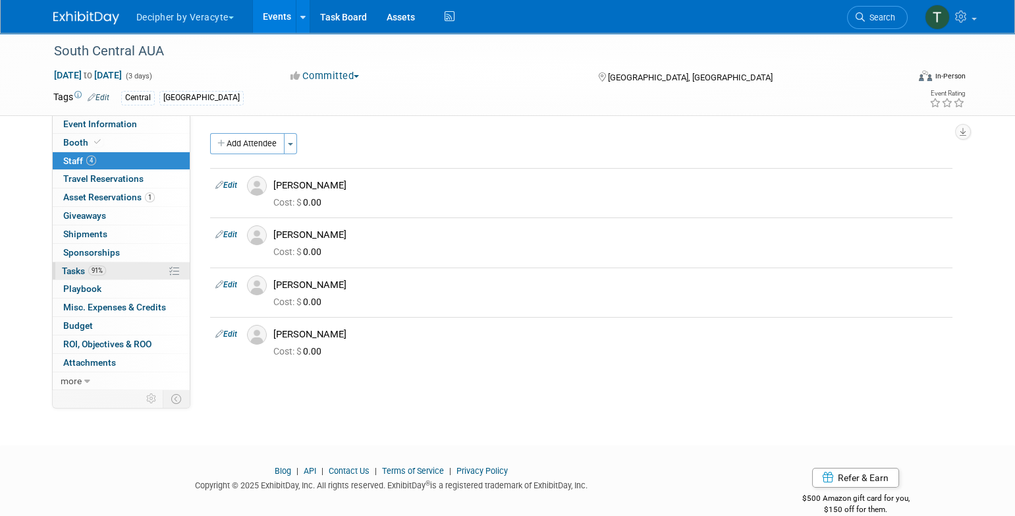
click at [132, 268] on link "91% Tasks 91%" at bounding box center [121, 271] width 137 height 18
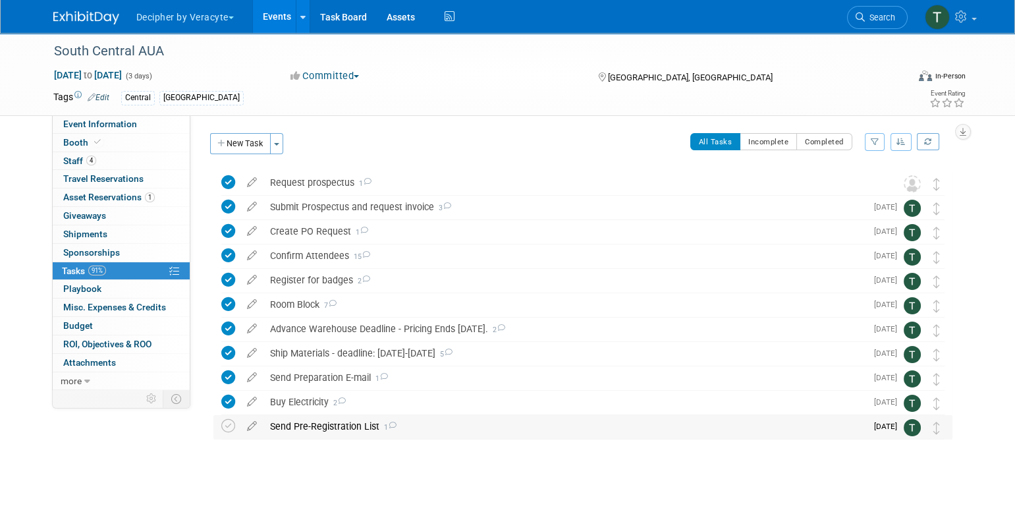
click at [312, 433] on div "Send Pre-Registration List 1" at bounding box center [564, 426] width 603 height 22
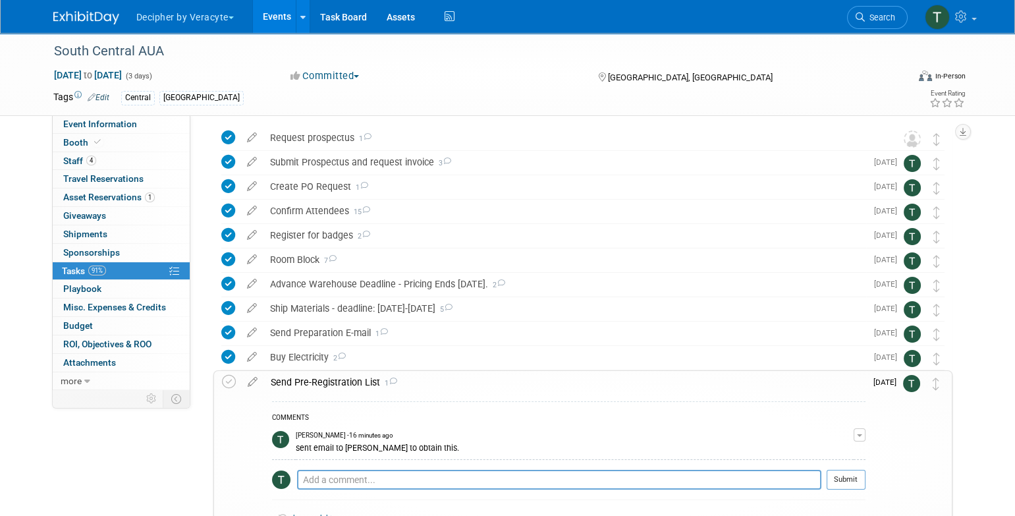
scroll to position [53, 0]
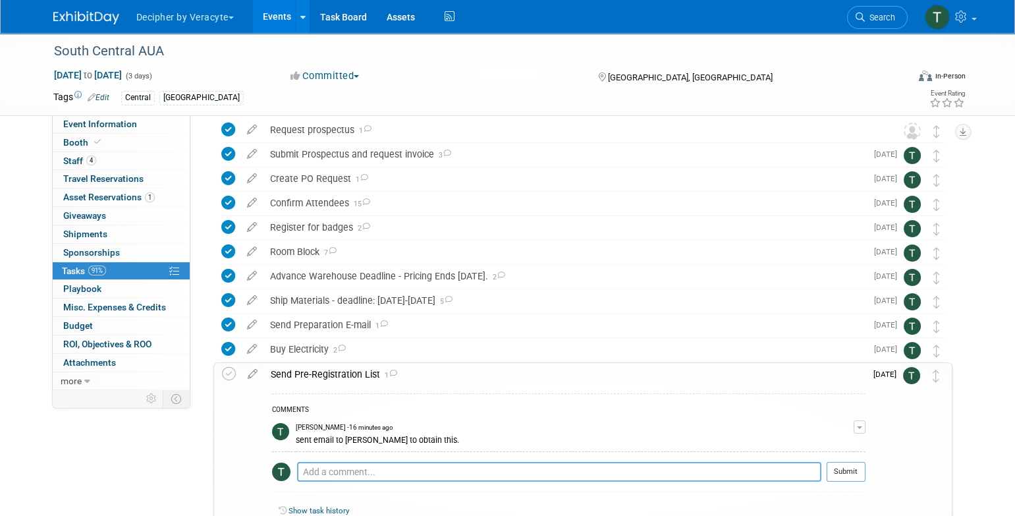
click at [352, 479] on textarea at bounding box center [559, 472] width 524 height 20
type textarea "completed via email"
click at [851, 473] on button "Submit" at bounding box center [845, 472] width 39 height 20
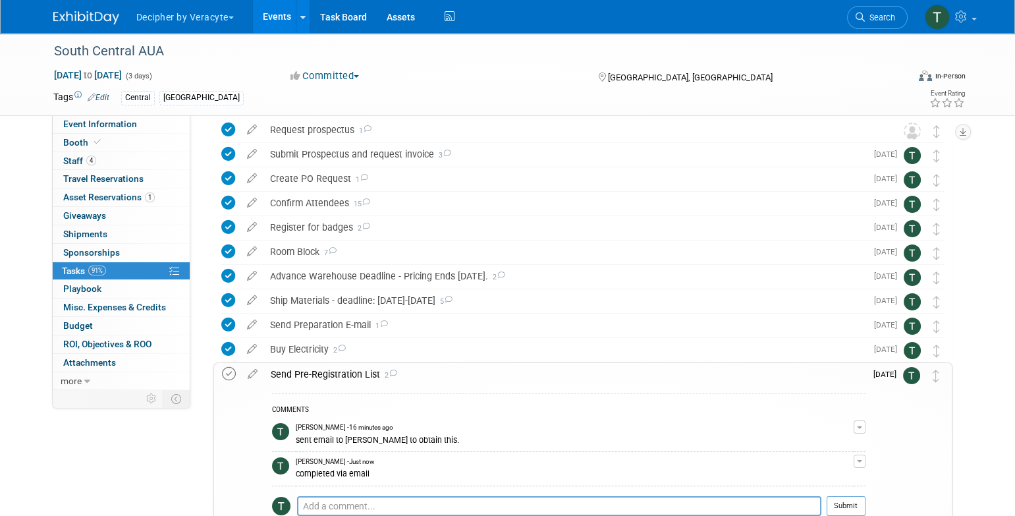
click at [223, 367] on icon at bounding box center [229, 374] width 14 height 14
click at [325, 375] on div "Send Pre-Registration List 2" at bounding box center [564, 374] width 601 height 22
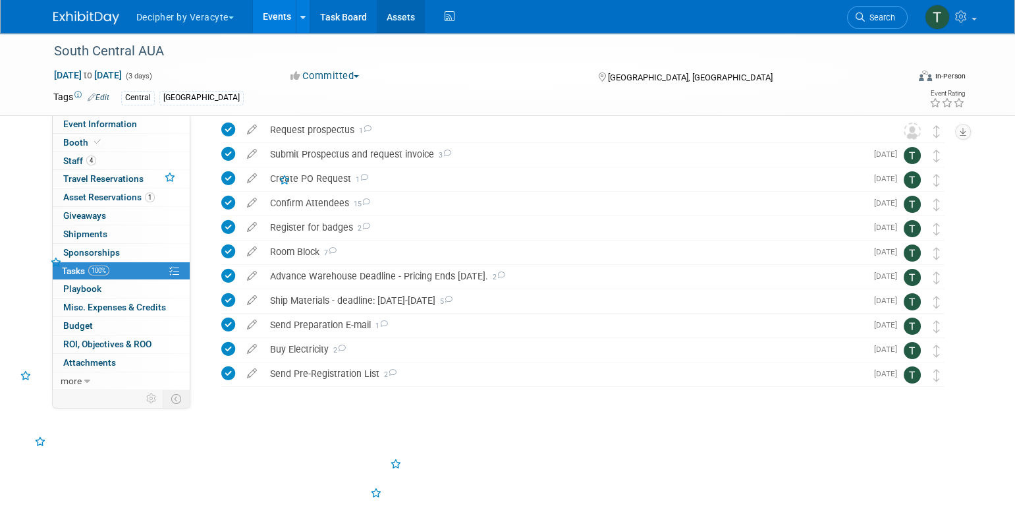
scroll to position [3, 0]
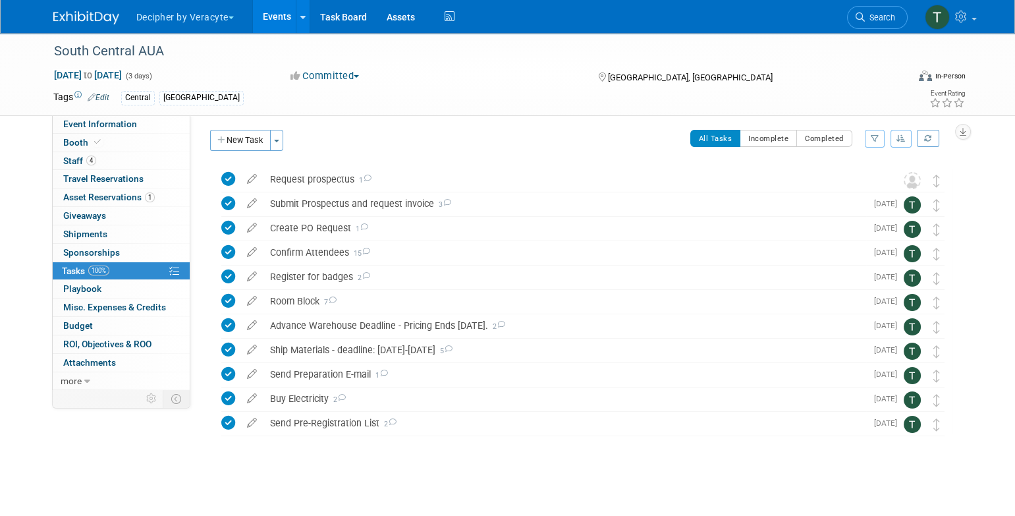
click at [288, 17] on link "Events" at bounding box center [277, 16] width 48 height 33
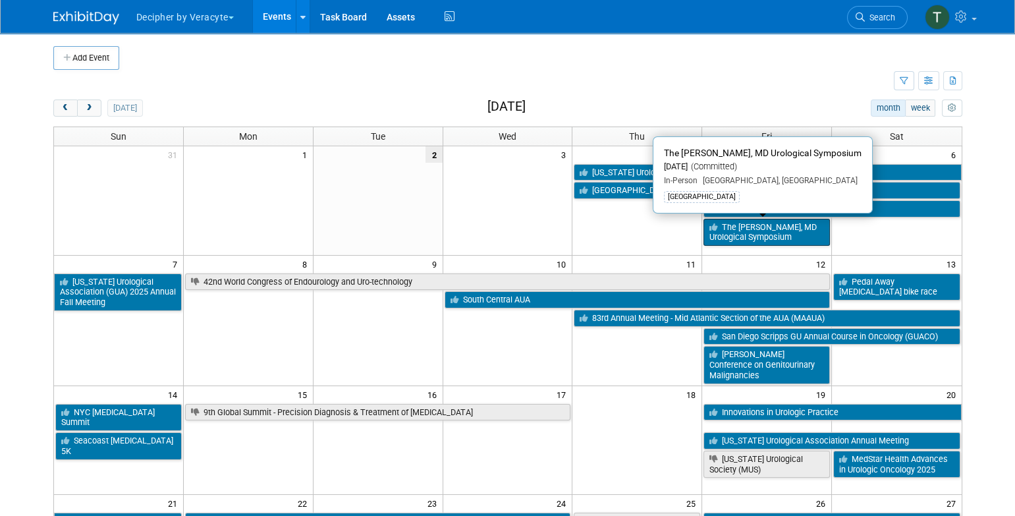
click at [805, 236] on link "The [PERSON_NAME], MD Urological Symposium" at bounding box center [766, 232] width 126 height 27
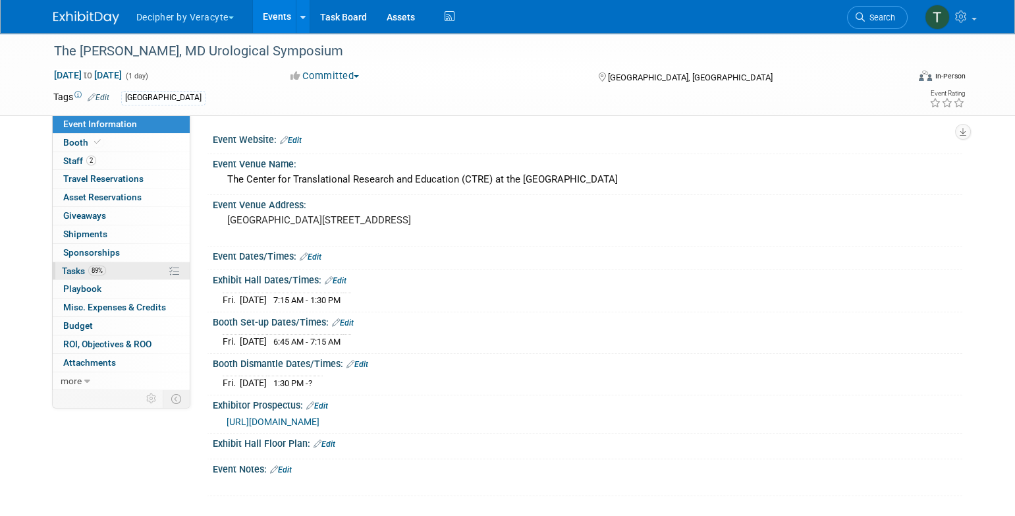
click at [122, 267] on link "89% Tasks 89%" at bounding box center [121, 271] width 137 height 18
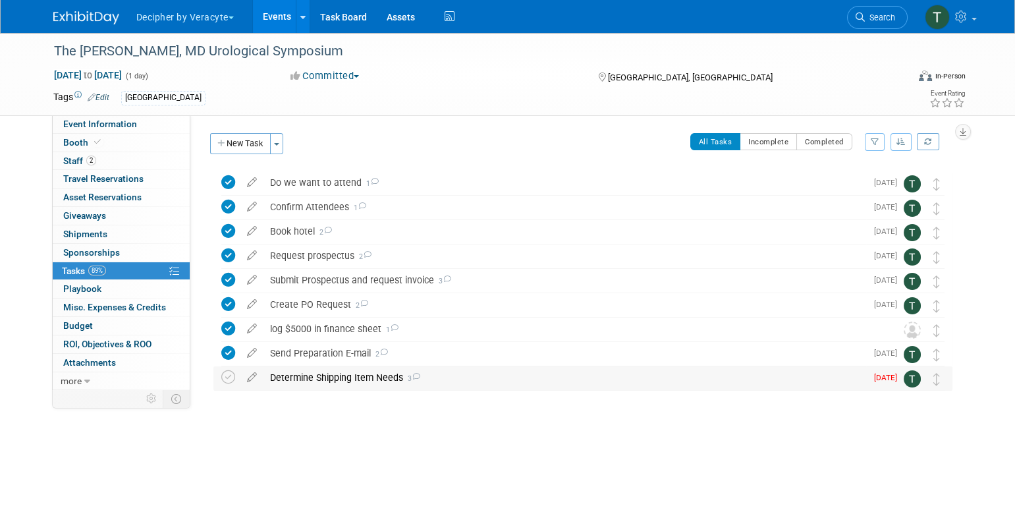
click at [410, 374] on span "3" at bounding box center [411, 378] width 17 height 9
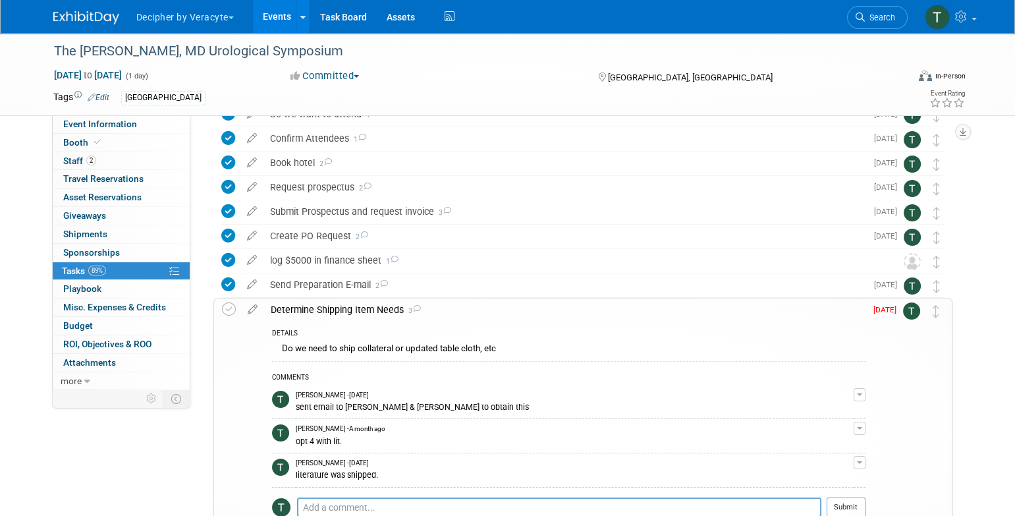
scroll to position [102, 0]
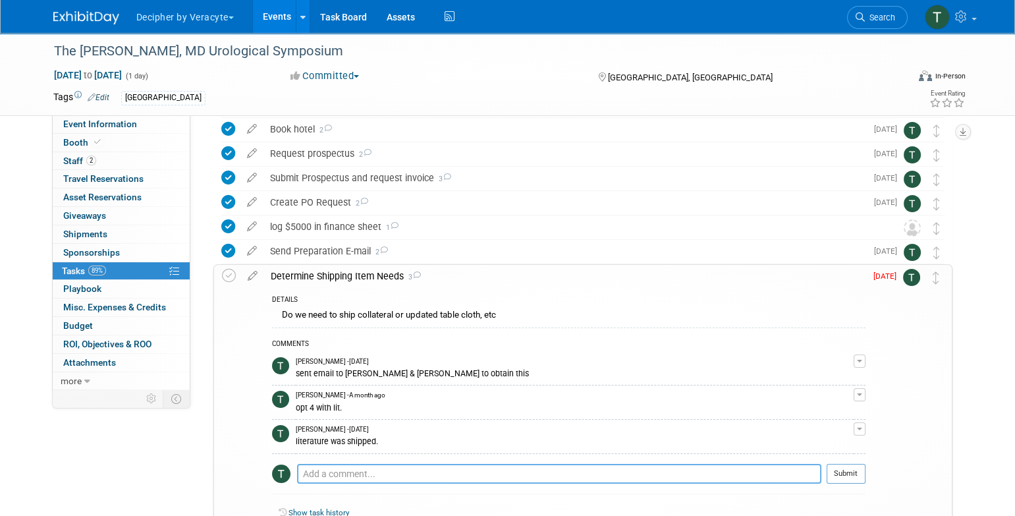
click at [398, 474] on textarea at bounding box center [559, 474] width 524 height 20
paste textarea "884041874156"
type textarea "884041874156"
click at [857, 473] on button "Submit" at bounding box center [845, 474] width 39 height 20
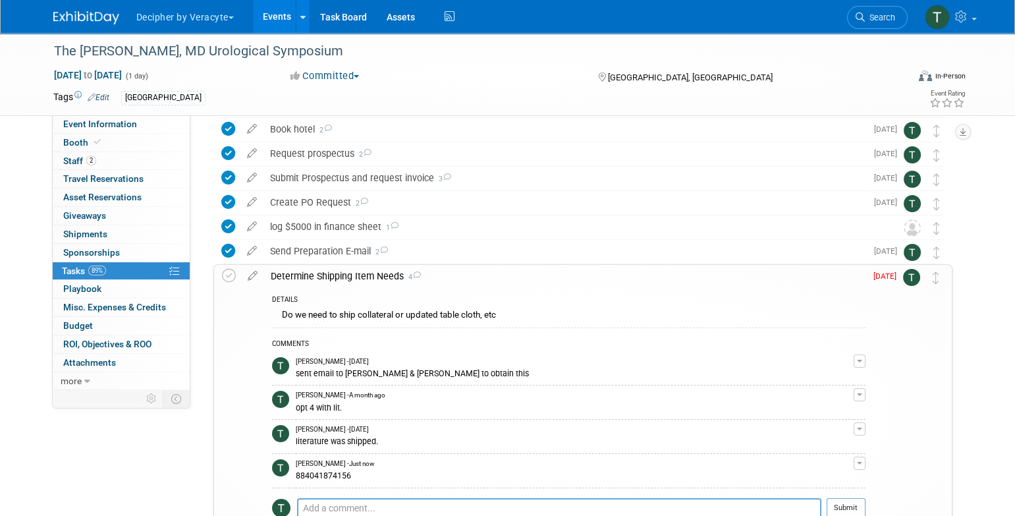
click at [276, 16] on link "Events" at bounding box center [277, 16] width 48 height 33
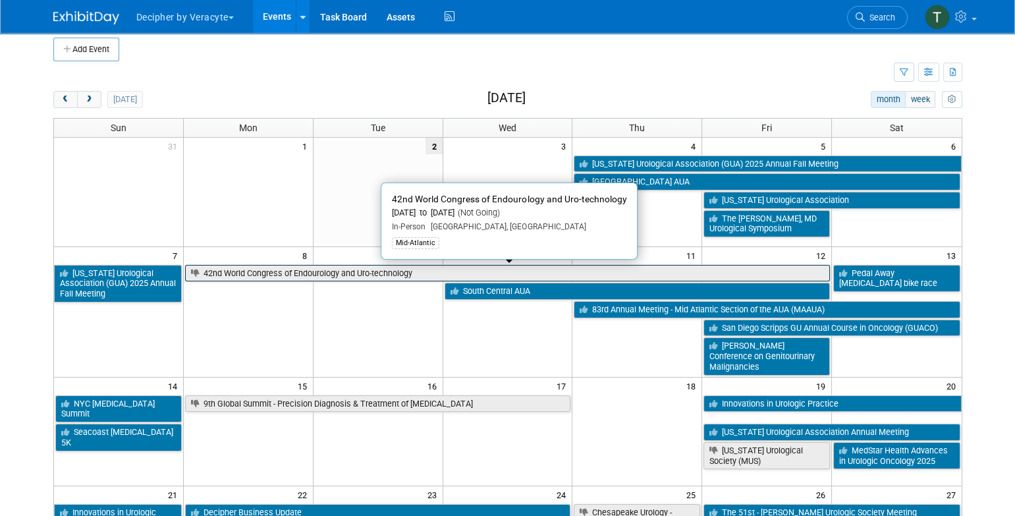
scroll to position [8, 0]
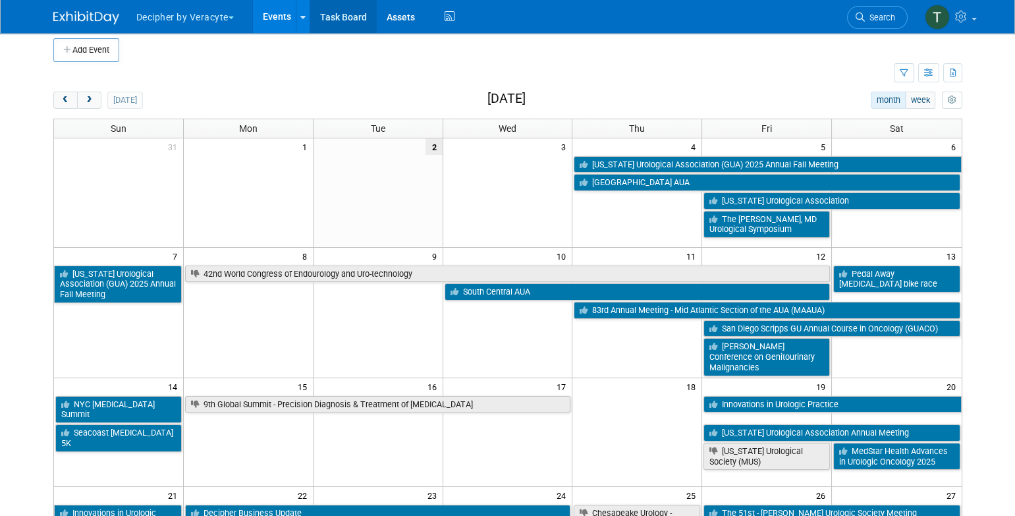
click at [341, 3] on link "Task Board" at bounding box center [343, 16] width 67 height 33
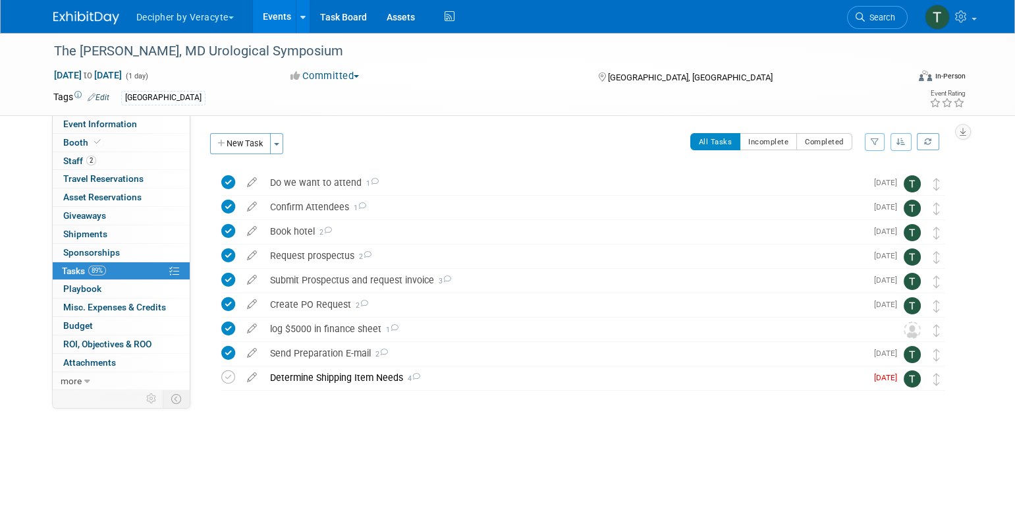
click at [163, 151] on div "Booth Booth" at bounding box center [121, 143] width 137 height 18
click at [165, 162] on link "2 Staff 2" at bounding box center [121, 161] width 137 height 18
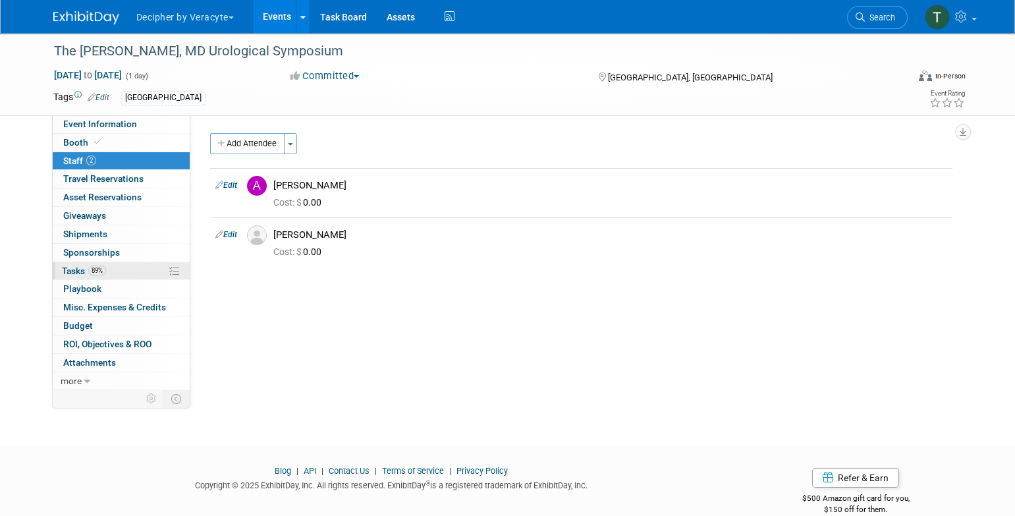
click at [119, 265] on link "89% Tasks 89%" at bounding box center [121, 271] width 137 height 18
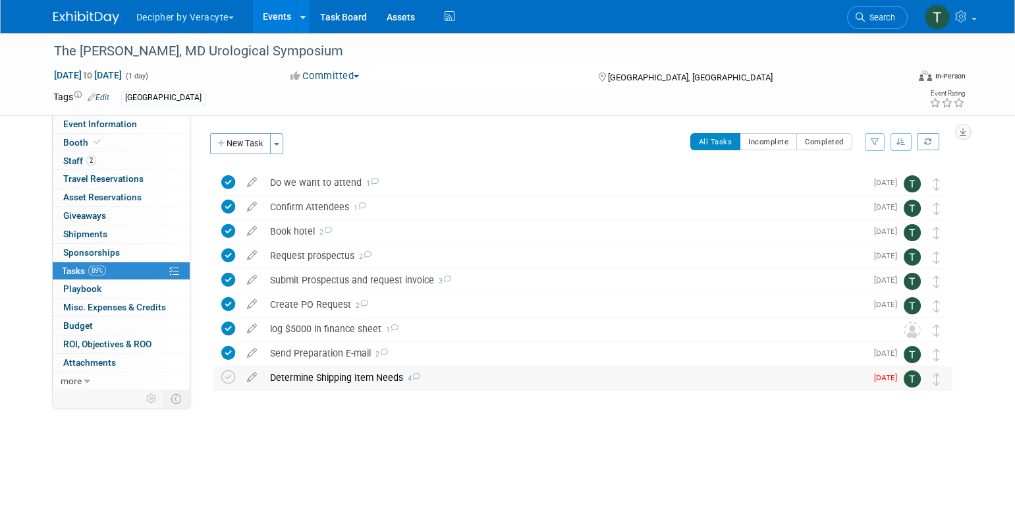
click at [350, 384] on div "Determine Shipping Item Needs 4" at bounding box center [564, 377] width 603 height 22
